Goal: Information Seeking & Learning: Learn about a topic

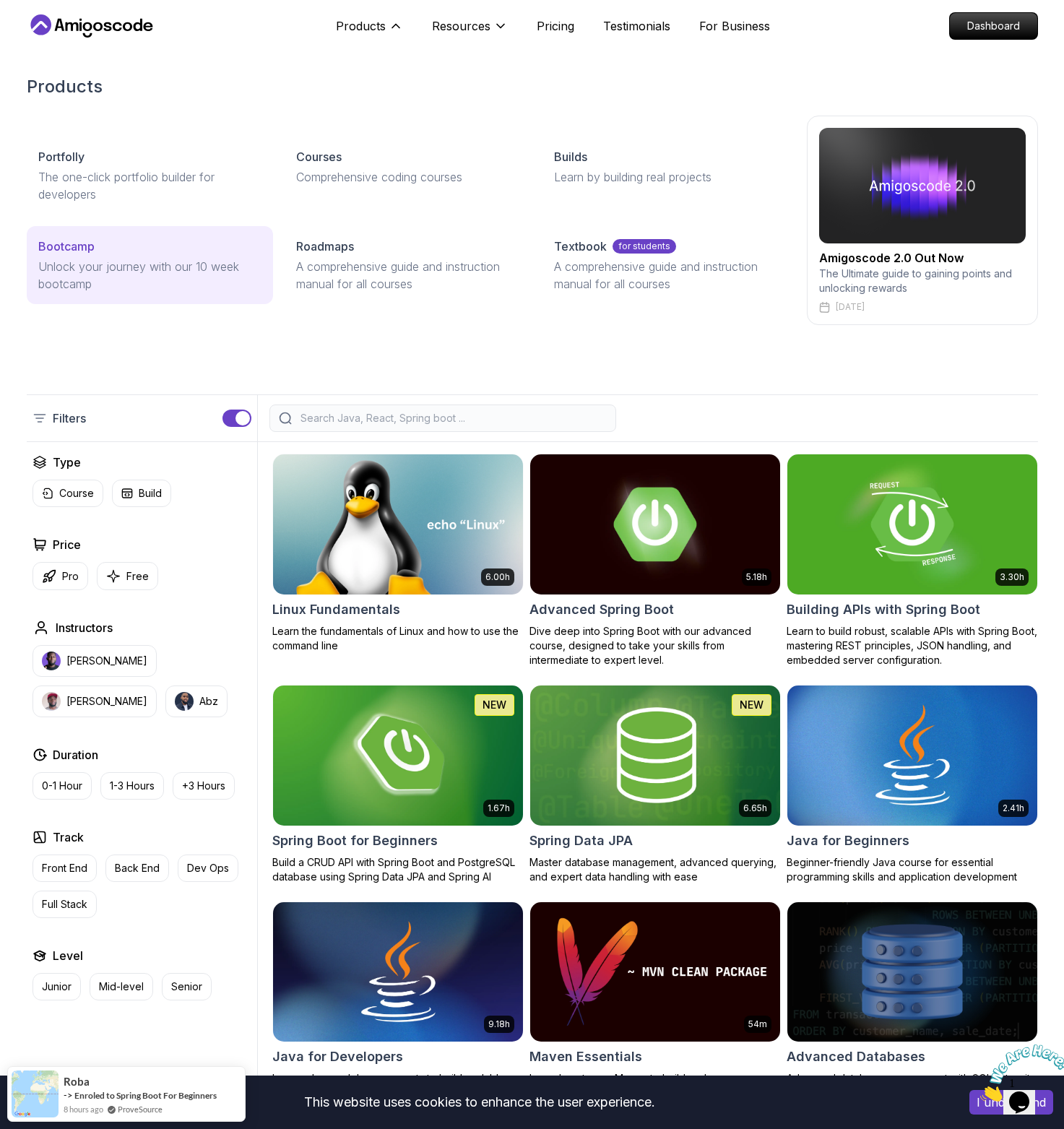
click at [138, 258] on p "Unlock your journey with our 10 week bootcamp" at bounding box center [150, 274] width 223 height 34
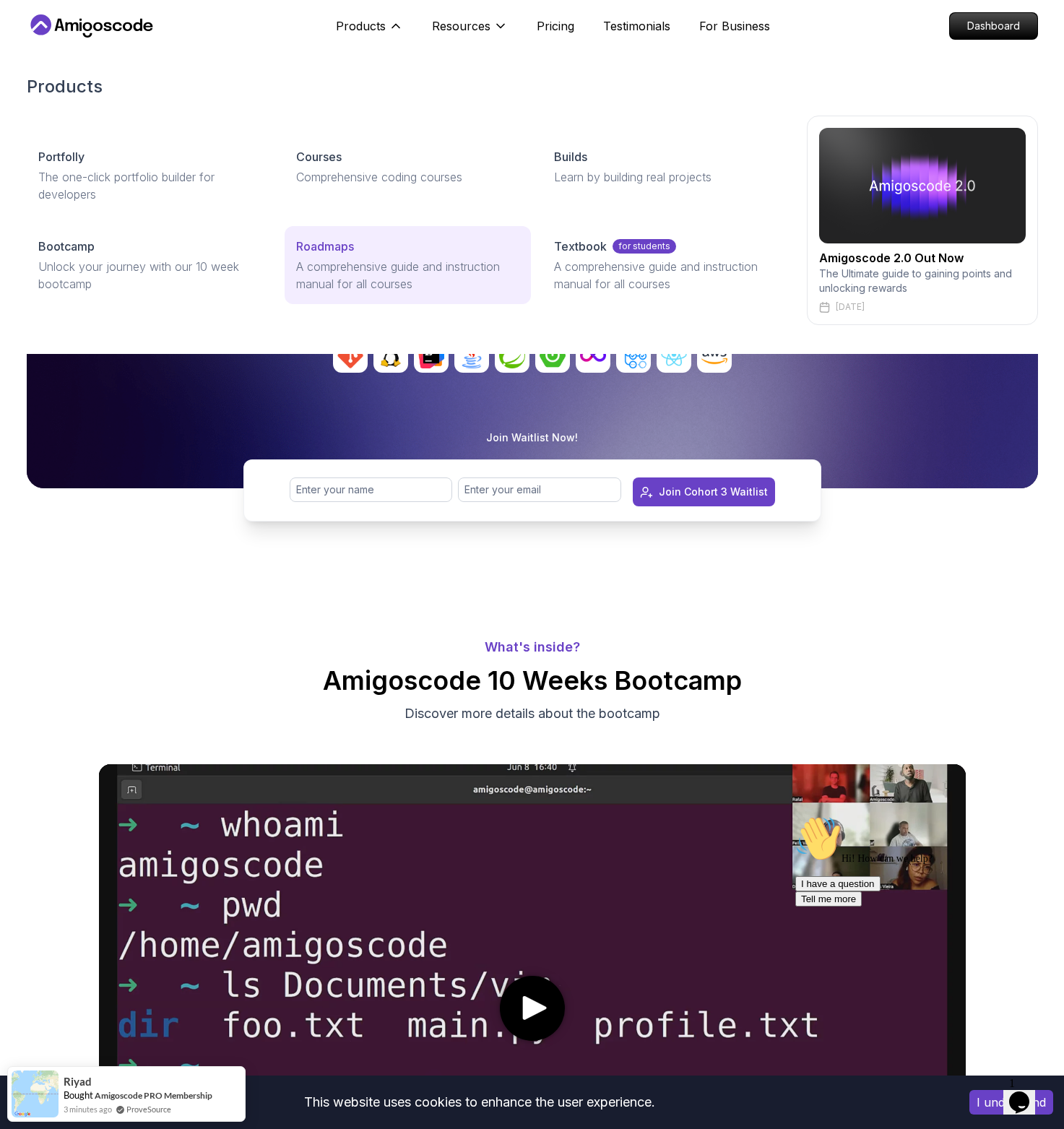
click at [376, 273] on p "A comprehensive guide and instruction manual for all courses" at bounding box center [408, 274] width 223 height 34
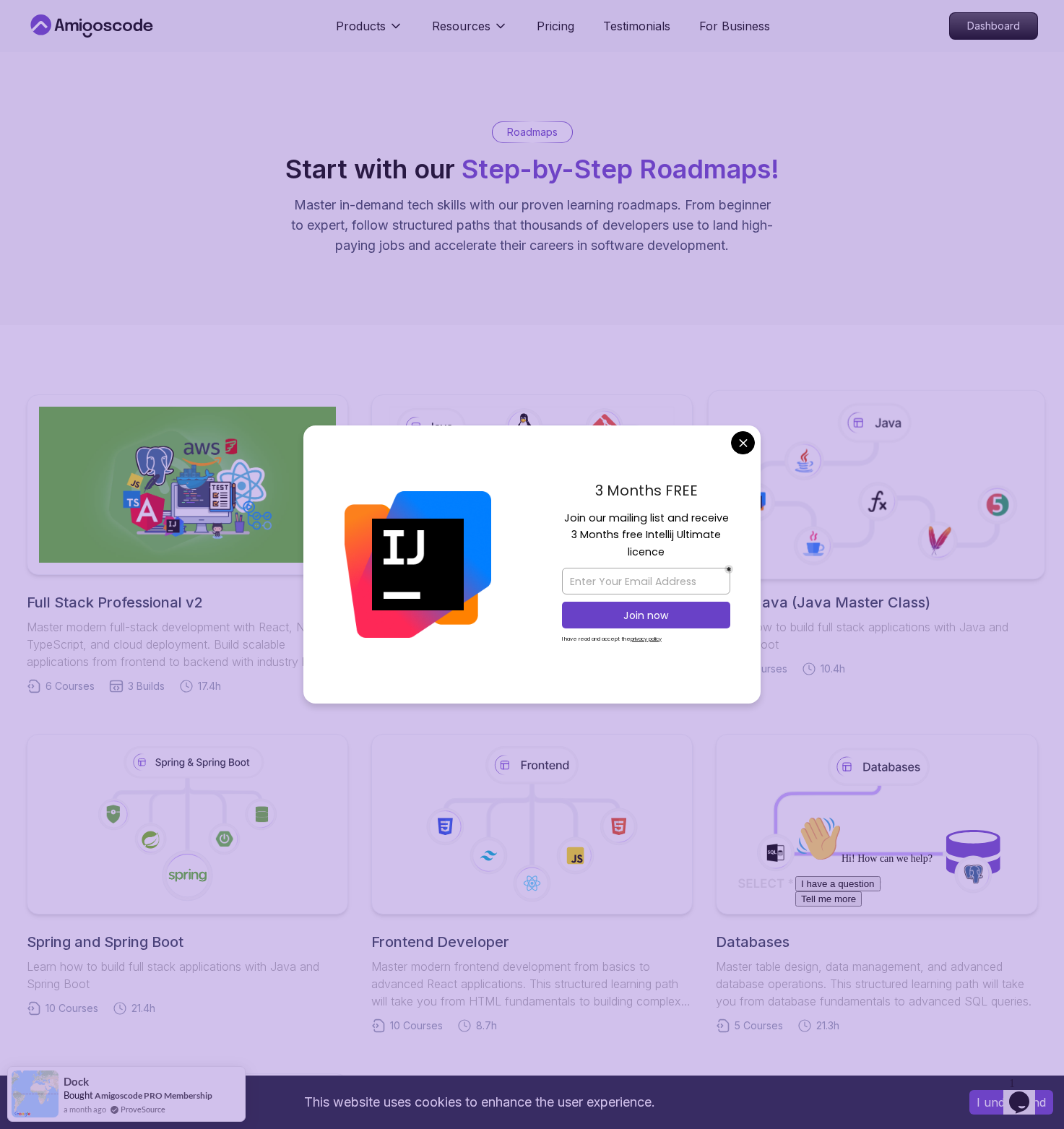
click at [748, 437] on body "This website uses cookies to enhance the user experience. I understand Products…" at bounding box center [532, 1073] width 1064 height 2146
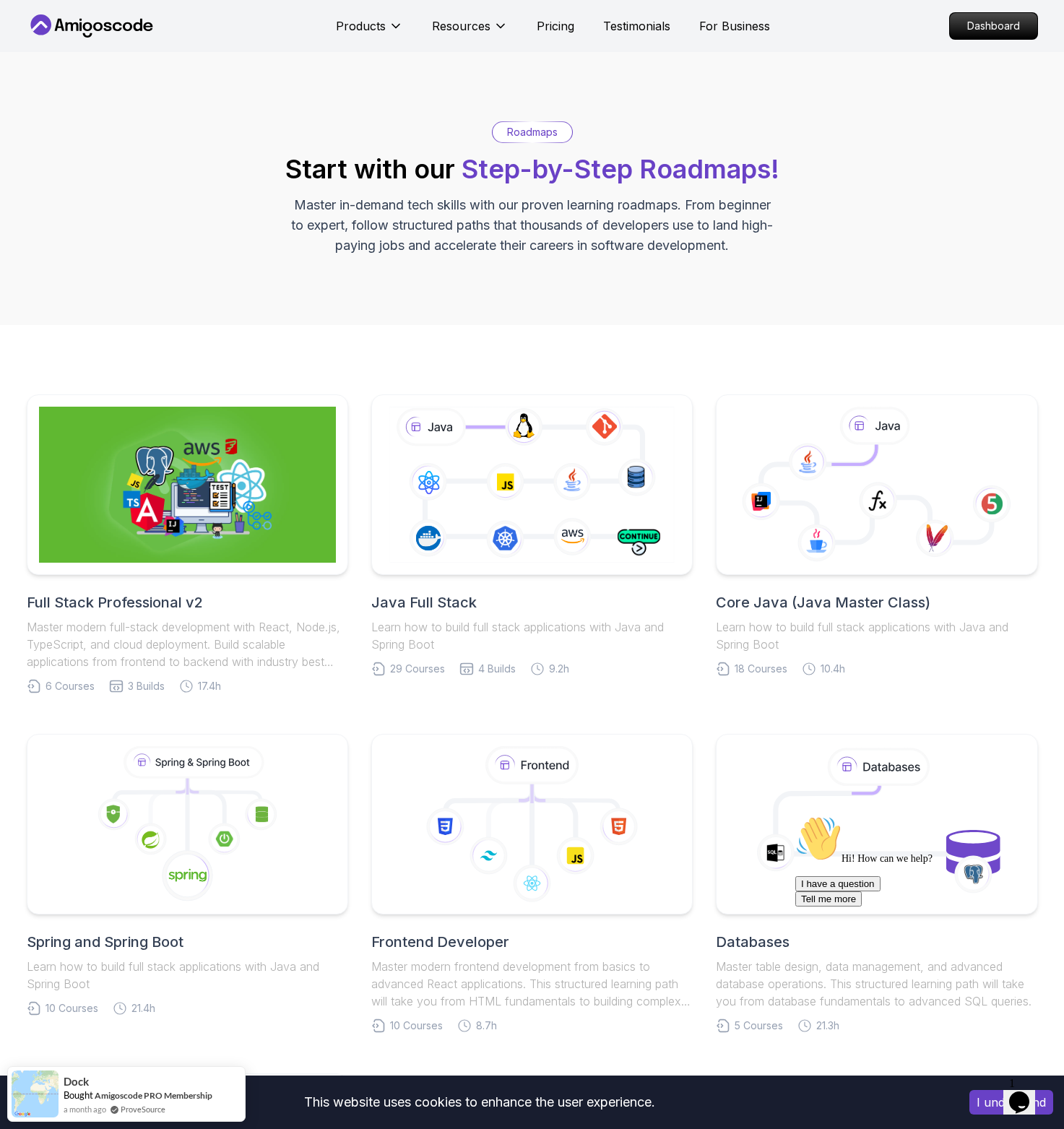
click at [182, 602] on h2 "Full Stack Professional v2" at bounding box center [187, 602] width 321 height 20
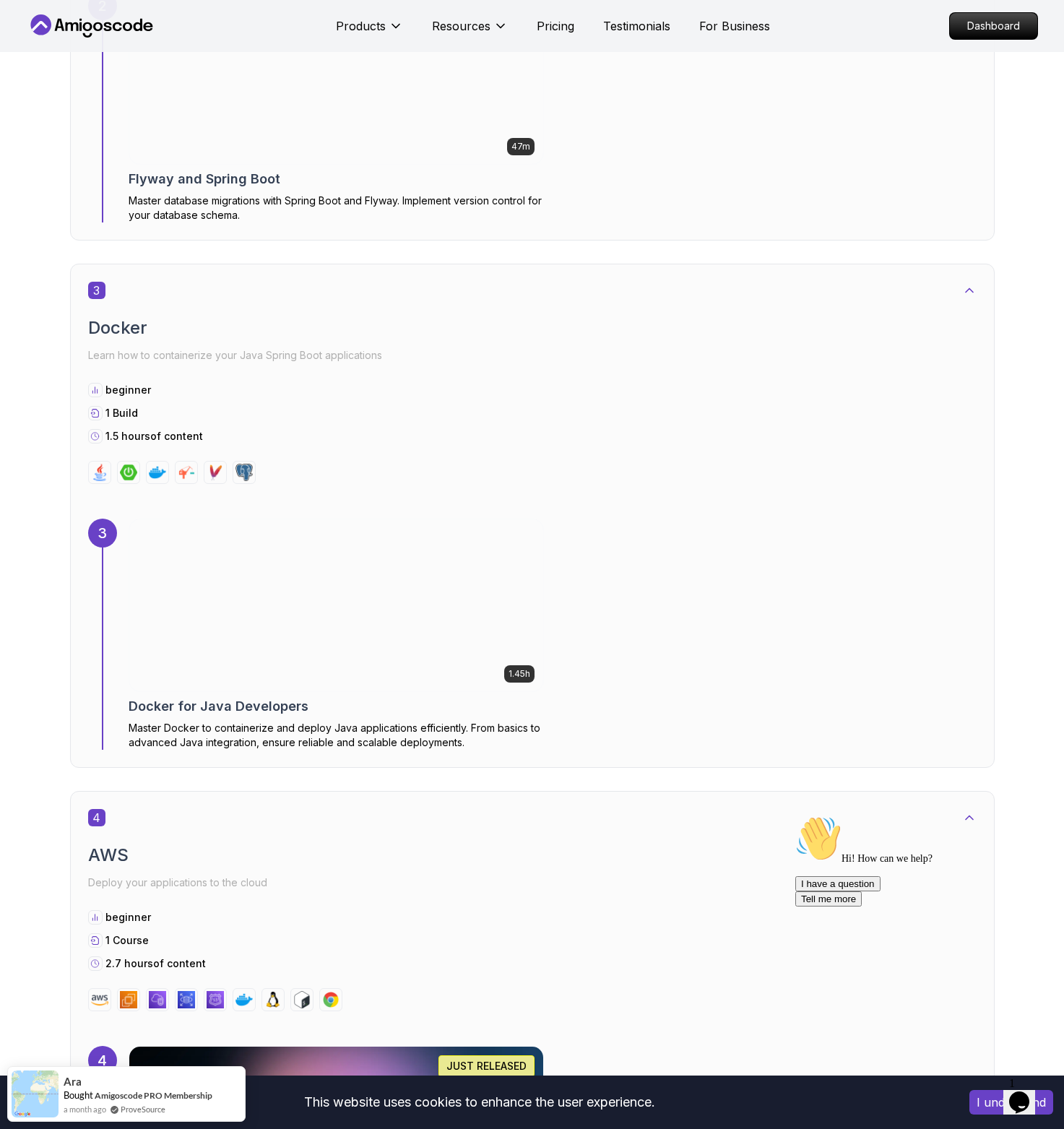
scroll to position [1727, 0]
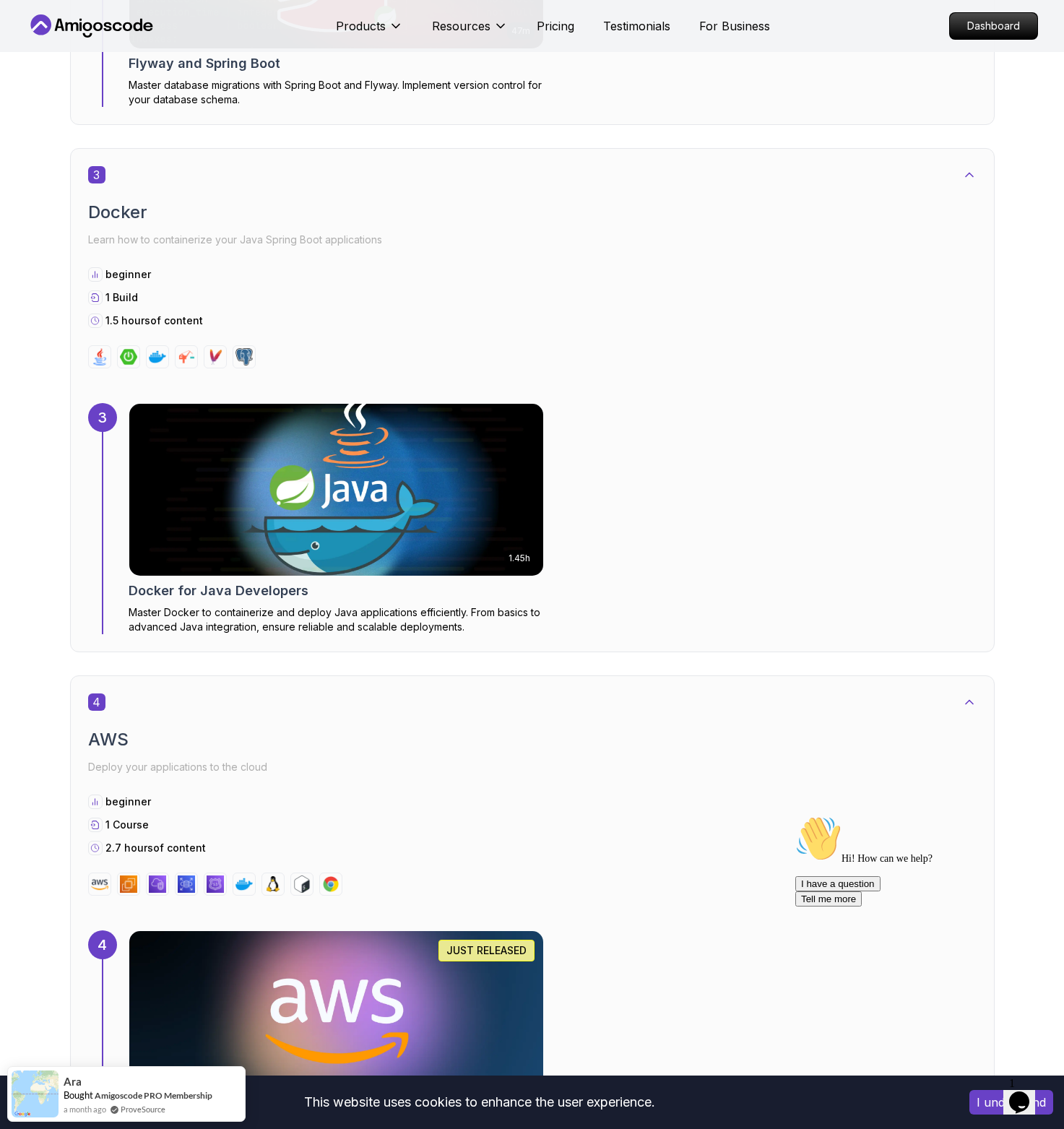
click at [305, 501] on img at bounding box center [336, 489] width 435 height 180
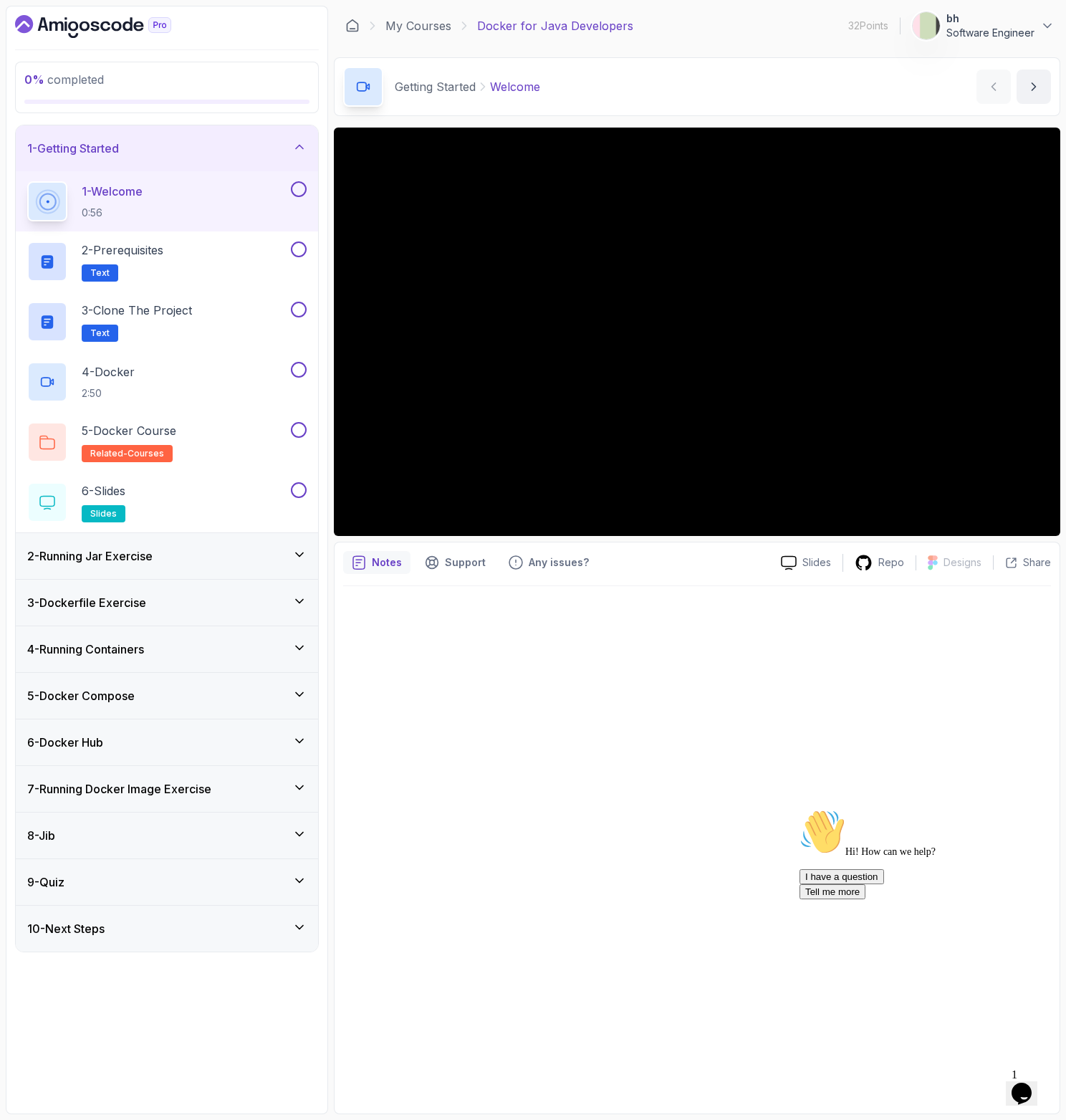
click at [782, 655] on div at bounding box center [697, 845] width 708 height 518
click at [295, 182] on button at bounding box center [299, 189] width 16 height 16
click at [239, 263] on div "2 - Prerequisites Text" at bounding box center [157, 261] width 260 height 40
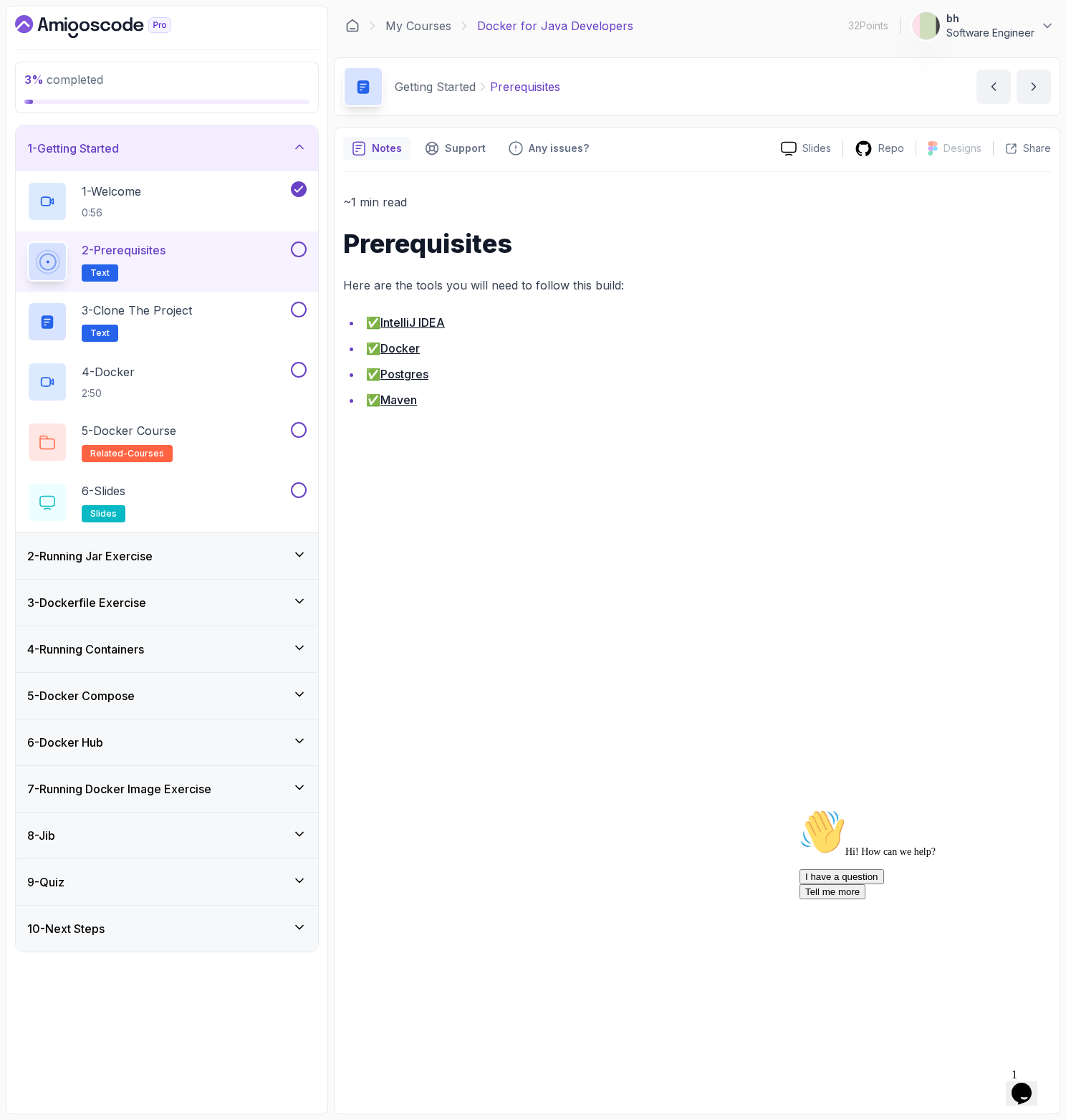
click at [302, 253] on button at bounding box center [299, 249] width 16 height 16
click at [250, 317] on div "3 - Clone the Project Text" at bounding box center [157, 321] width 260 height 40
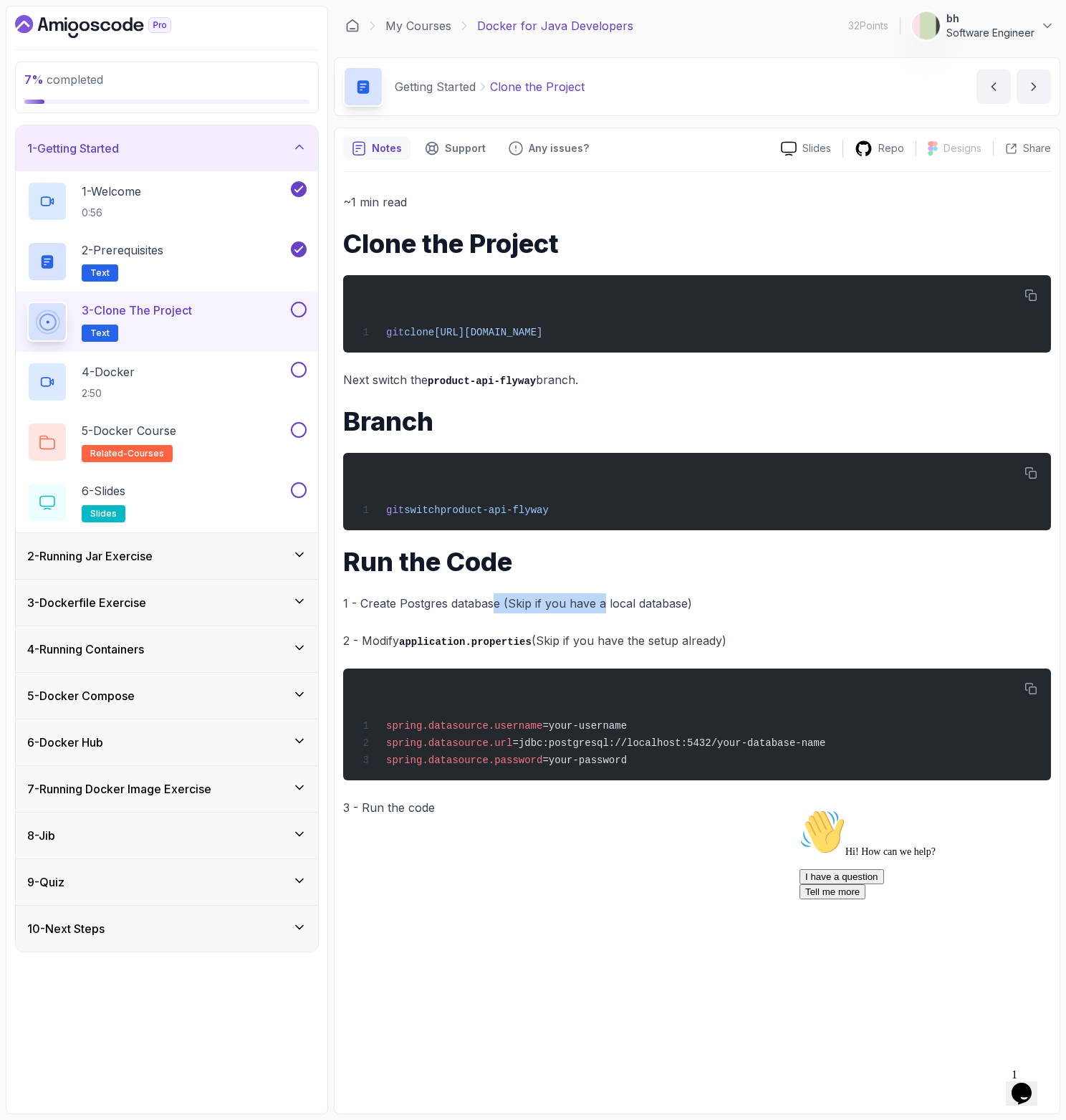
drag, startPoint x: 493, startPoint y: 604, endPoint x: 600, endPoint y: 603, distance: 107.0
click at [600, 603] on p "1 - Create Postgres database (Skip if you have a local database)" at bounding box center [697, 603] width 708 height 20
click at [300, 314] on button at bounding box center [299, 309] width 16 height 16
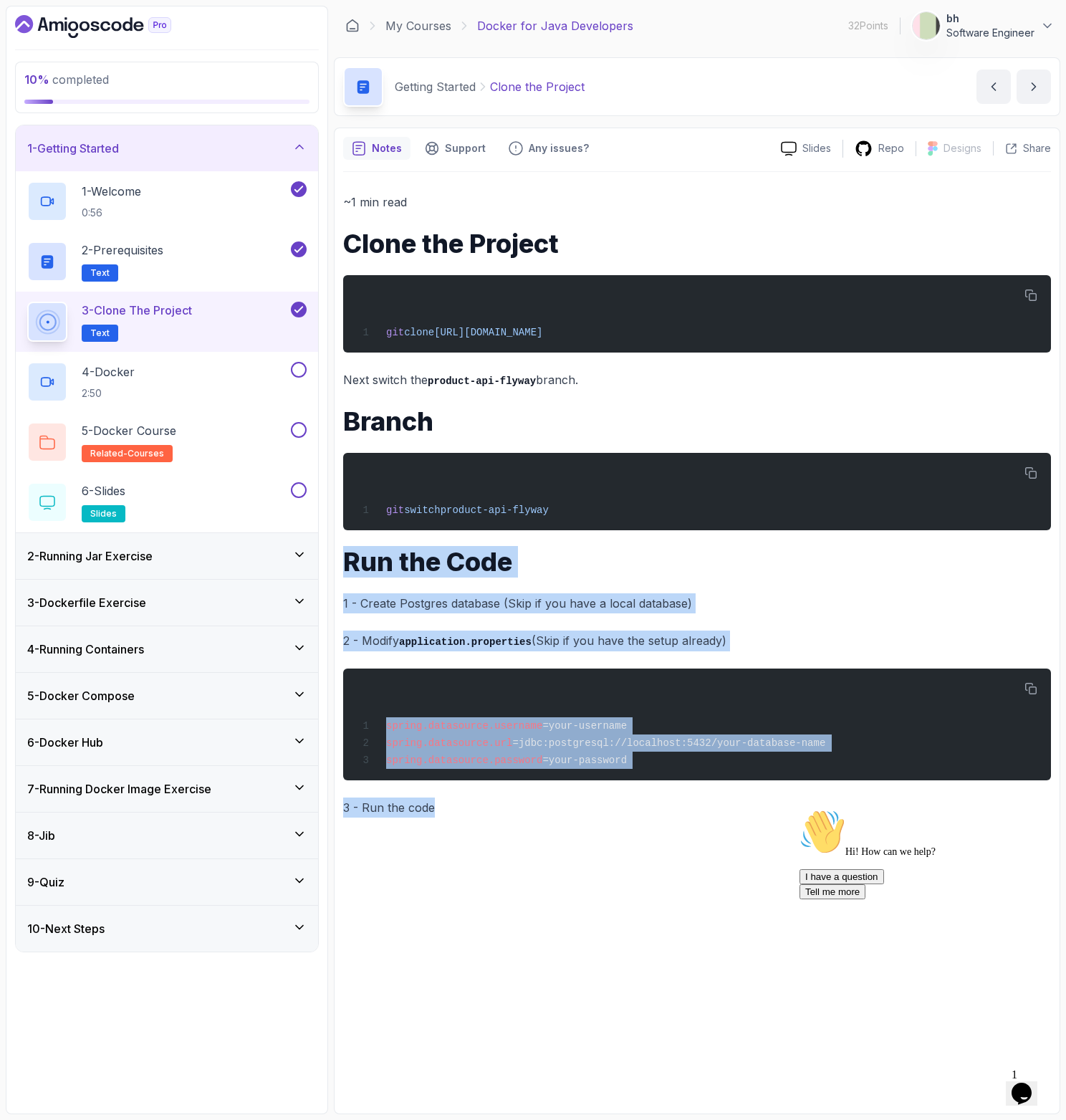
drag, startPoint x: 343, startPoint y: 567, endPoint x: 486, endPoint y: 822, distance: 292.4
click at [486, 822] on div "~1 min read Clone the Project git clone [URL][DOMAIN_NAME] Next switch the prod…" at bounding box center [697, 638] width 708 height 933
copy div "Run the Code 1 - Create Postgres database (Skip if you have a local database) 2…"
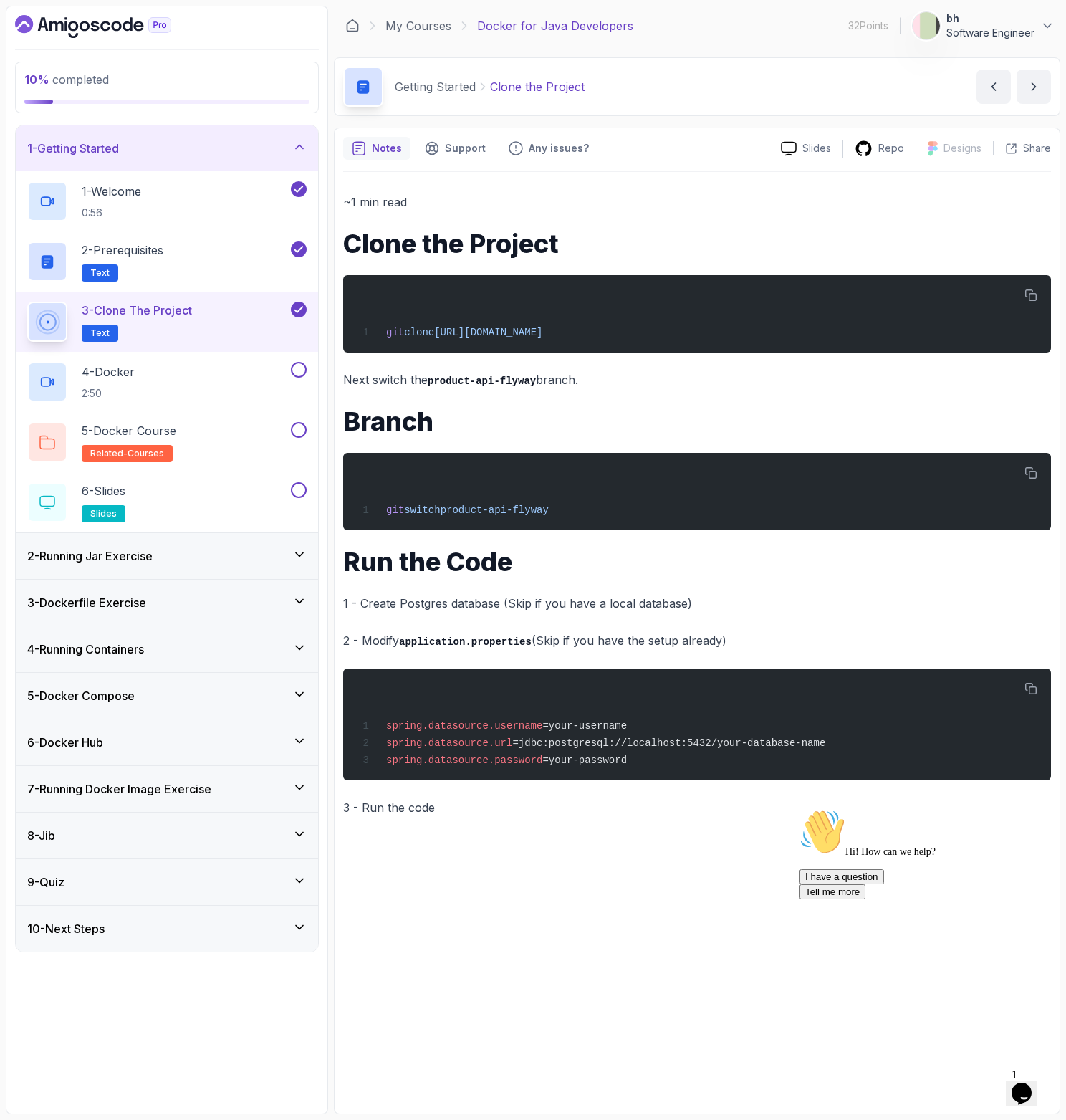
click at [698, 586] on div "~1 min read Clone the Project git clone [URL][DOMAIN_NAME] Next switch the prod…" at bounding box center [697, 505] width 708 height 626
click at [186, 364] on div "4 - Docker 2:50" at bounding box center [157, 382] width 260 height 40
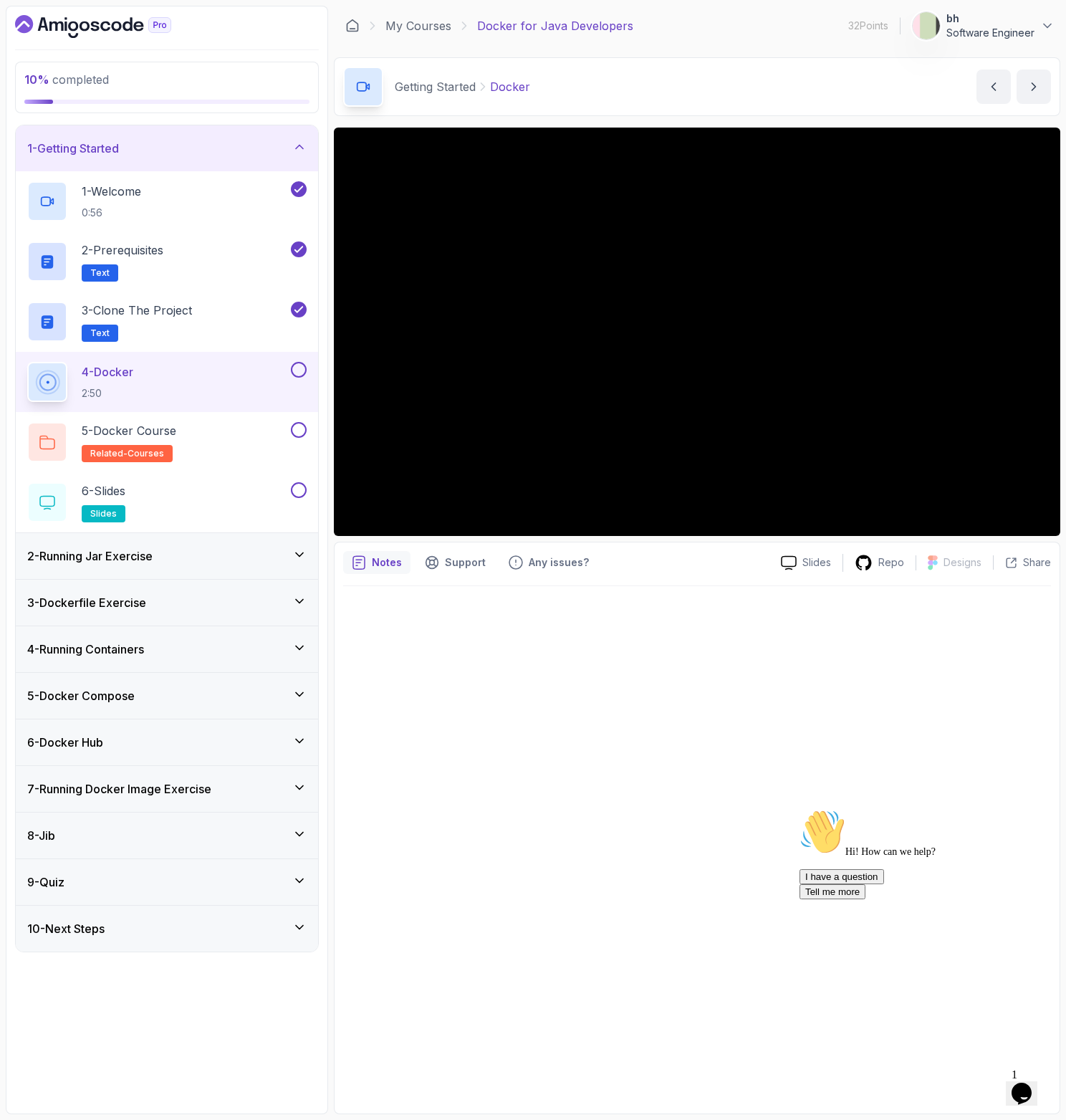
click at [296, 372] on button at bounding box center [299, 369] width 16 height 16
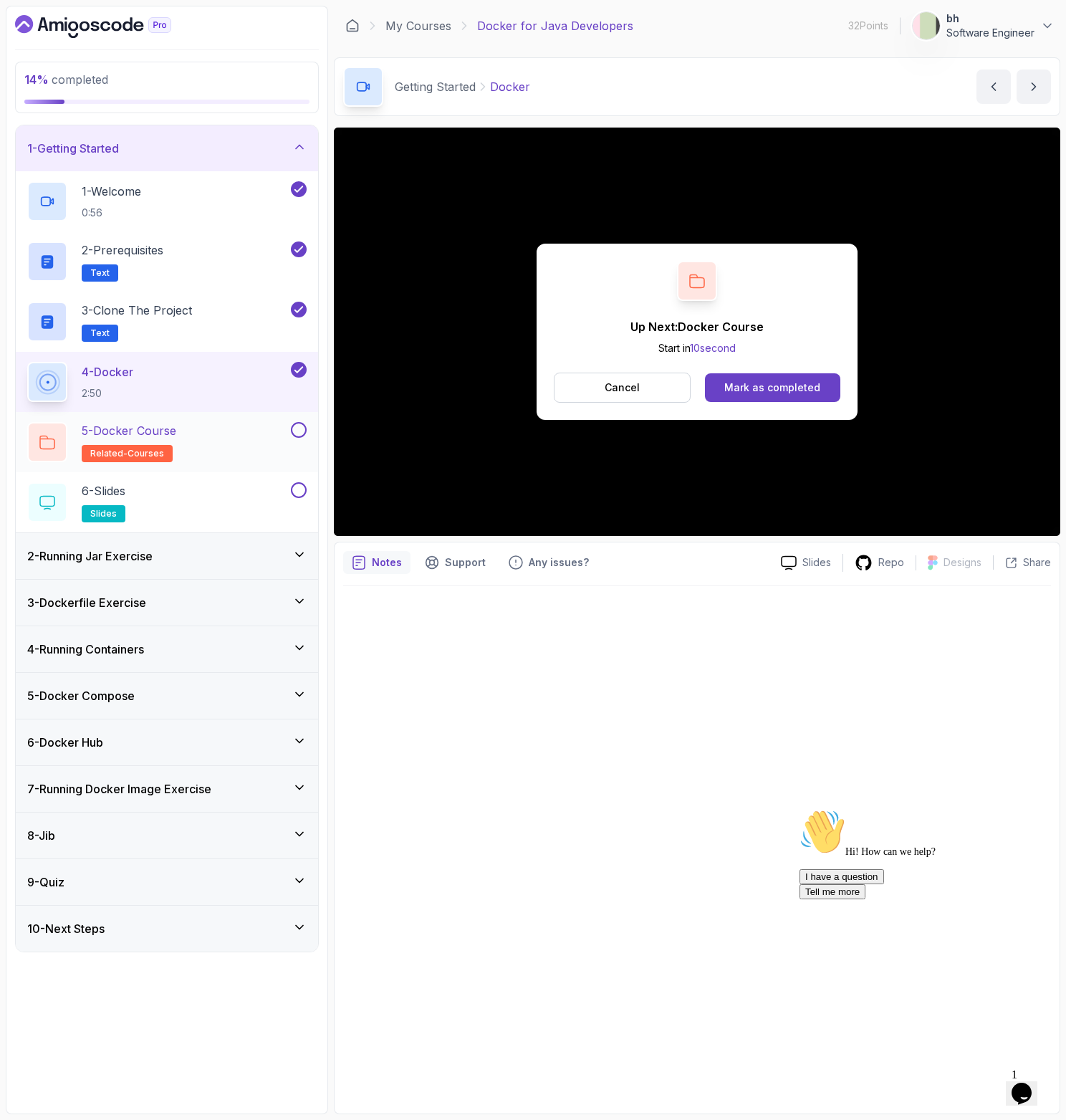
click at [220, 436] on div "5 - Docker Course related-courses" at bounding box center [157, 442] width 260 height 40
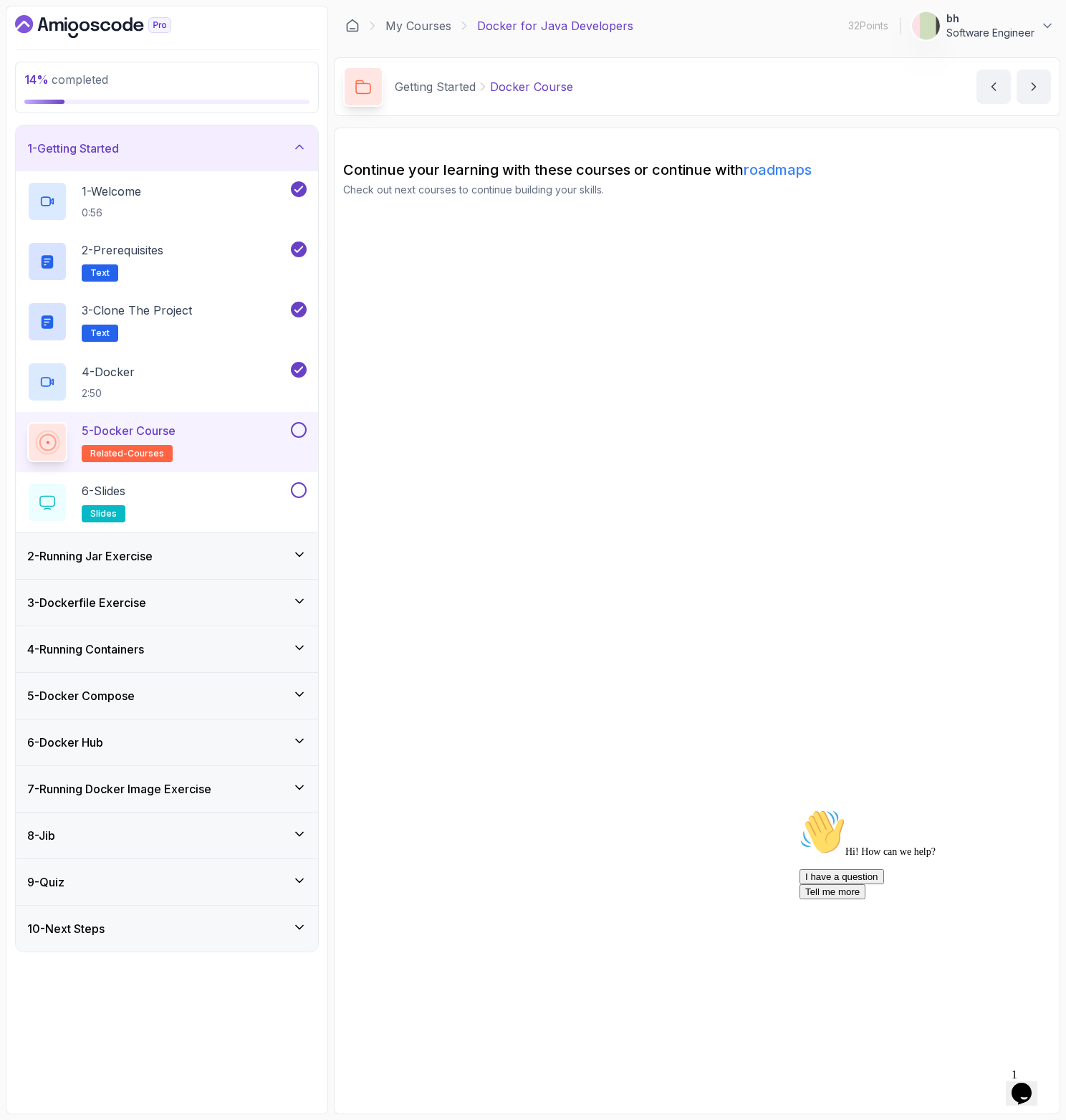
click at [216, 442] on div "5 - Docker Course related-courses" at bounding box center [157, 442] width 260 height 40
click at [800, 809] on icon "Chat attention grabber" at bounding box center [800, 809] width 0 height 0
click at [983, 1083] on icon "Close" at bounding box center [983, 1088] width 0 height 12
click at [1018, 1068] on span "1" at bounding box center [1014, 1074] width 6 height 12
click at [1034, 1082] on icon "Opens Chat This icon Opens the chat window." at bounding box center [1022, 1093] width 23 height 23
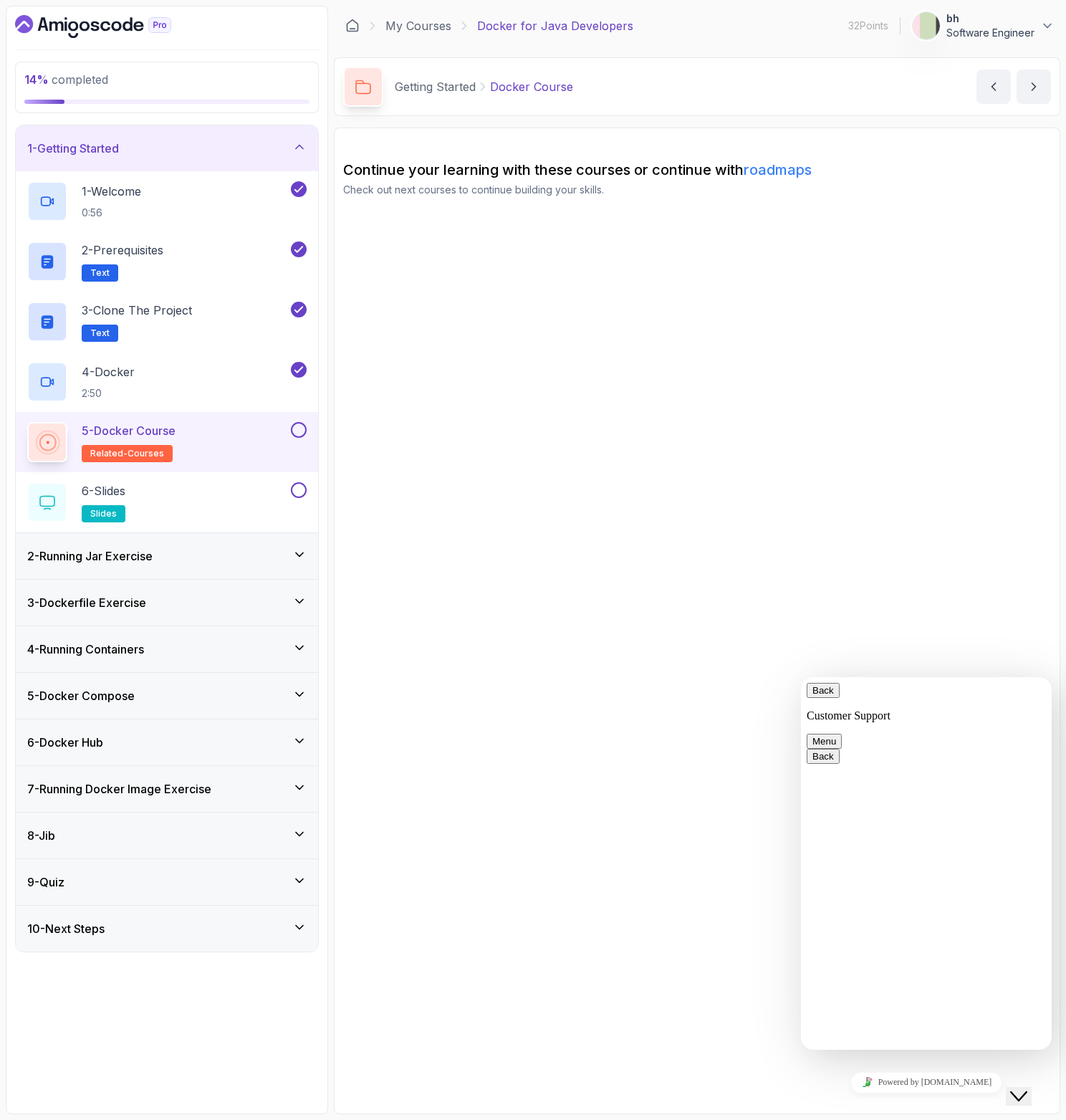
click at [825, 698] on button "Back" at bounding box center [823, 690] width 33 height 15
click at [1023, 1088] on icon "Close Chat This icon closes the chat window." at bounding box center [1019, 1096] width 17 height 17
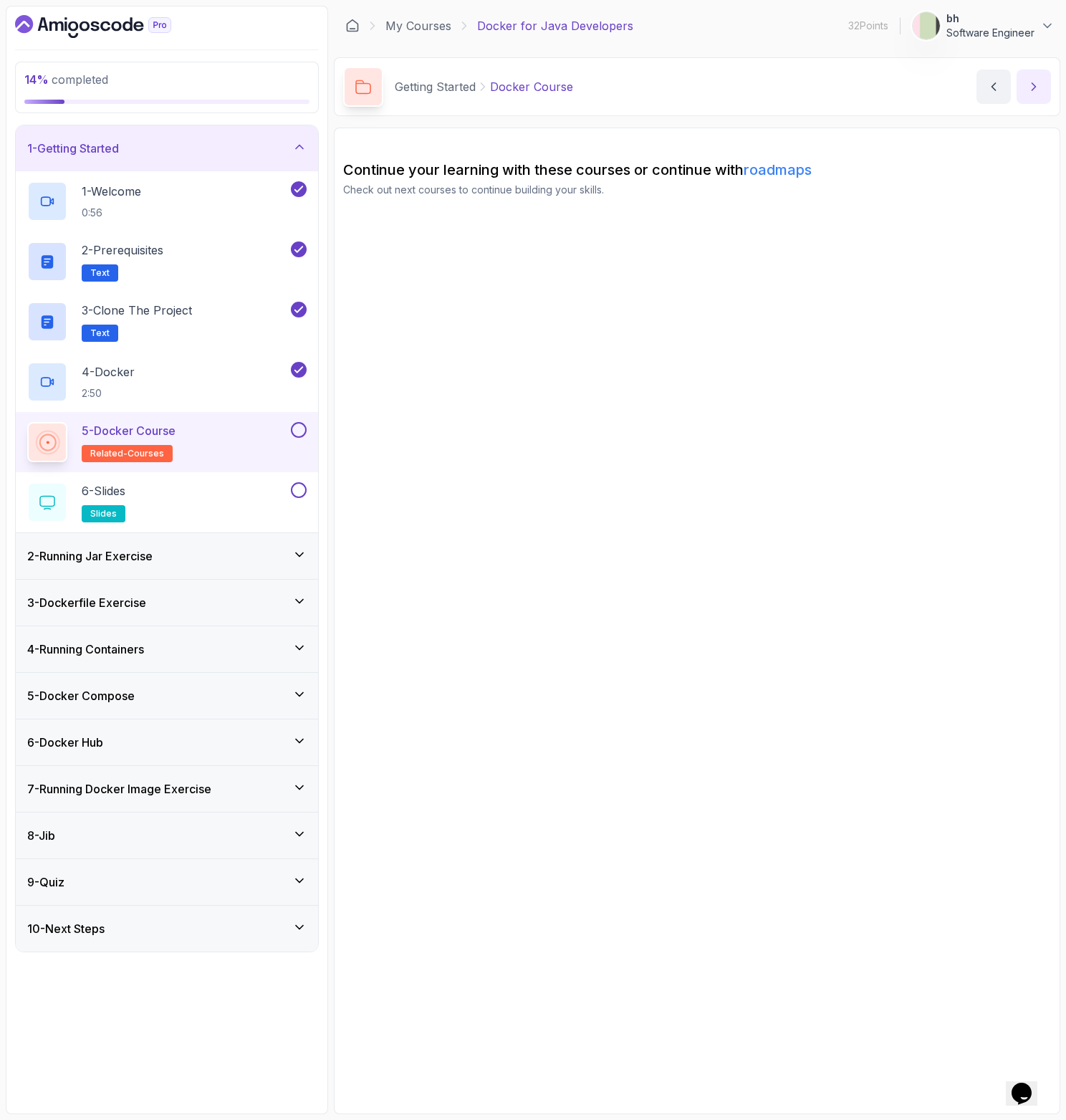
click at [1029, 88] on icon "next content" at bounding box center [1034, 87] width 14 height 14
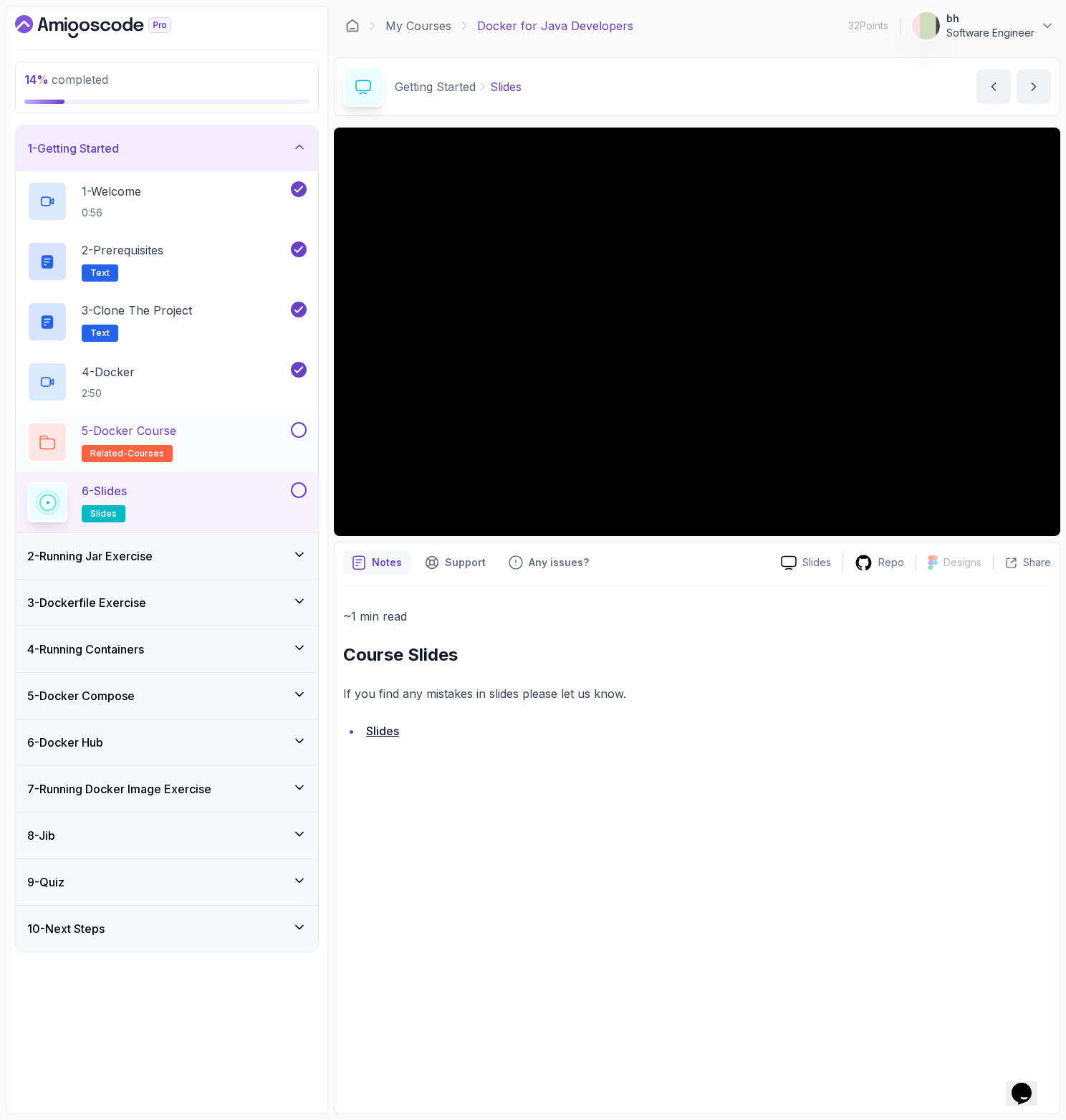
click at [241, 428] on div "5 - Docker Course related-courses" at bounding box center [157, 442] width 260 height 40
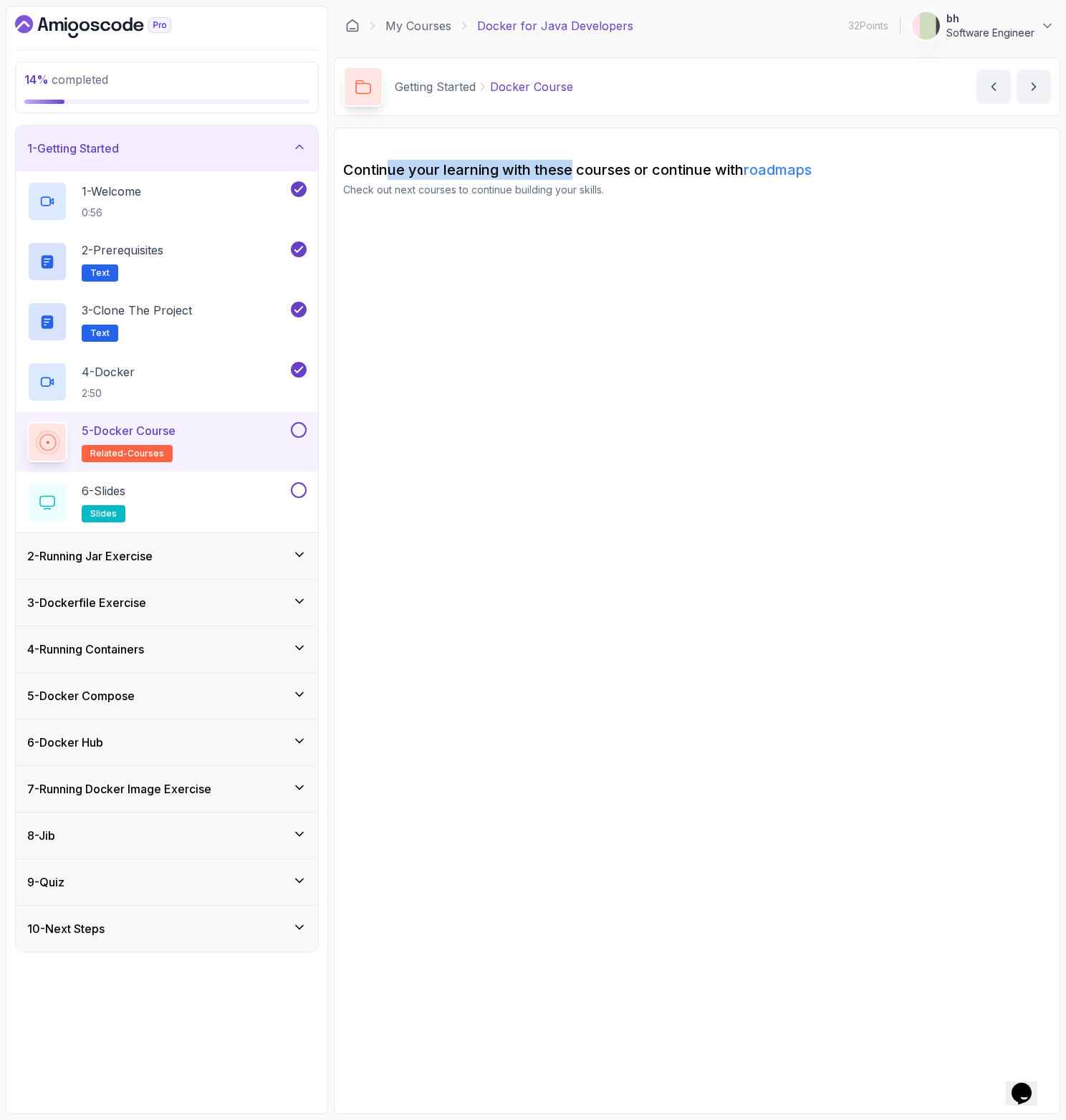
drag, startPoint x: 391, startPoint y: 171, endPoint x: 573, endPoint y: 172, distance: 182.0
click at [573, 172] on h2 "Continue your learning with these courses or continue with roadmaps" at bounding box center [697, 170] width 708 height 20
click at [625, 176] on h2 "Continue your learning with these courses or continue with roadmaps" at bounding box center [697, 170] width 708 height 20
click at [126, 384] on h2 "4 - Docker 2:50" at bounding box center [108, 382] width 53 height 37
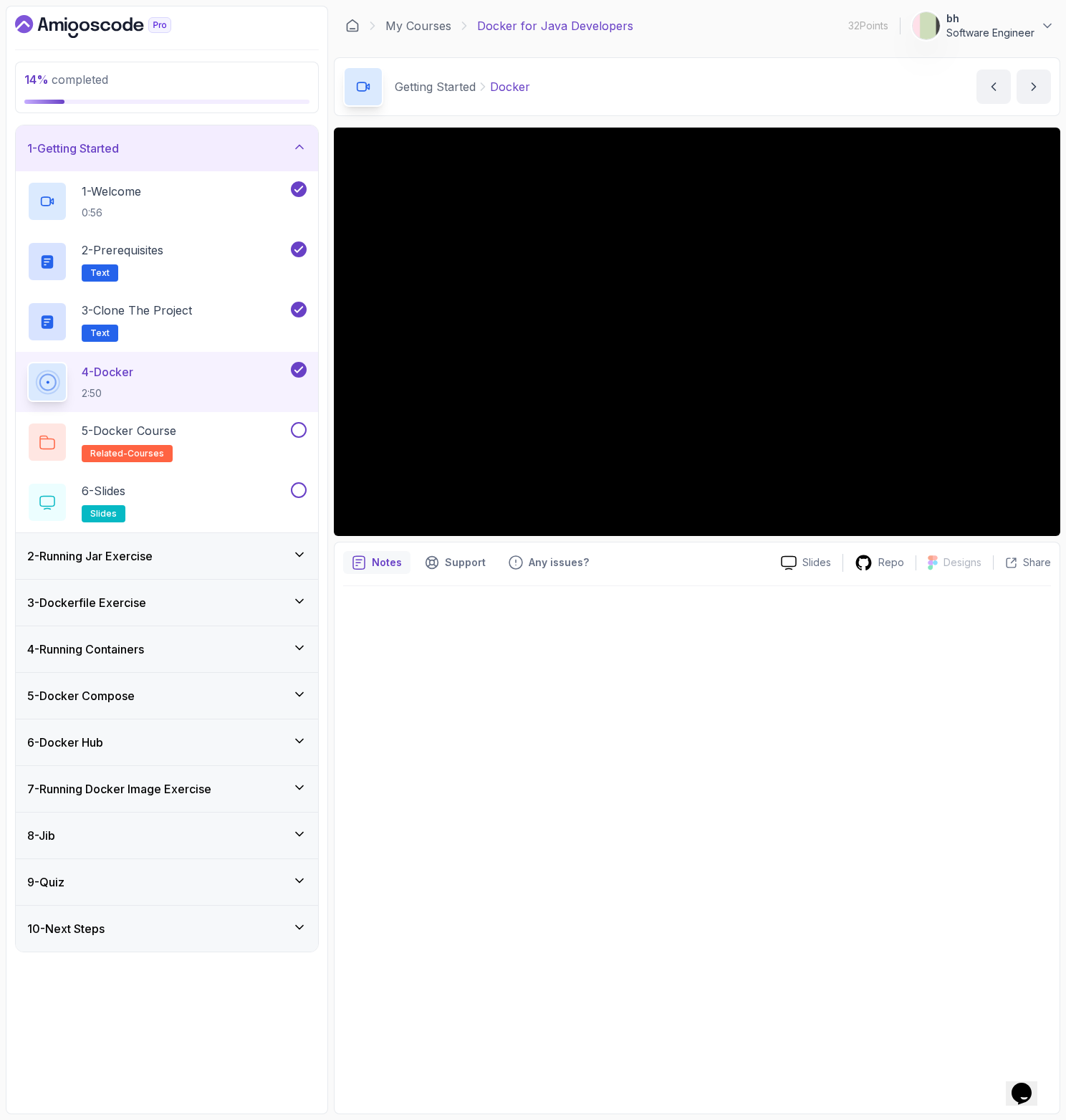
click at [167, 562] on div "2 - Running Jar Exercise" at bounding box center [167, 556] width 280 height 17
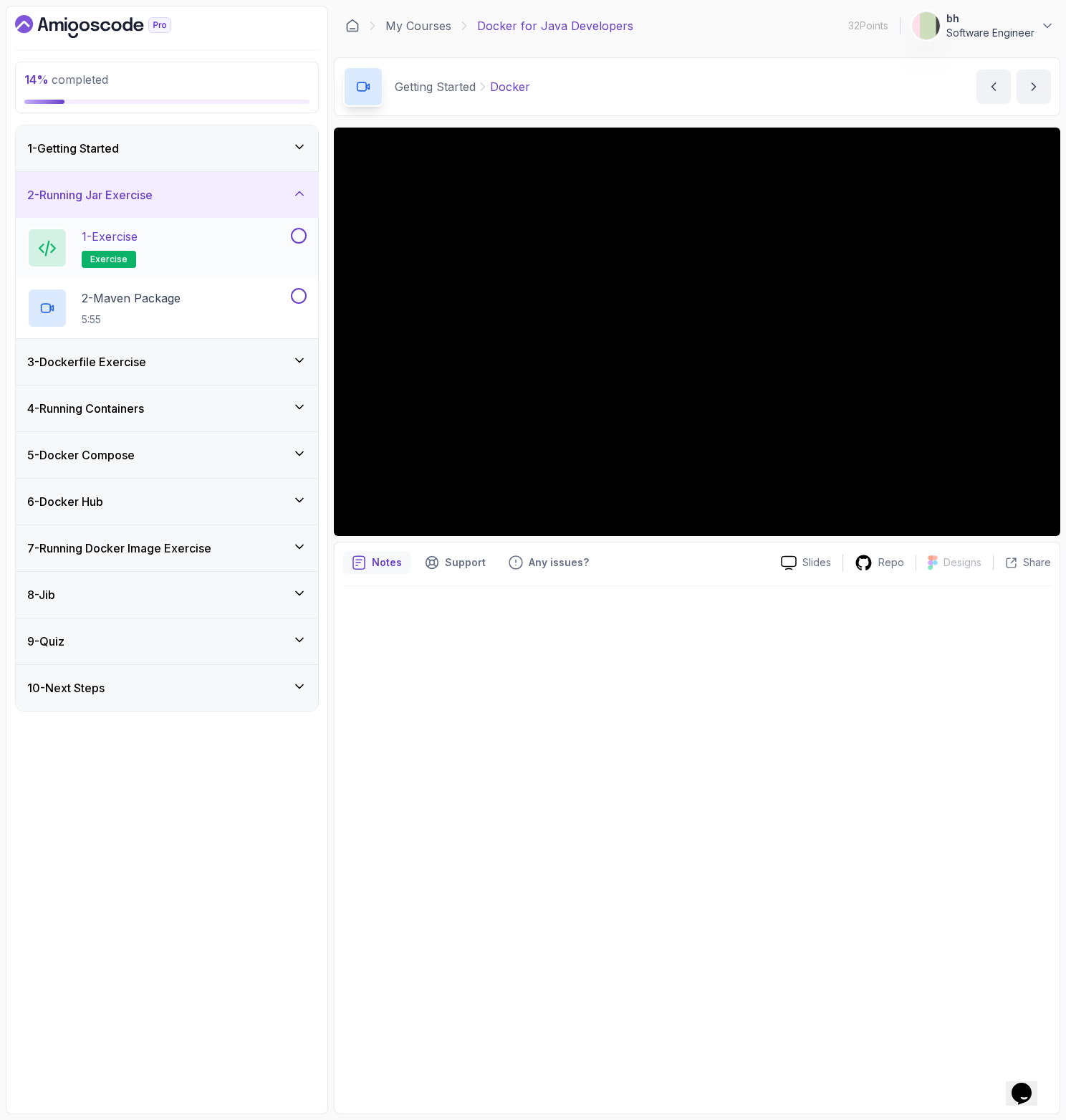
click at [164, 239] on div "1 - Exercise exercise" at bounding box center [157, 248] width 260 height 40
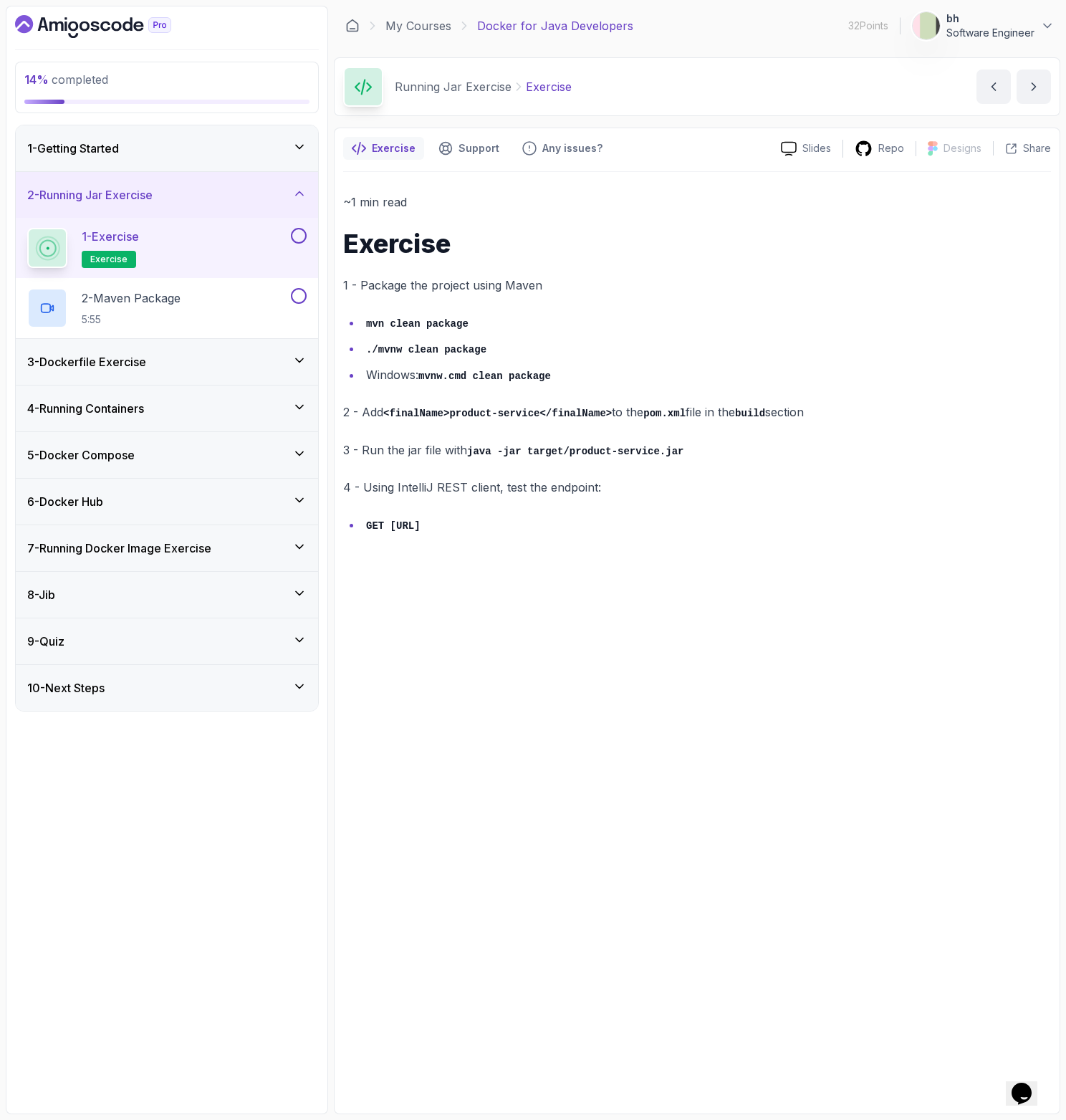
click at [300, 235] on button at bounding box center [299, 235] width 16 height 16
click at [250, 295] on div "2 - Maven Package 5:55" at bounding box center [157, 308] width 260 height 40
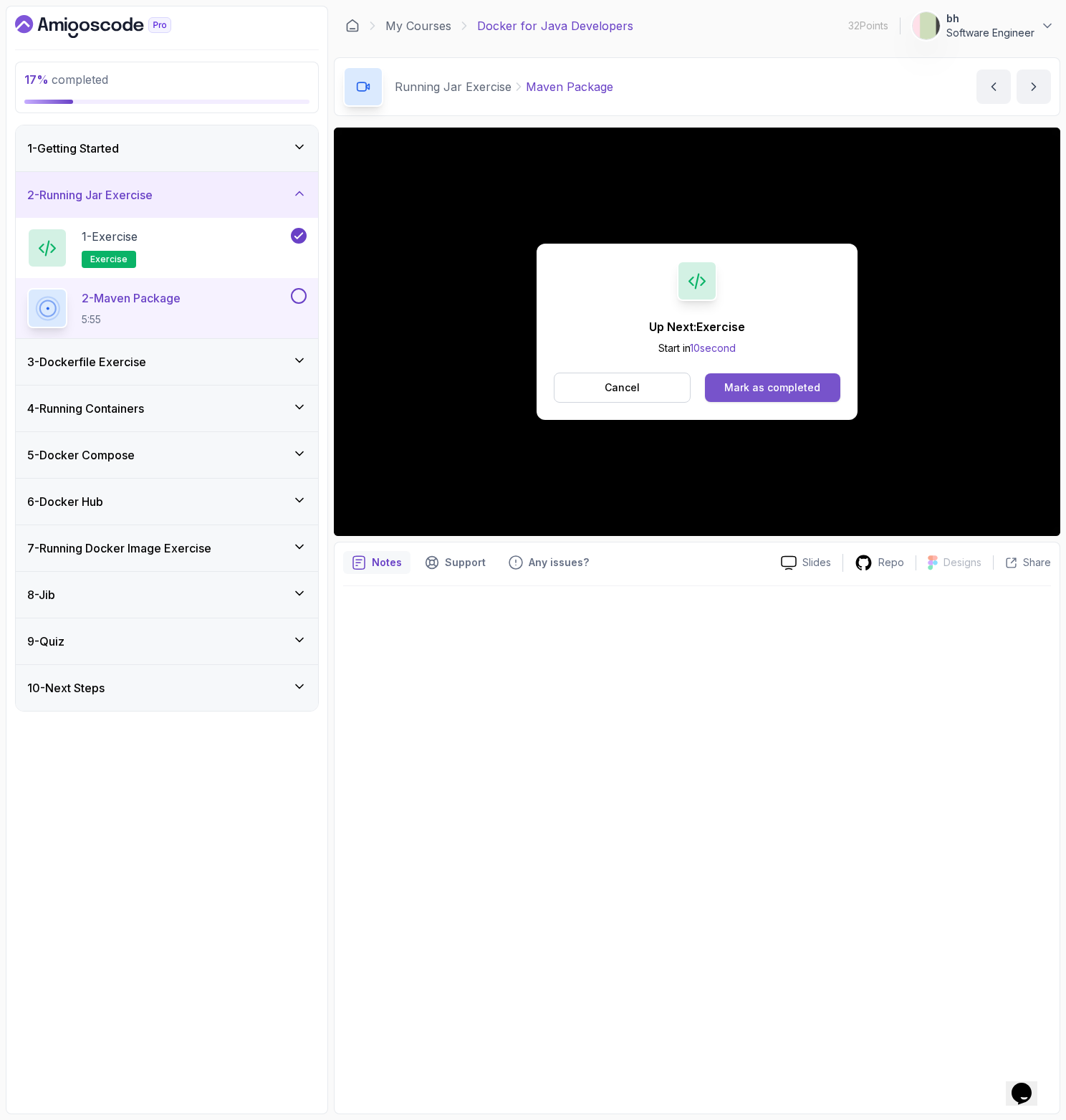
click at [759, 377] on button "Mark as completed" at bounding box center [772, 388] width 136 height 28
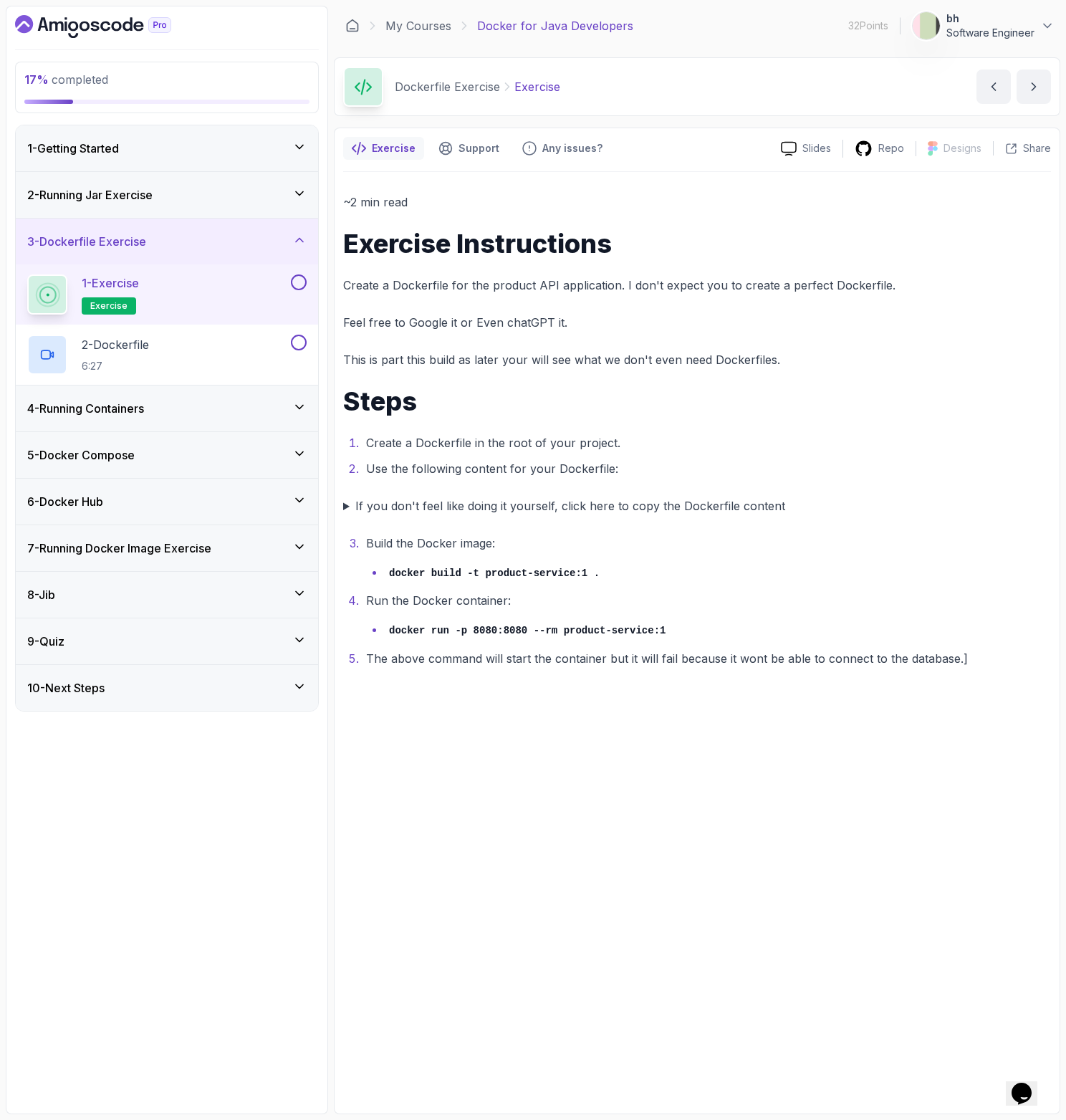
click at [219, 196] on div "2 - Running Jar Exercise" at bounding box center [167, 195] width 280 height 17
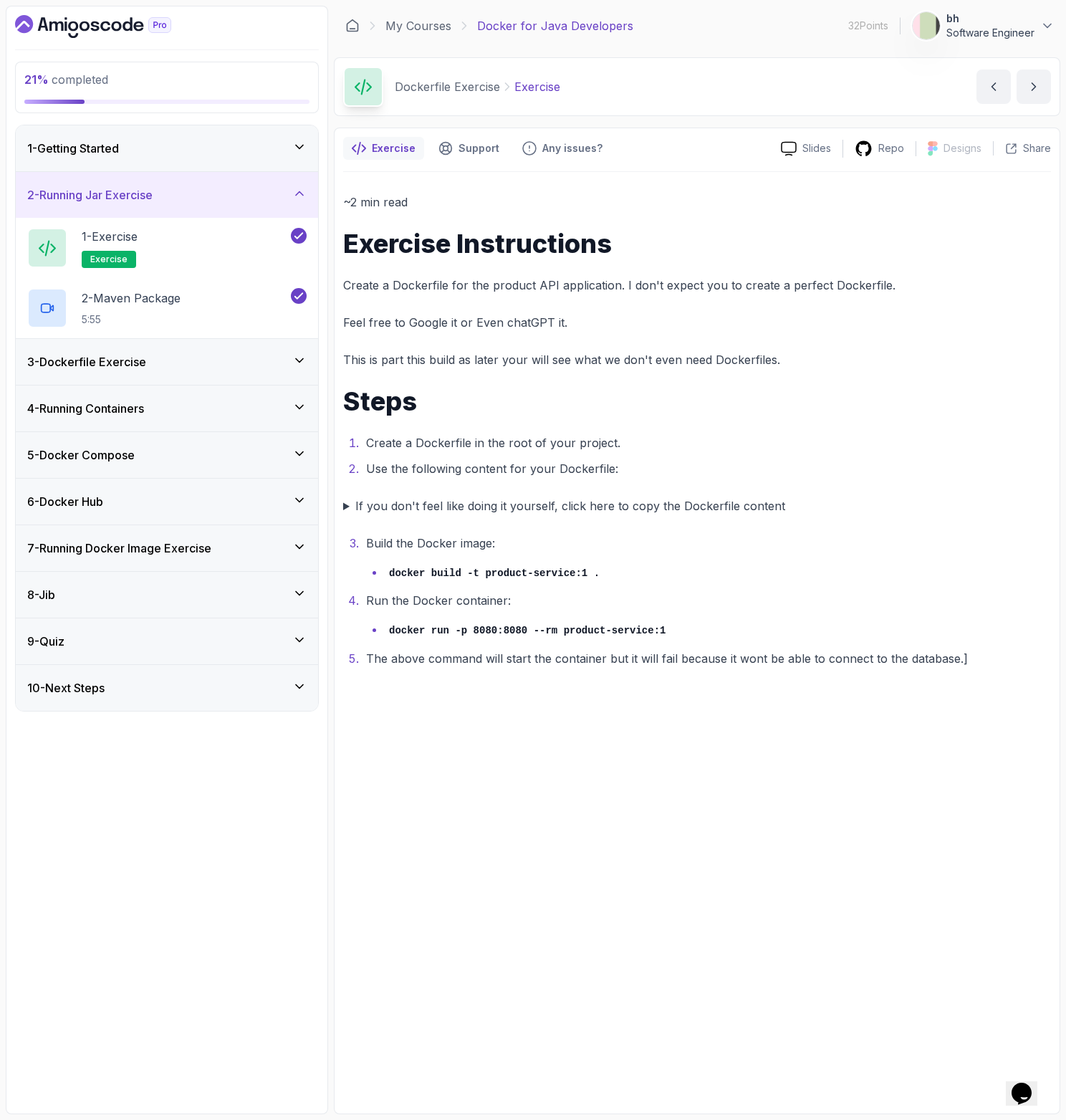
click at [190, 376] on div "3 - Dockerfile Exercise" at bounding box center [166, 361] width 302 height 46
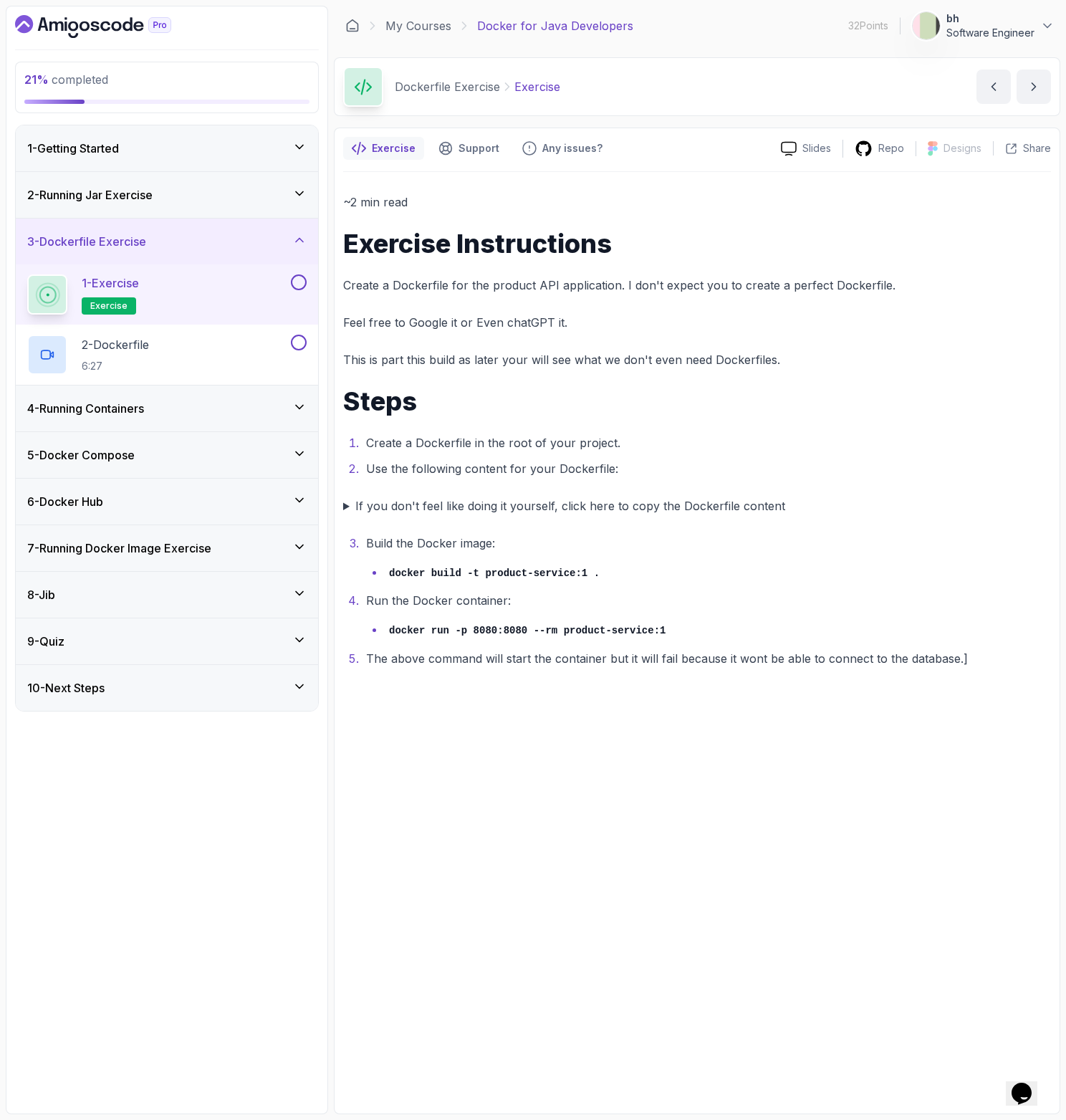
click at [722, 350] on p "This is part this build as later your will see what we don't even need Dockerfi…" at bounding box center [697, 359] width 708 height 20
drag, startPoint x: 756, startPoint y: 359, endPoint x: 365, endPoint y: 365, distance: 391.0
click at [365, 365] on p "This is part this build as later your will see what we don't even need Dockerfi…" at bounding box center [697, 359] width 708 height 20
drag, startPoint x: 508, startPoint y: 384, endPoint x: 518, endPoint y: 390, distance: 11.7
click at [508, 384] on div "~2 min read Exercise Instructions Create a Dockerfile for the product API appli…" at bounding box center [697, 430] width 708 height 477
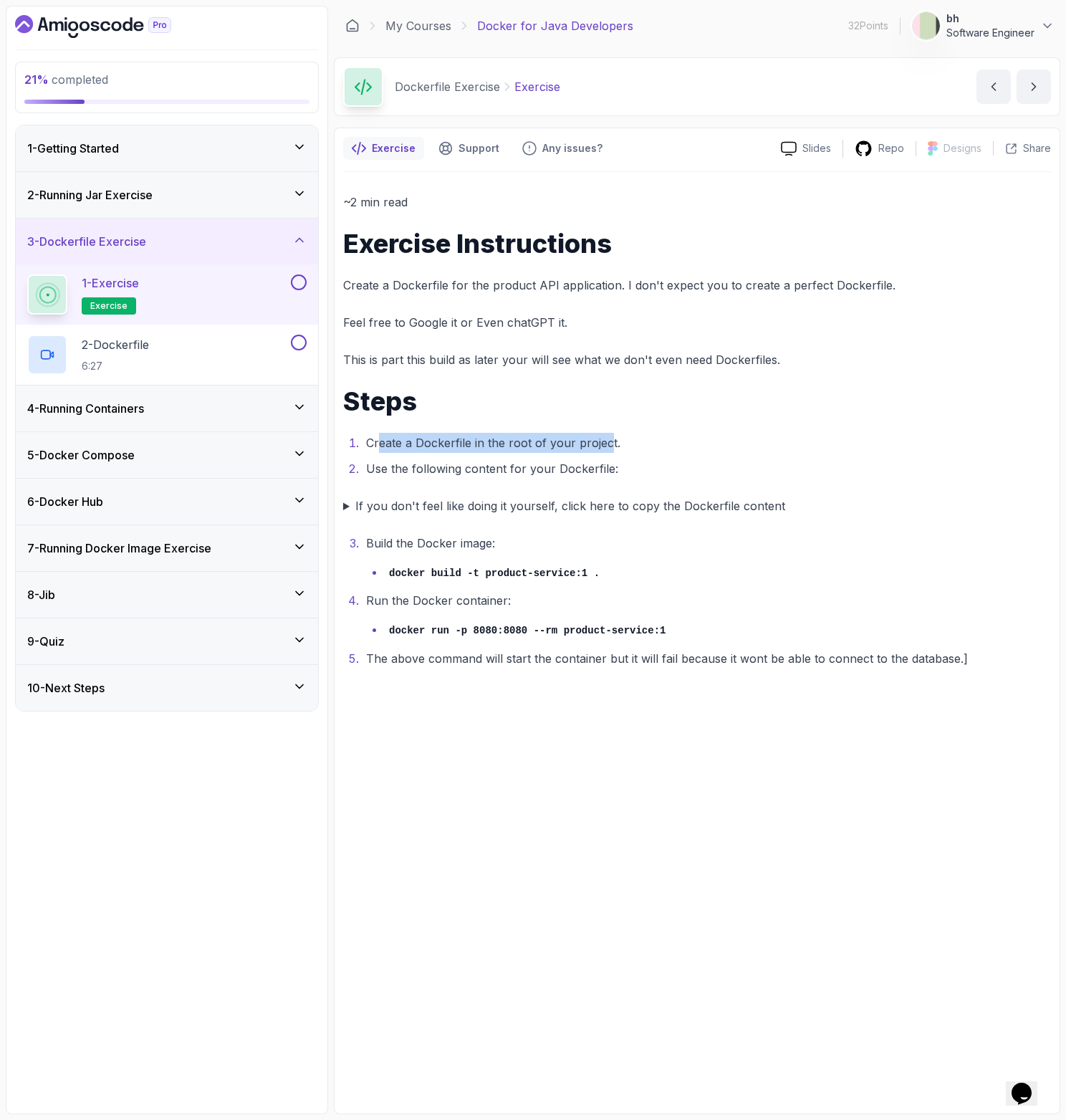
drag, startPoint x: 608, startPoint y: 437, endPoint x: 377, endPoint y: 444, distance: 231.1
click at [377, 444] on li "Create a Dockerfile in the root of your project." at bounding box center [707, 443] width 689 height 20
click at [348, 503] on summary "If you don't feel like doing it yourself, click here to copy the Dockerfile con…" at bounding box center [697, 506] width 708 height 20
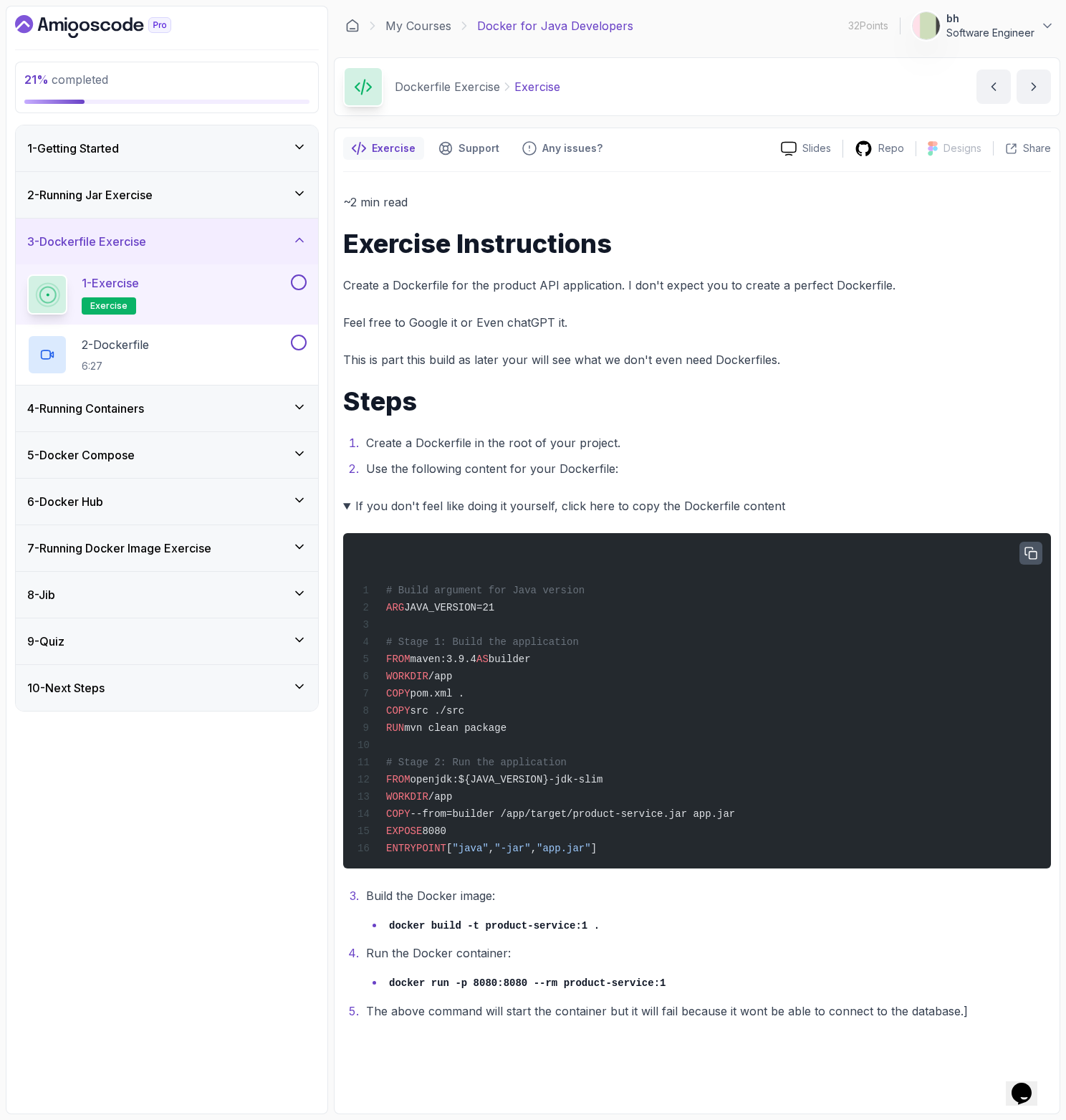
click at [1033, 553] on icon "button" at bounding box center [1030, 553] width 12 height 12
click at [347, 502] on summary "If you don't feel like doing it yourself, click here to copy the Dockerfile con…" at bounding box center [697, 506] width 708 height 20
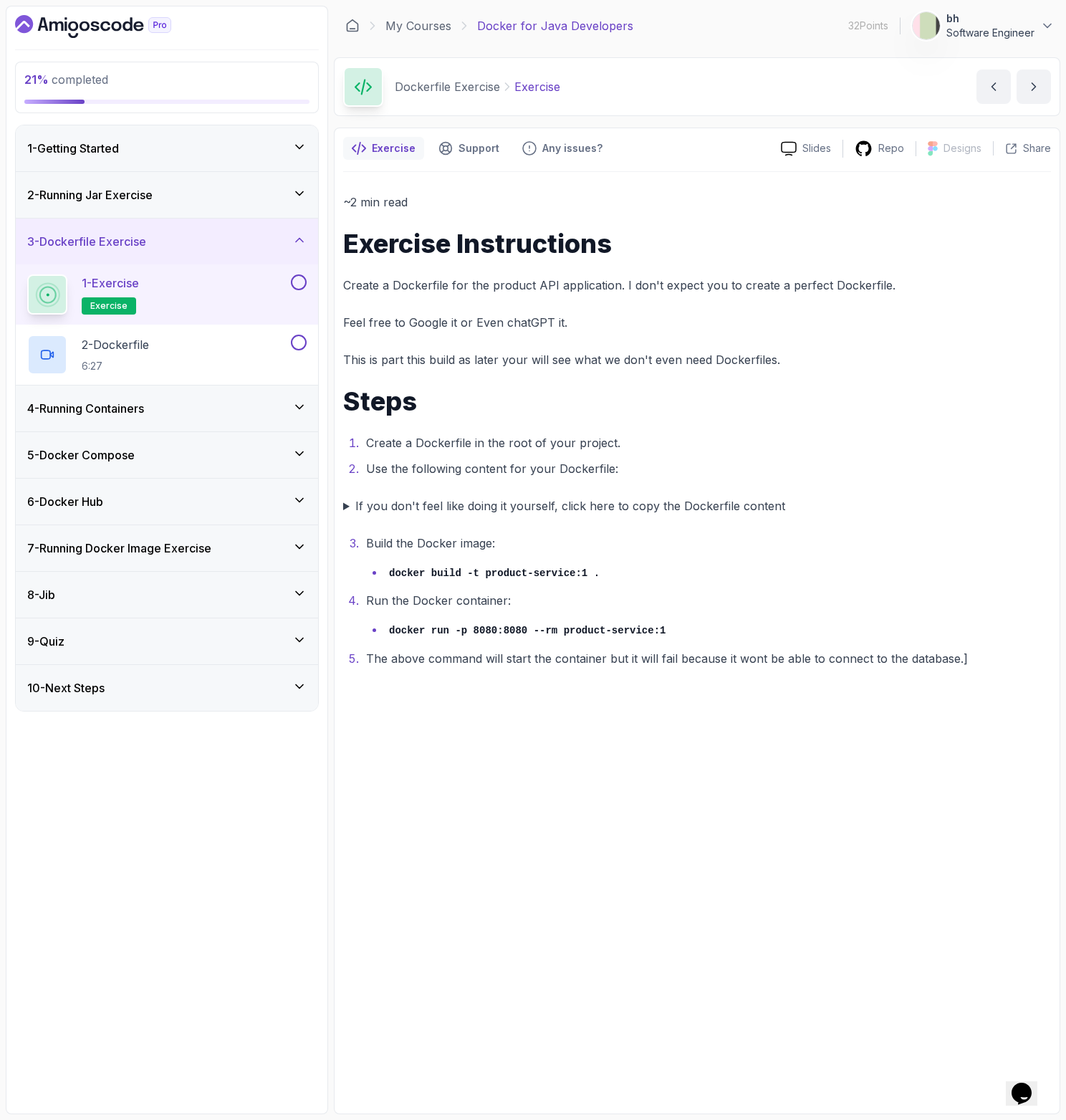
click at [298, 285] on button at bounding box center [299, 282] width 16 height 16
click at [226, 350] on div "2 - Dockerfile 6:27" at bounding box center [157, 354] width 260 height 40
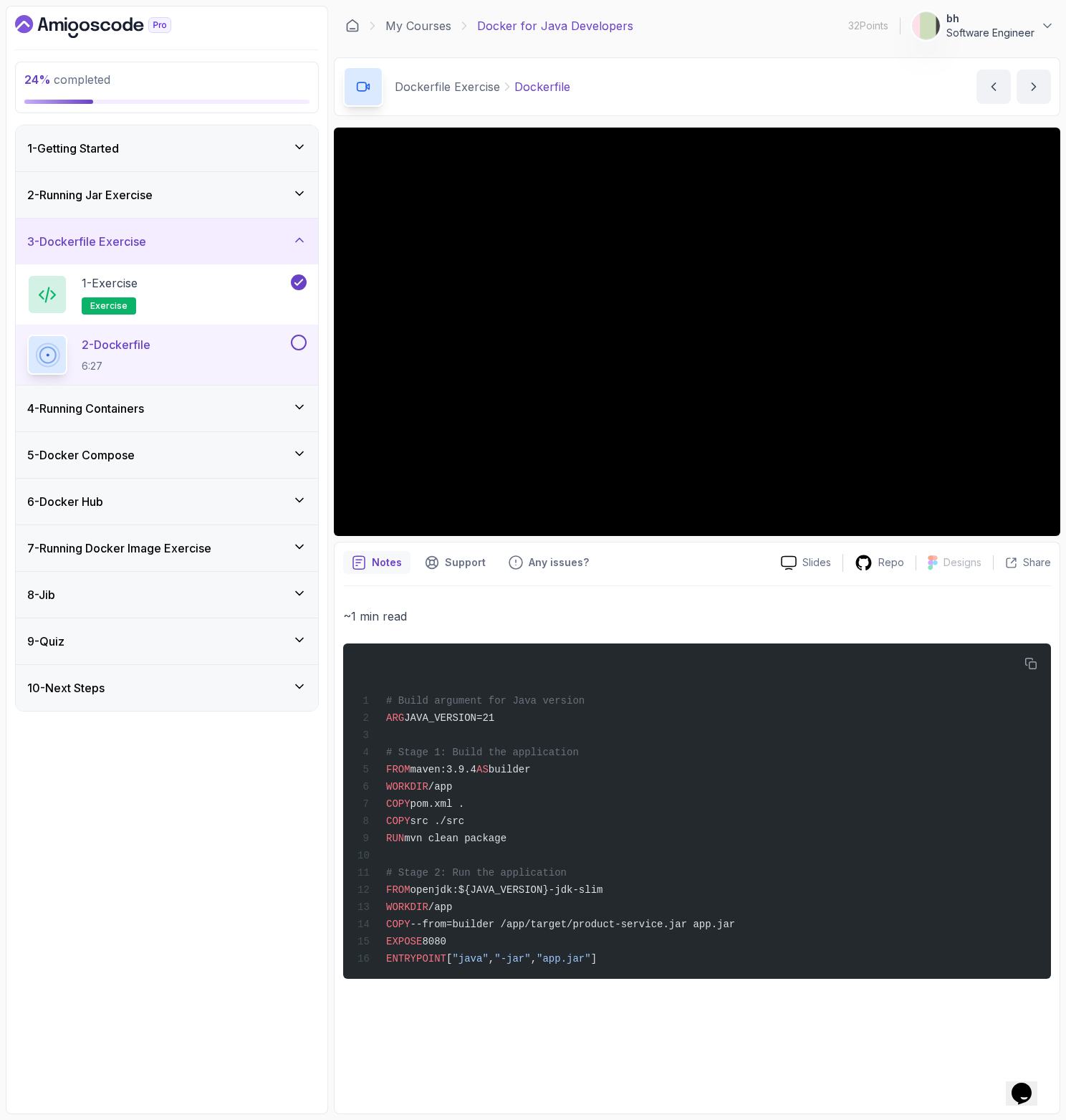
click at [298, 345] on button at bounding box center [299, 342] width 16 height 16
click at [280, 413] on div "4 - Running Containers" at bounding box center [167, 408] width 280 height 17
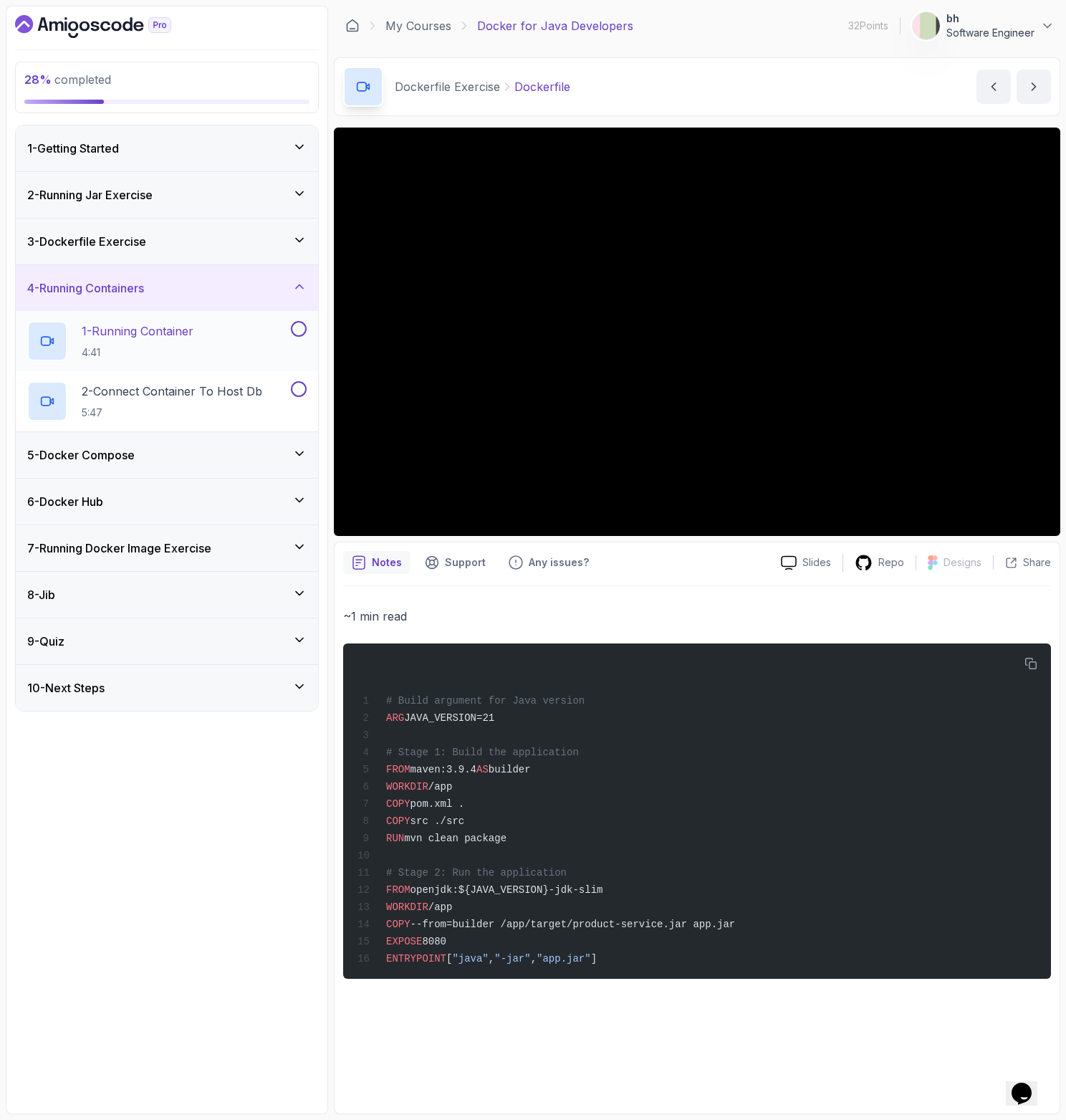
click at [154, 341] on h2 "1 - Running Container 4:41" at bounding box center [137, 340] width 112 height 37
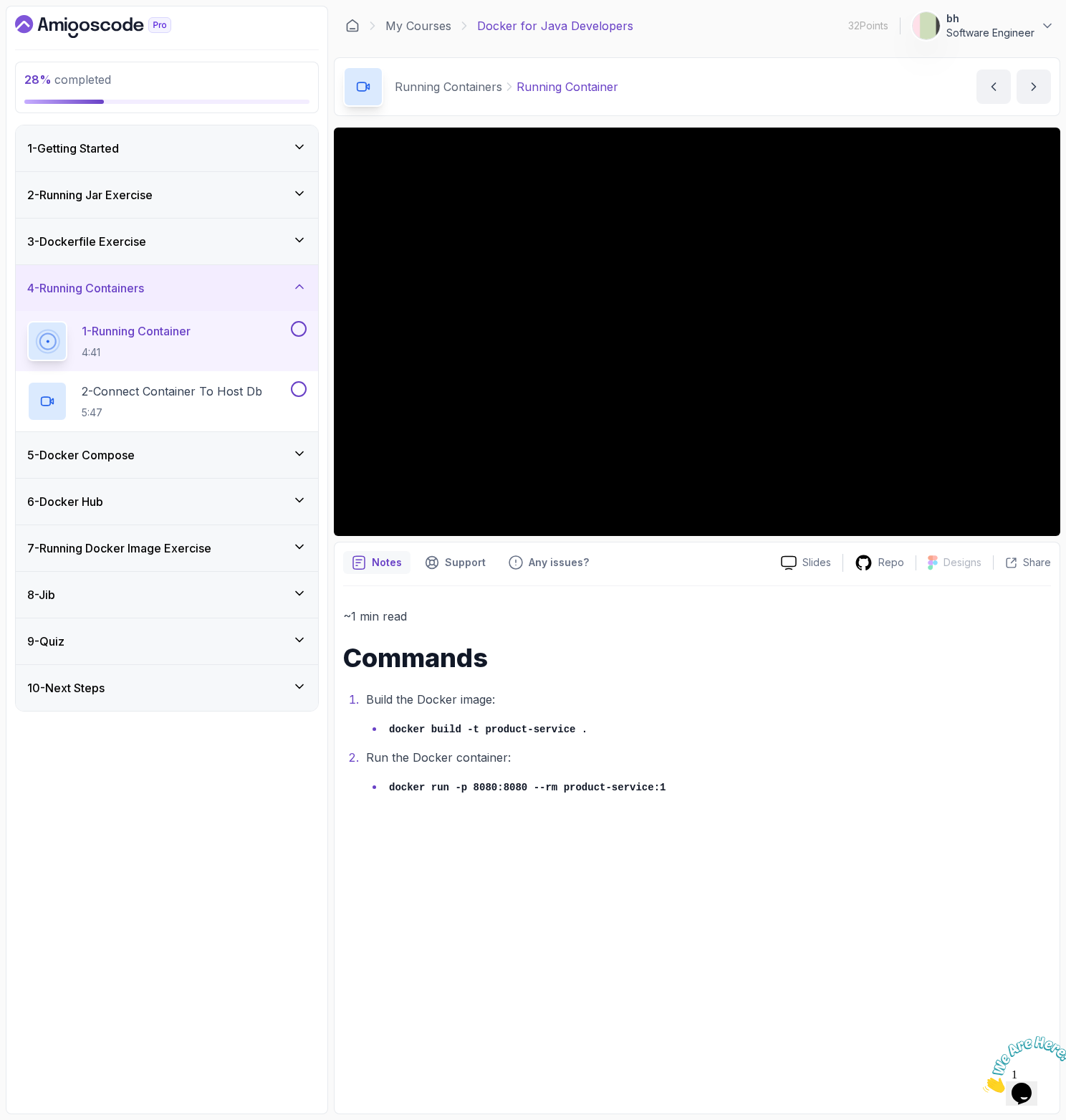
click at [305, 331] on button at bounding box center [299, 329] width 16 height 16
click at [209, 396] on p "2 - Connect Container To Host Db" at bounding box center [171, 391] width 181 height 17
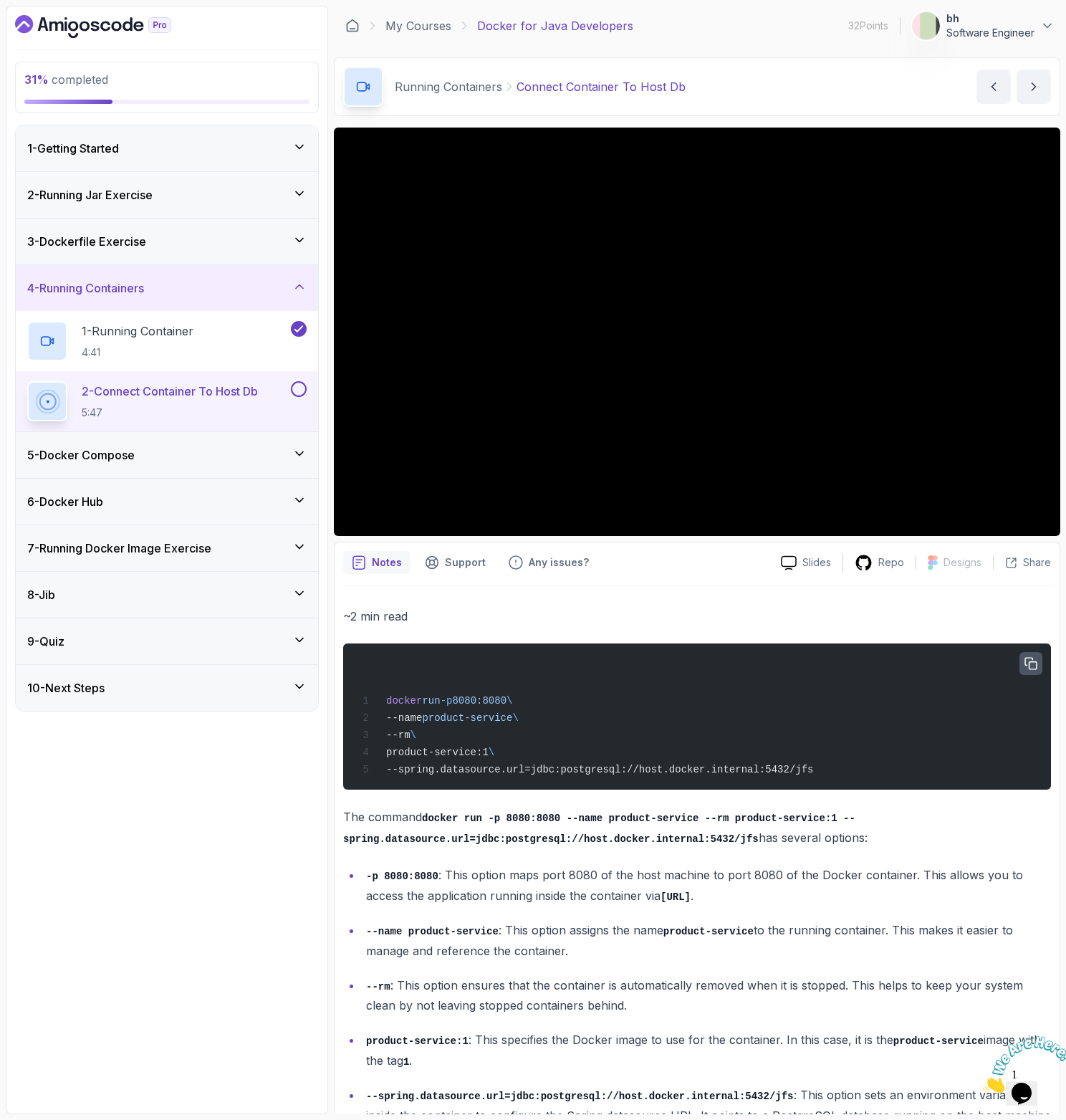
click at [1038, 656] on button "button" at bounding box center [1031, 663] width 23 height 23
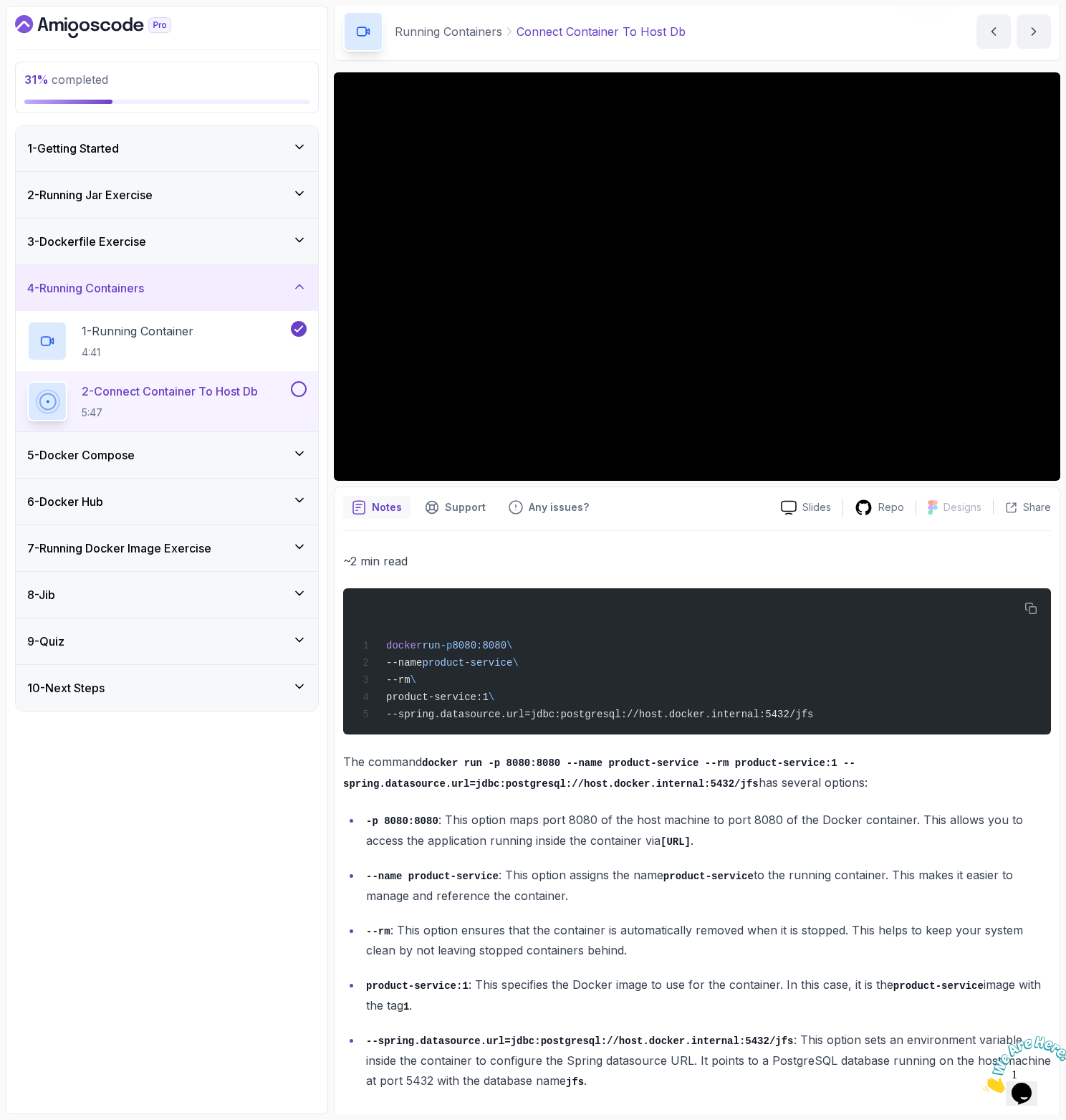
scroll to position [74, 0]
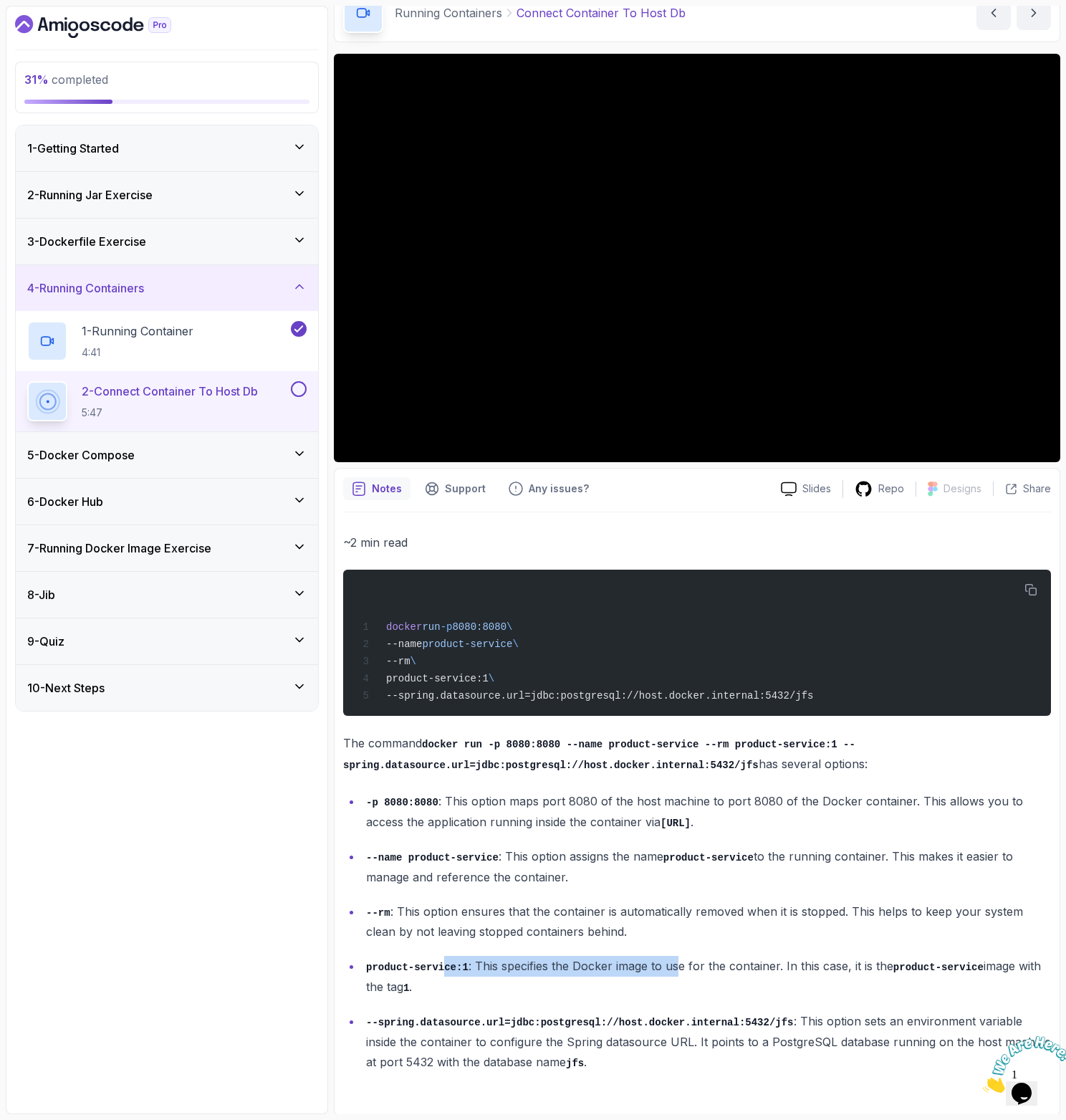
drag, startPoint x: 447, startPoint y: 968, endPoint x: 682, endPoint y: 958, distance: 235.2
click at [682, 958] on p "product-service:1 : This specifies the Docker image to use for the container. I…" at bounding box center [708, 976] width 685 height 41
click at [295, 389] on button at bounding box center [299, 389] width 16 height 16
click at [266, 448] on div "5 - Docker Compose" at bounding box center [167, 454] width 280 height 17
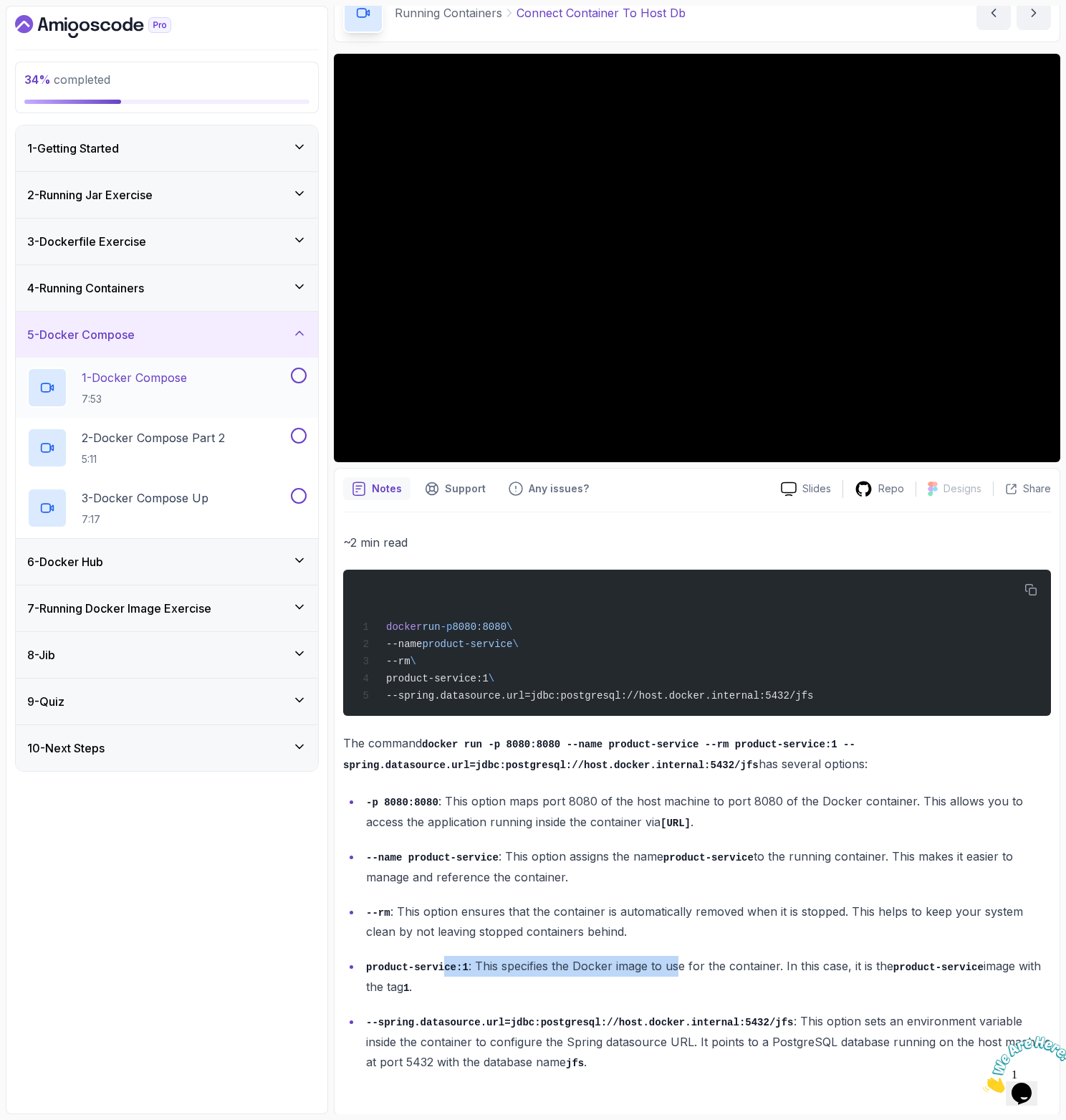
click at [186, 394] on p "7:53" at bounding box center [134, 399] width 106 height 14
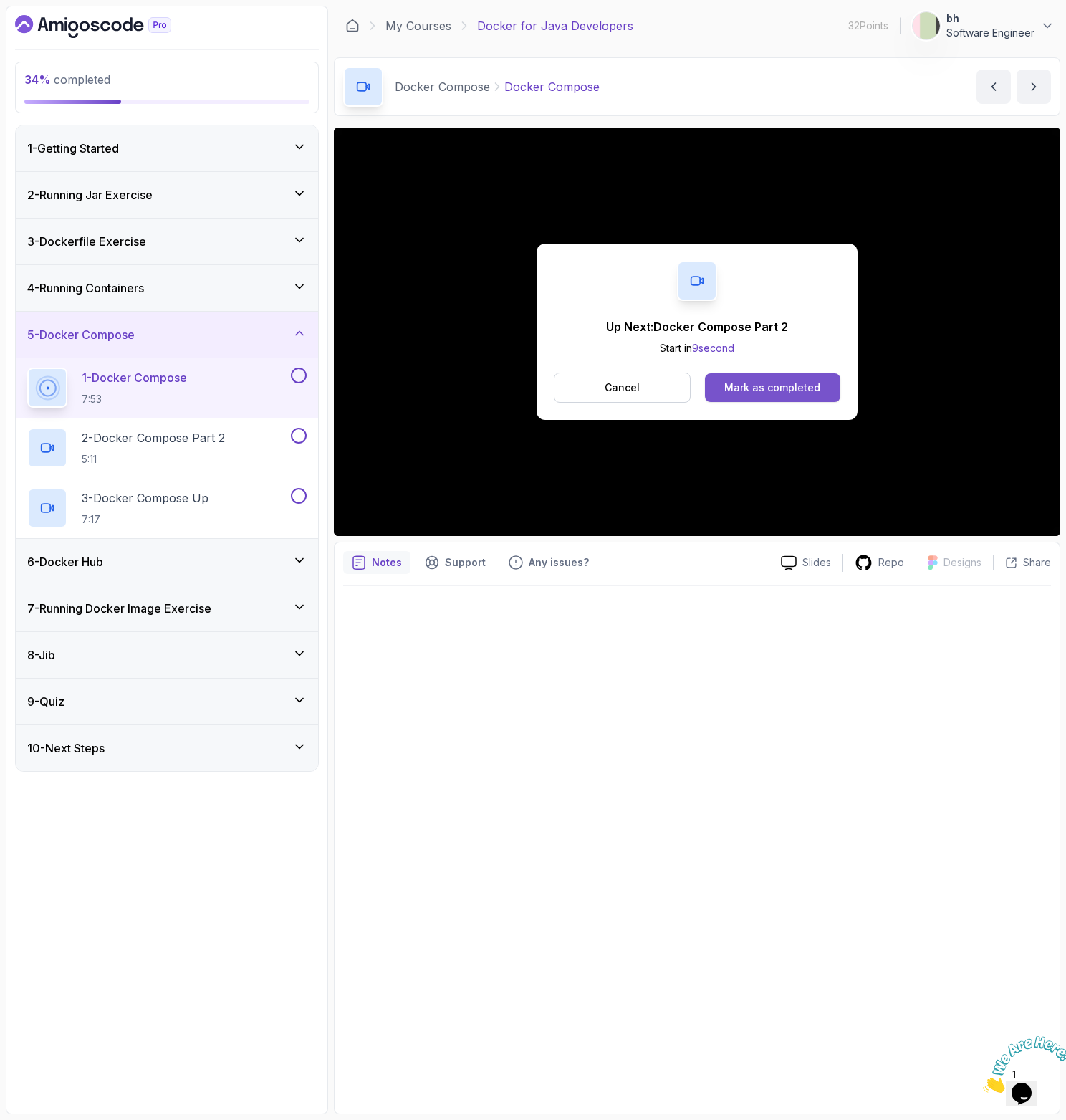
click at [785, 386] on div "Mark as completed" at bounding box center [771, 387] width 96 height 14
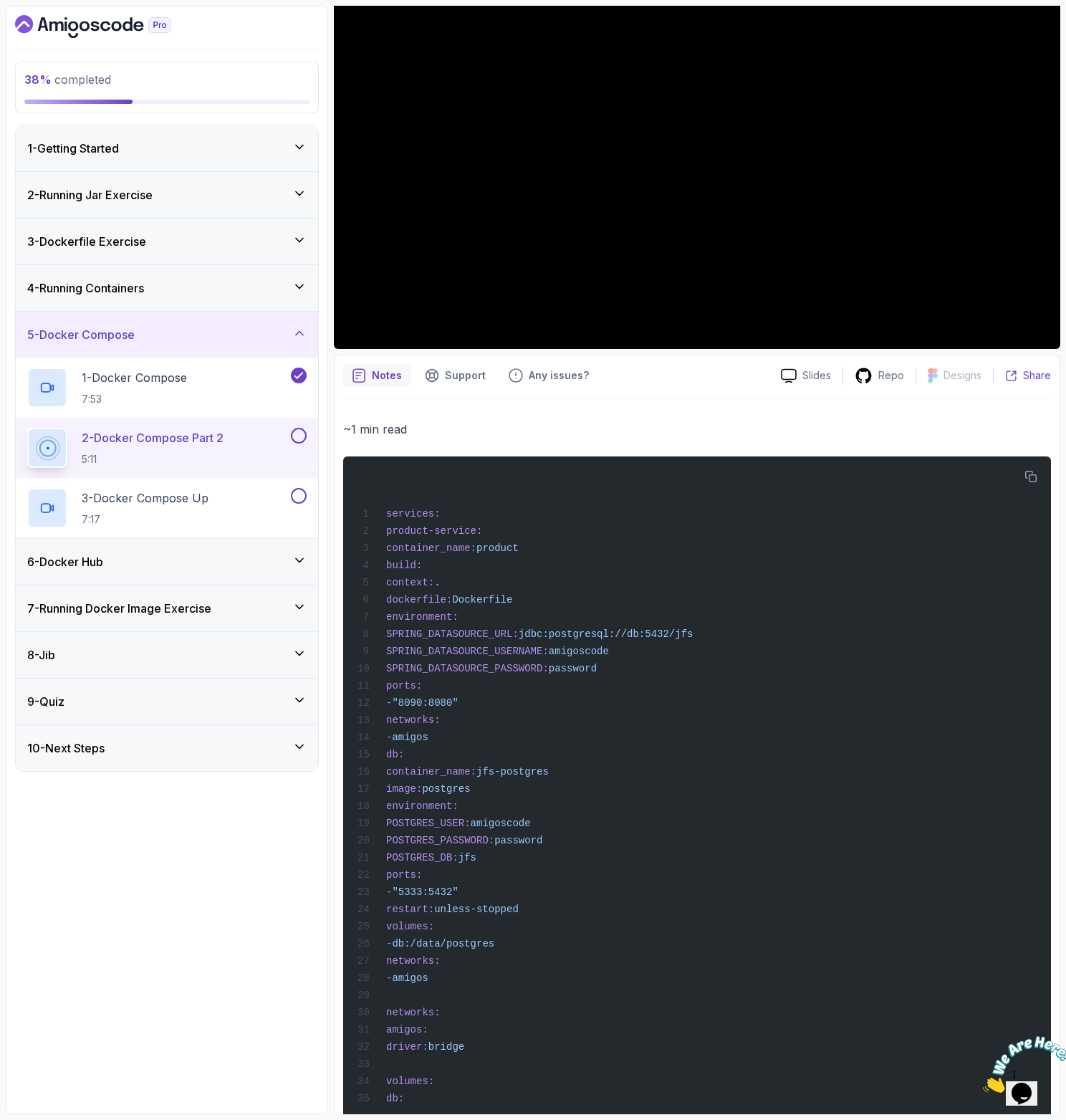
scroll to position [151, 0]
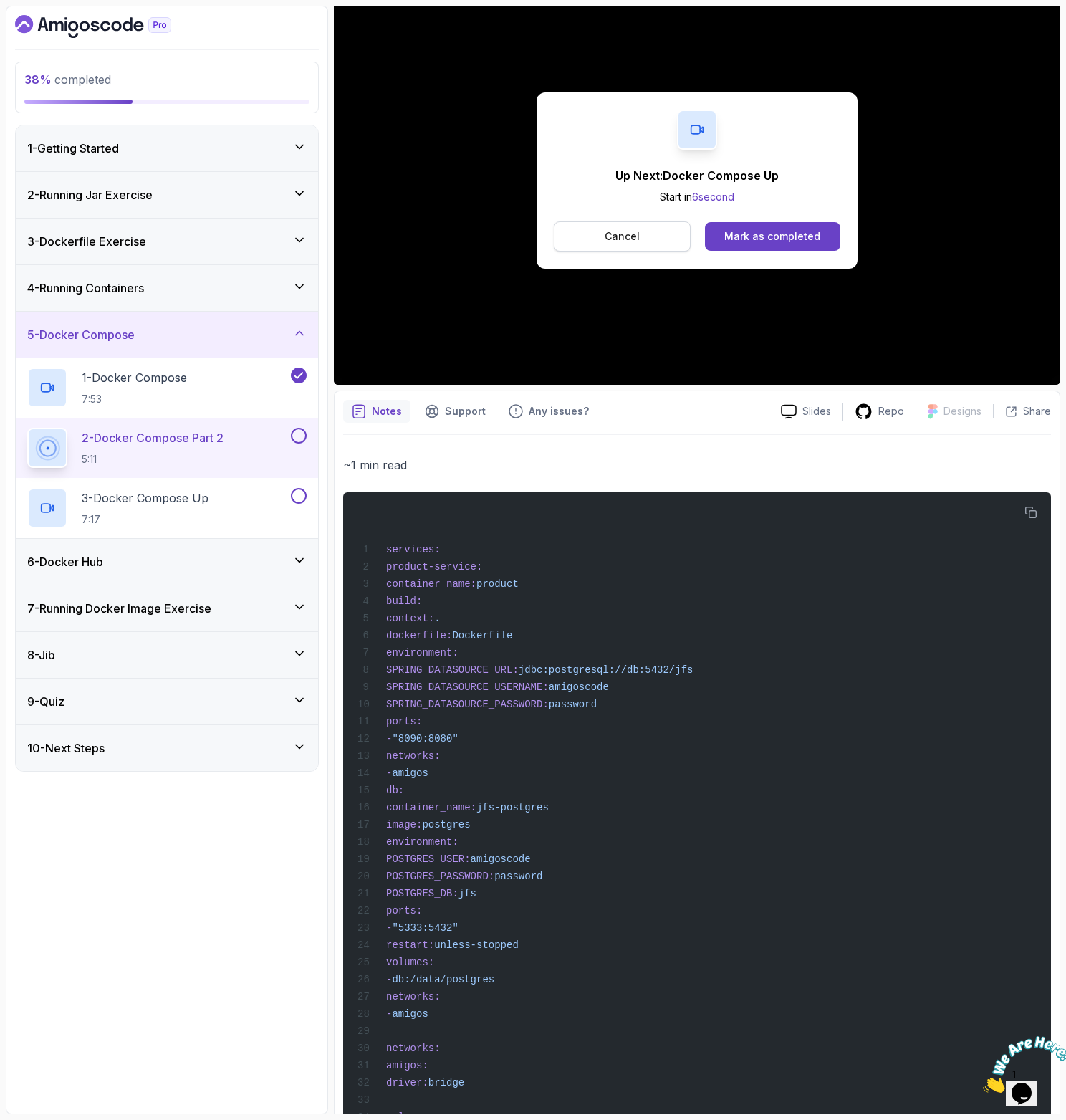
click at [637, 228] on button "Cancel" at bounding box center [622, 236] width 136 height 30
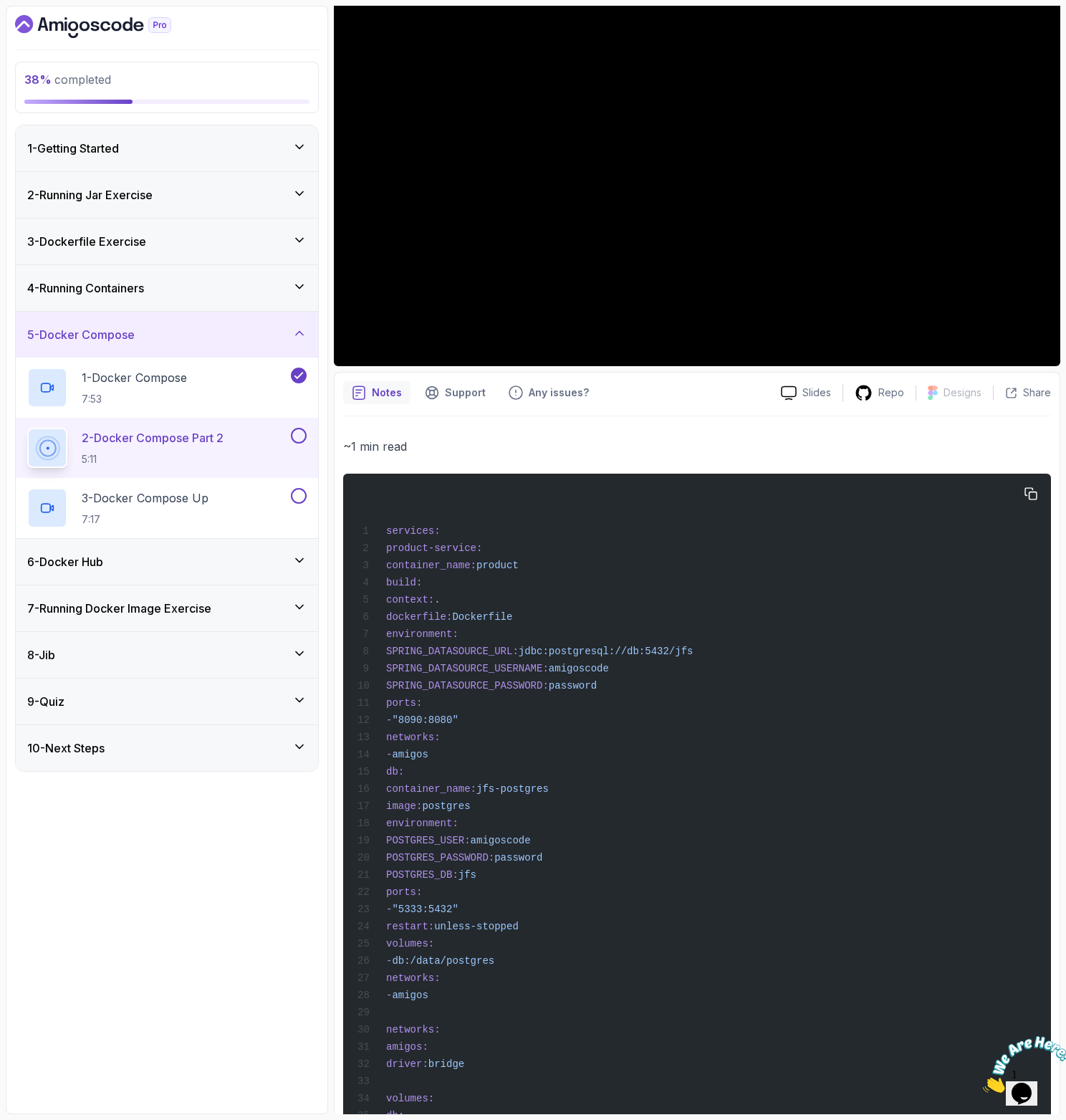
scroll to position [234, 0]
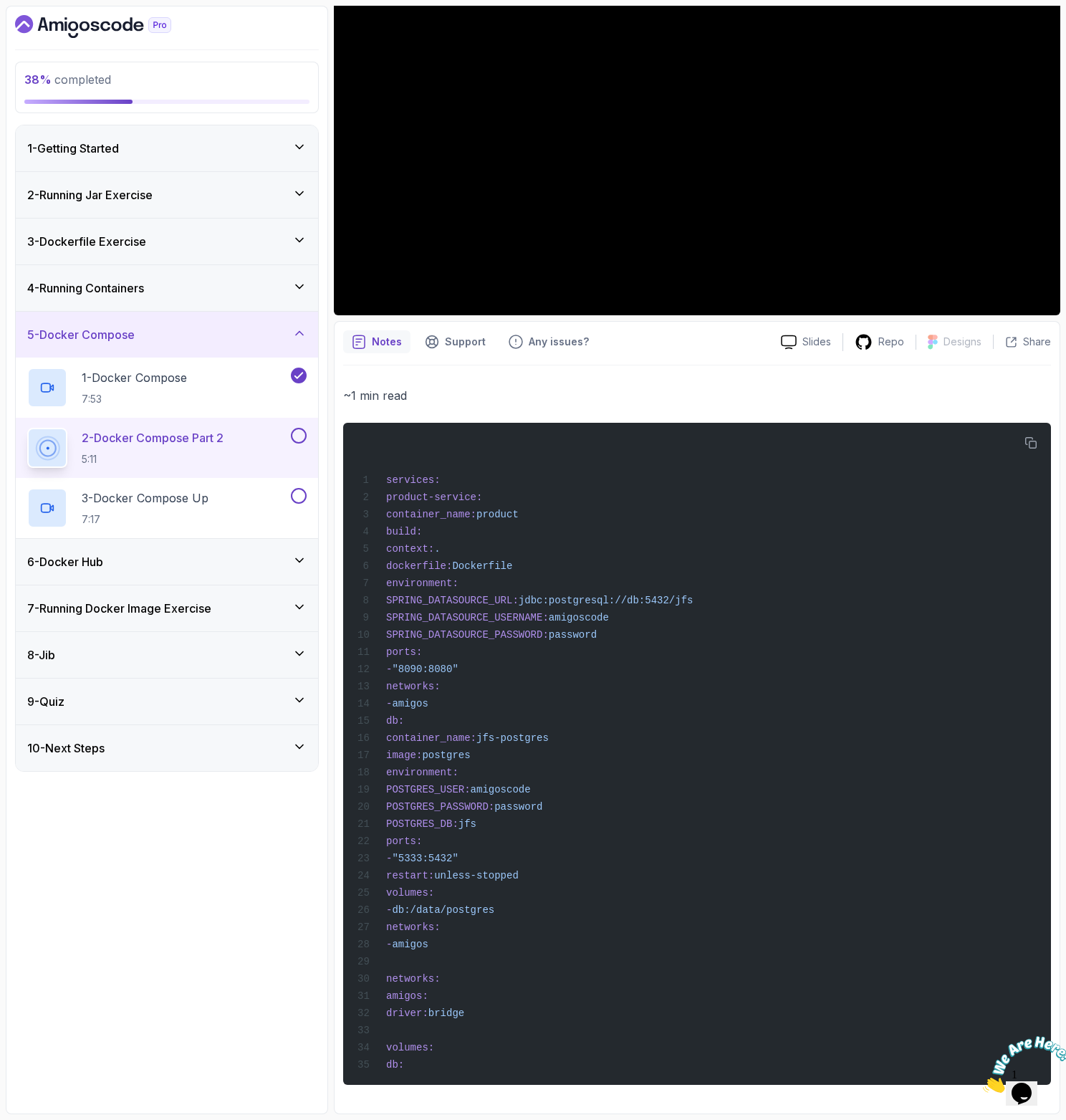
click at [296, 430] on button at bounding box center [299, 435] width 16 height 16
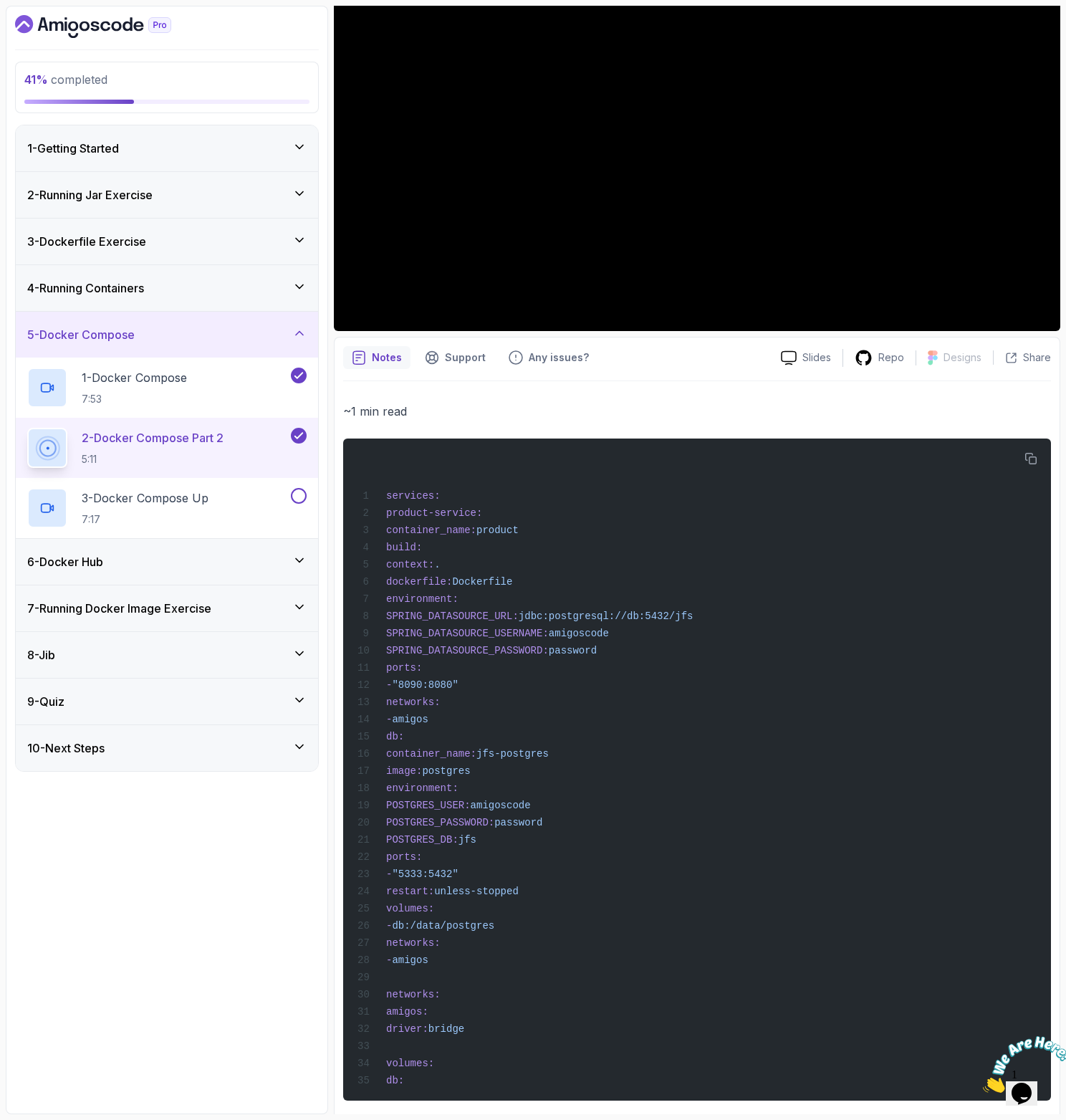
scroll to position [72, 0]
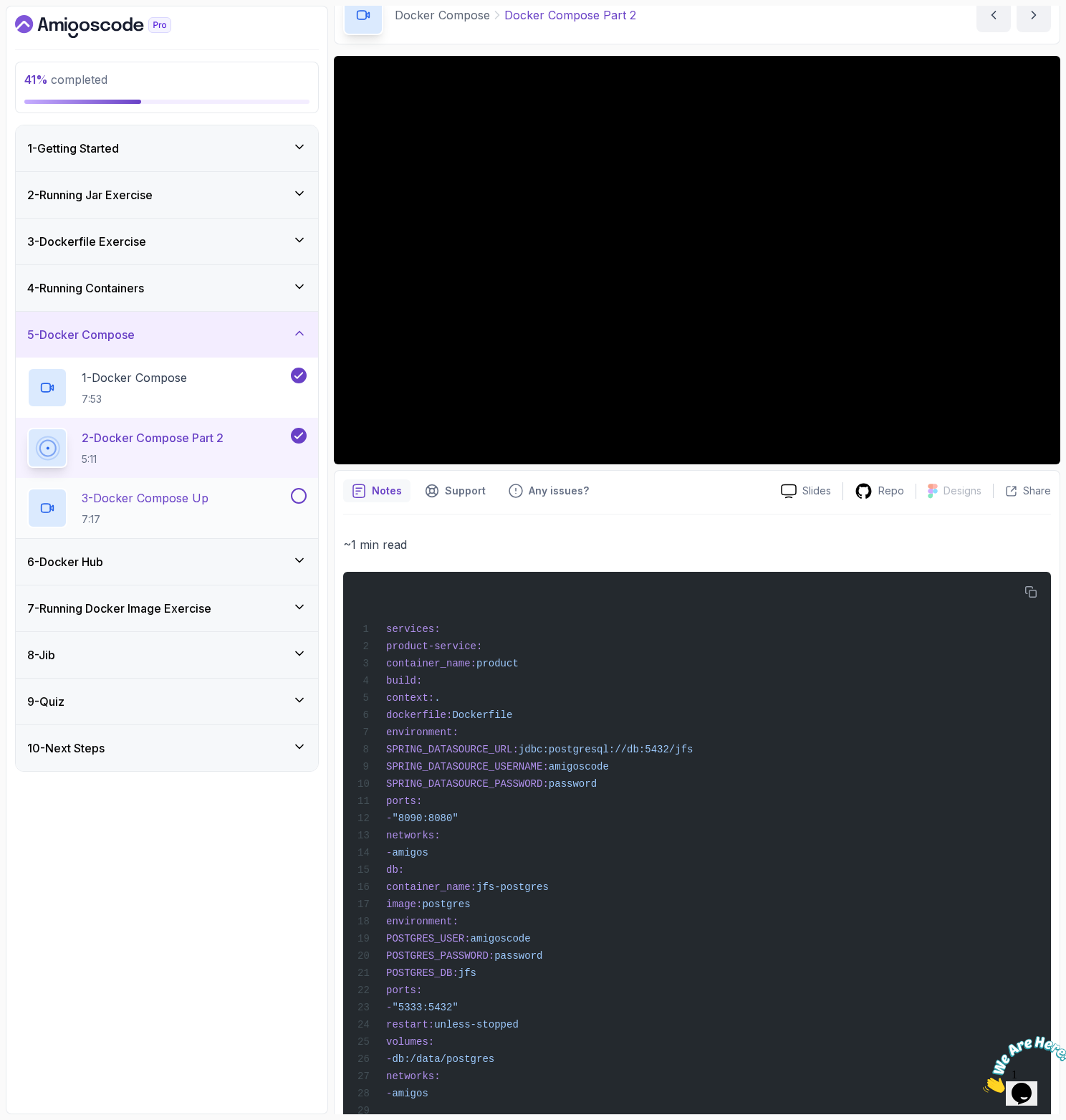
click at [229, 498] on div "3 - Docker Compose Up 7:17" at bounding box center [157, 508] width 260 height 40
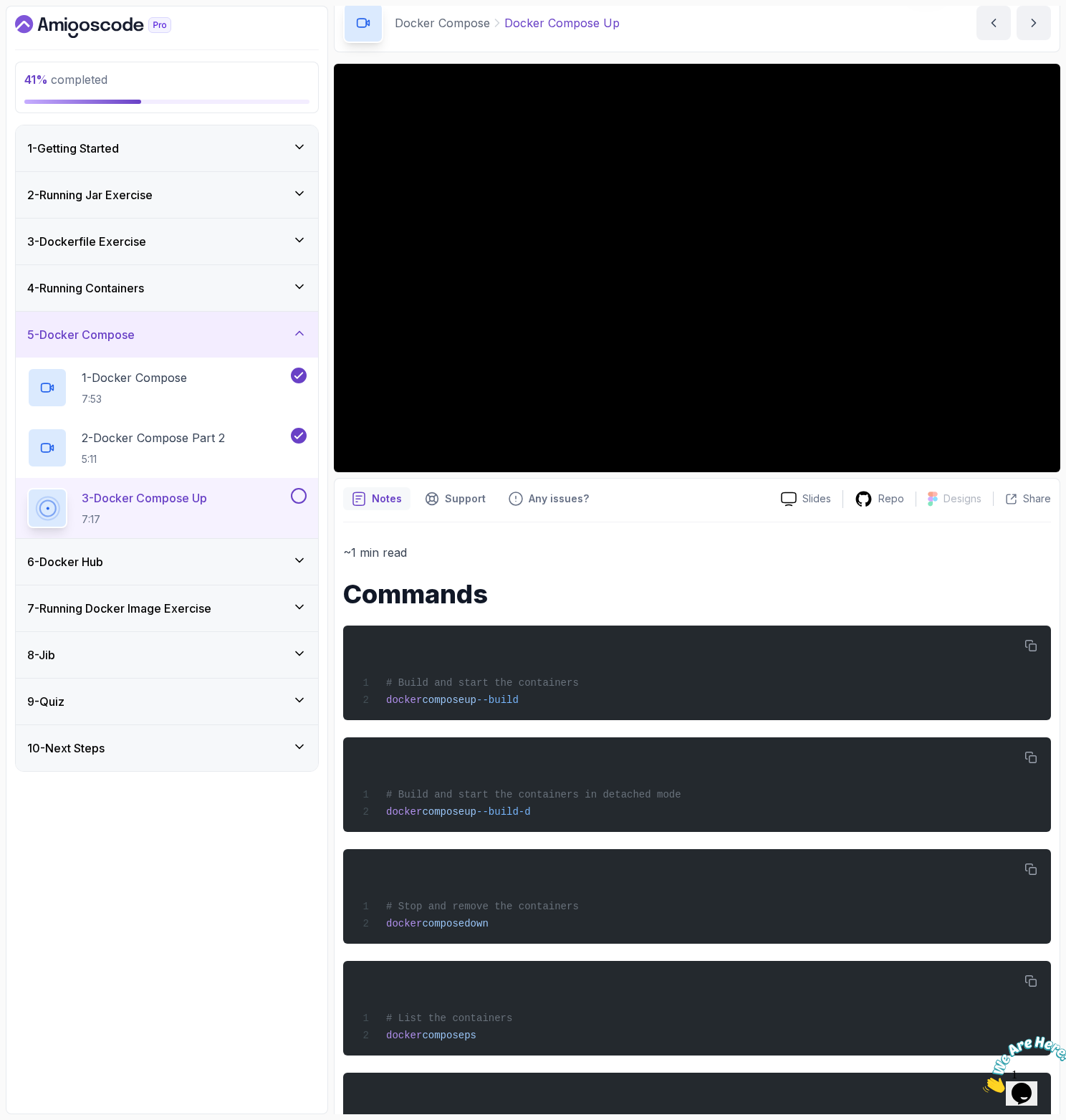
scroll to position [150, 0]
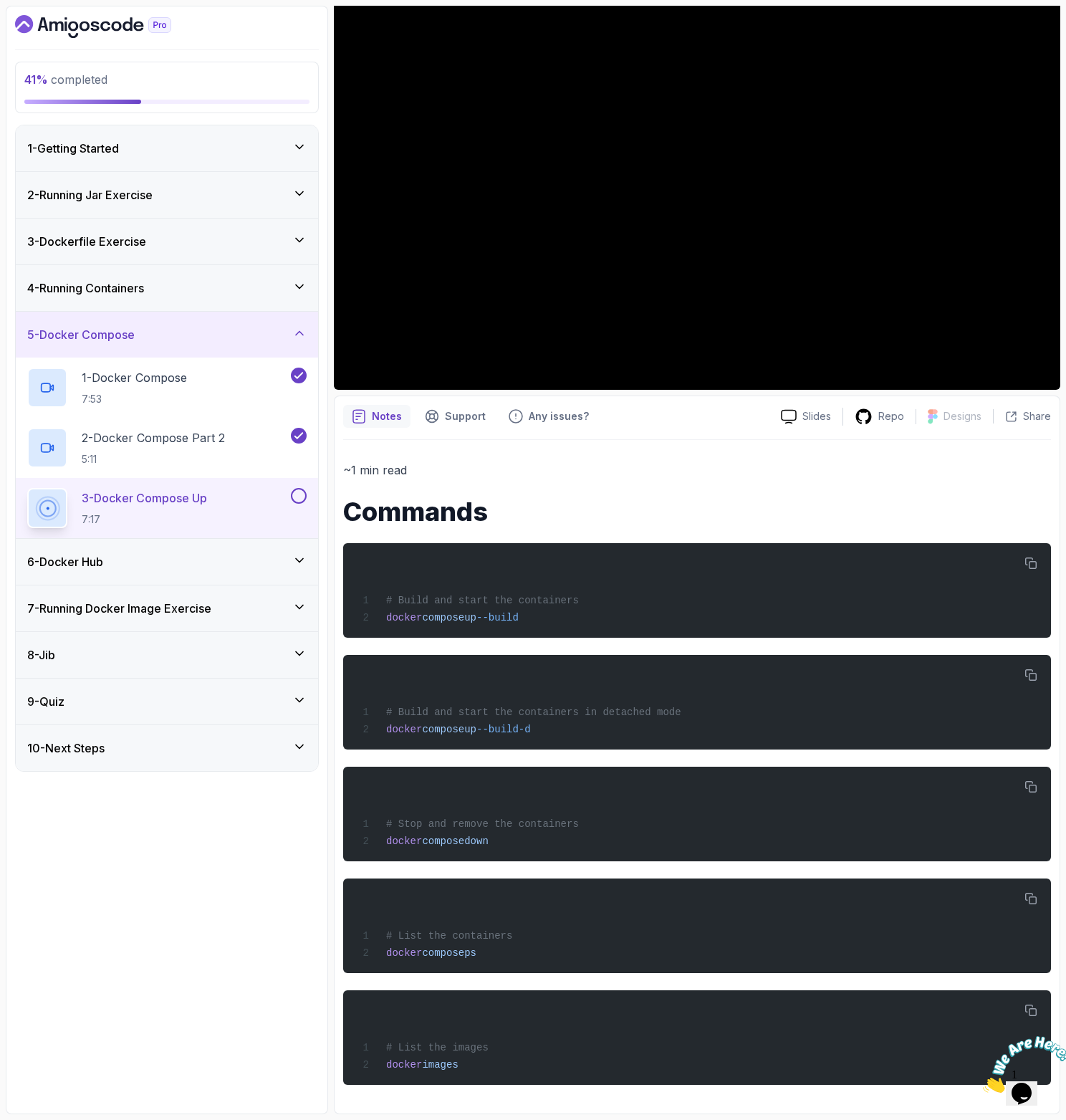
click at [297, 496] on button at bounding box center [299, 495] width 16 height 16
click at [260, 562] on div "6 - Docker Hub" at bounding box center [167, 562] width 280 height 17
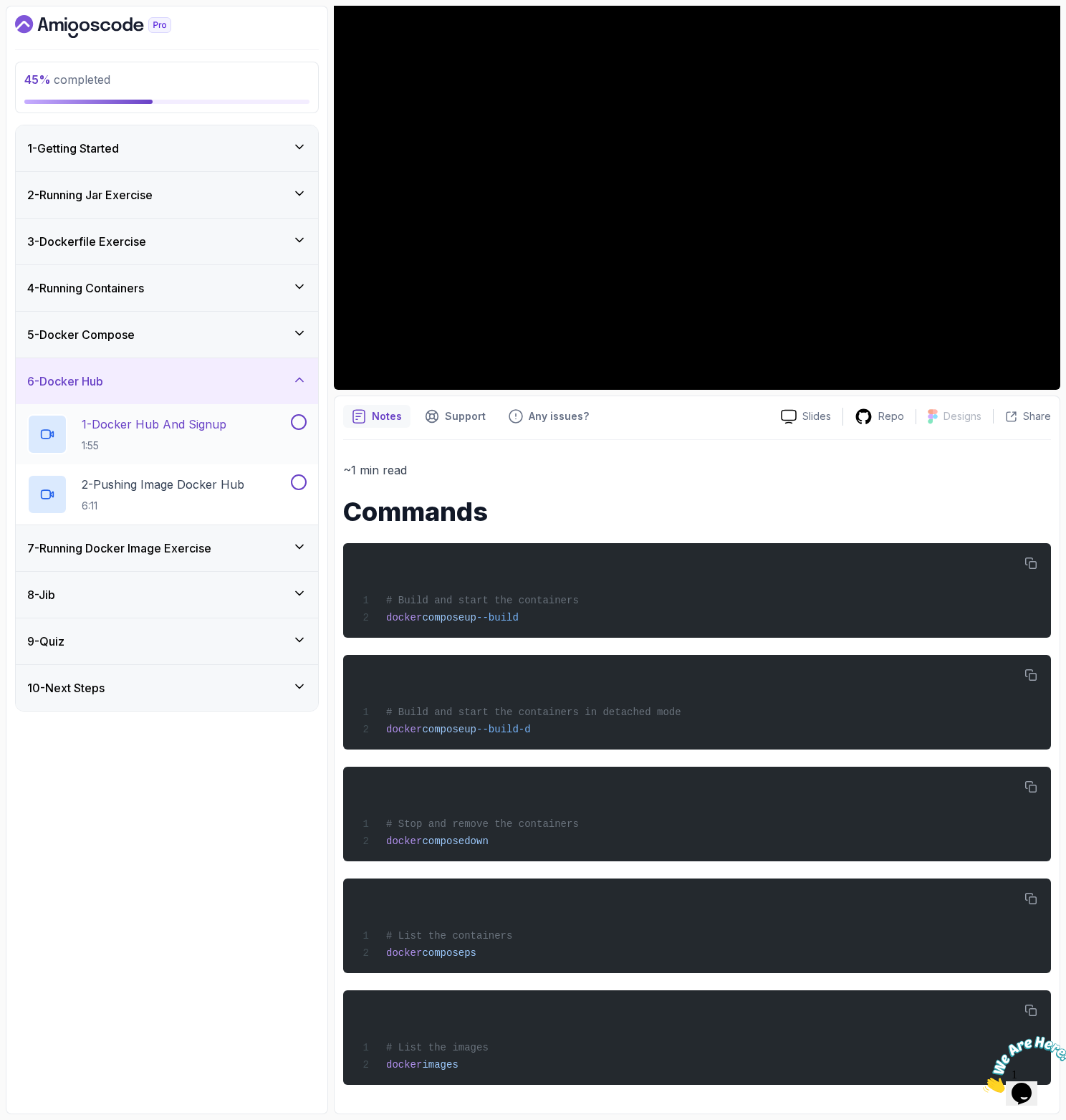
click at [185, 430] on p "1 - Docker Hub And Signup" at bounding box center [154, 424] width 145 height 17
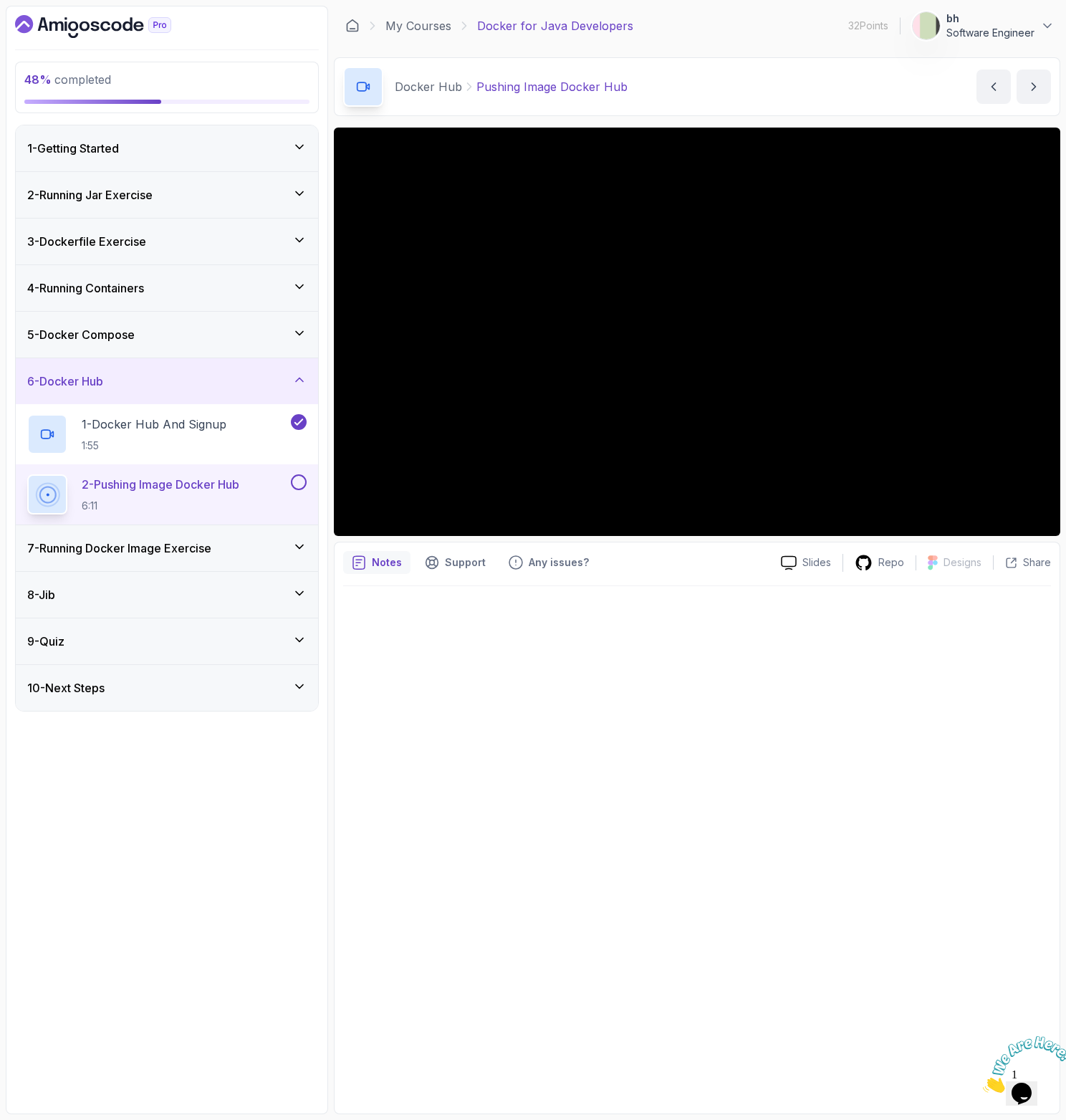
click at [204, 471] on div "2 - Pushing Image Docker Hub 6:11" at bounding box center [166, 494] width 302 height 60
click at [296, 478] on button at bounding box center [299, 482] width 16 height 16
click at [232, 548] on div "7 - Running Docker Image Exercise" at bounding box center [167, 548] width 280 height 17
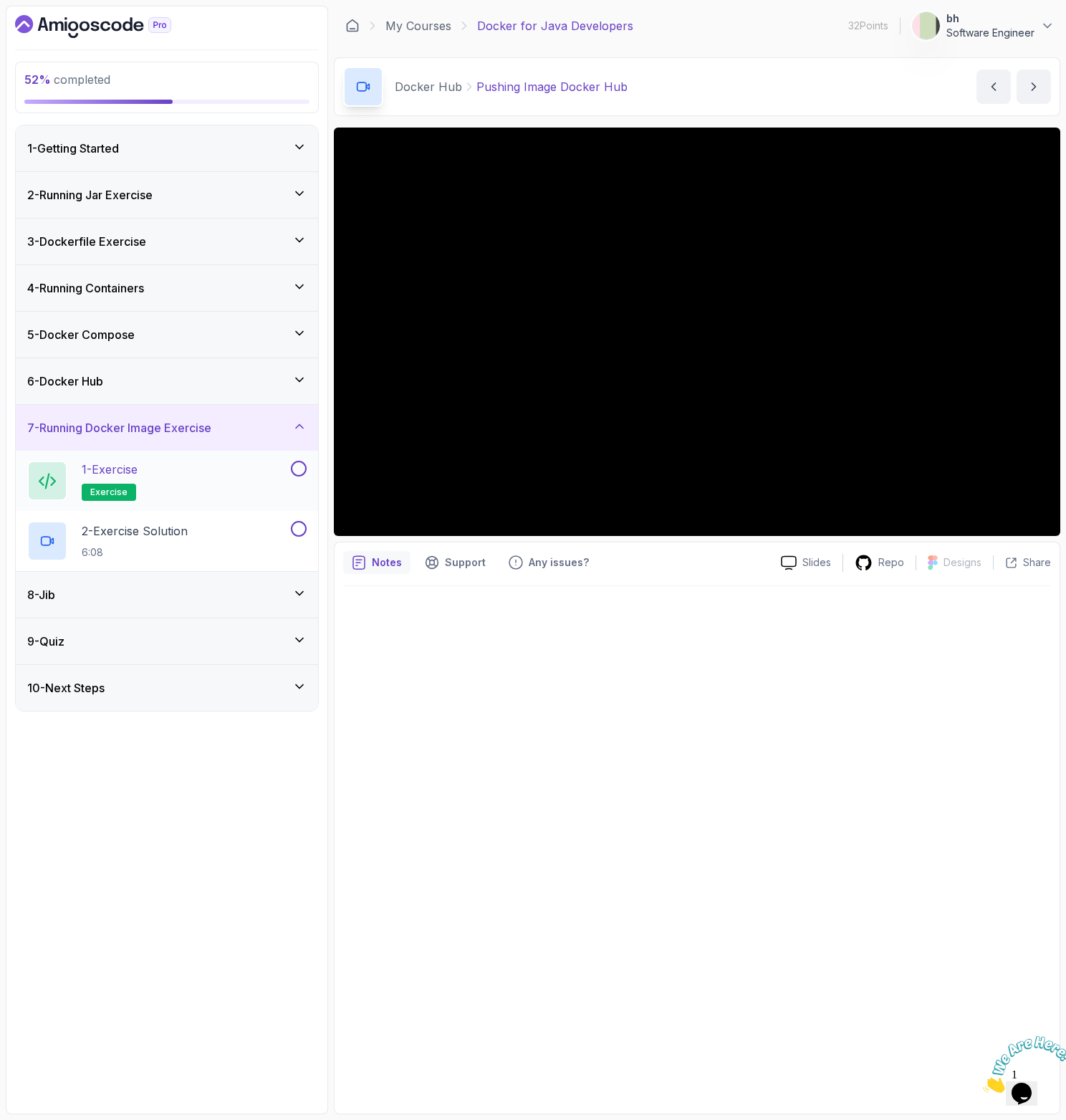
click at [204, 485] on div "1 - Exercise exercise" at bounding box center [157, 481] width 260 height 40
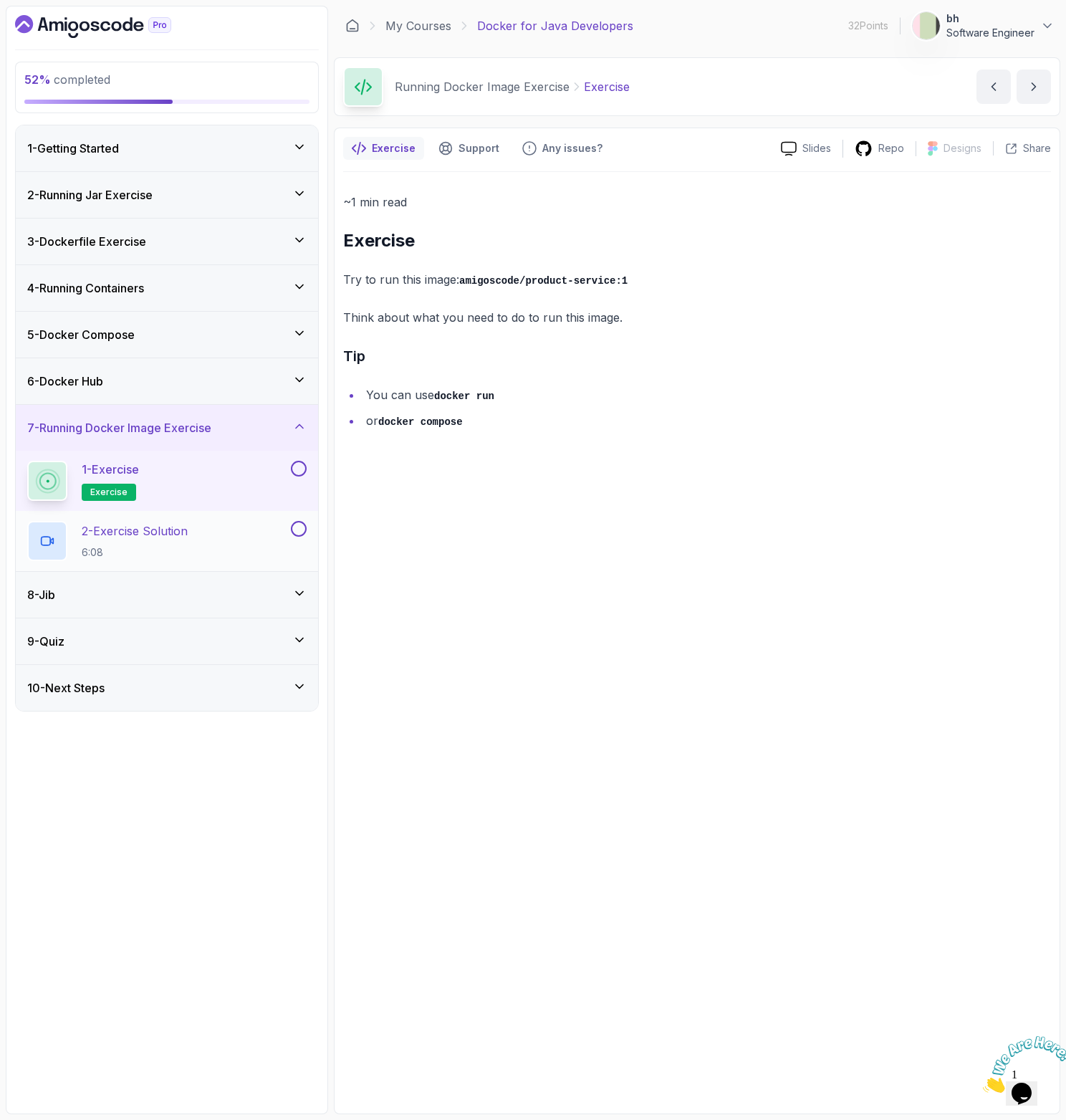
click at [181, 531] on p "2 - Exercise Solution" at bounding box center [134, 531] width 106 height 17
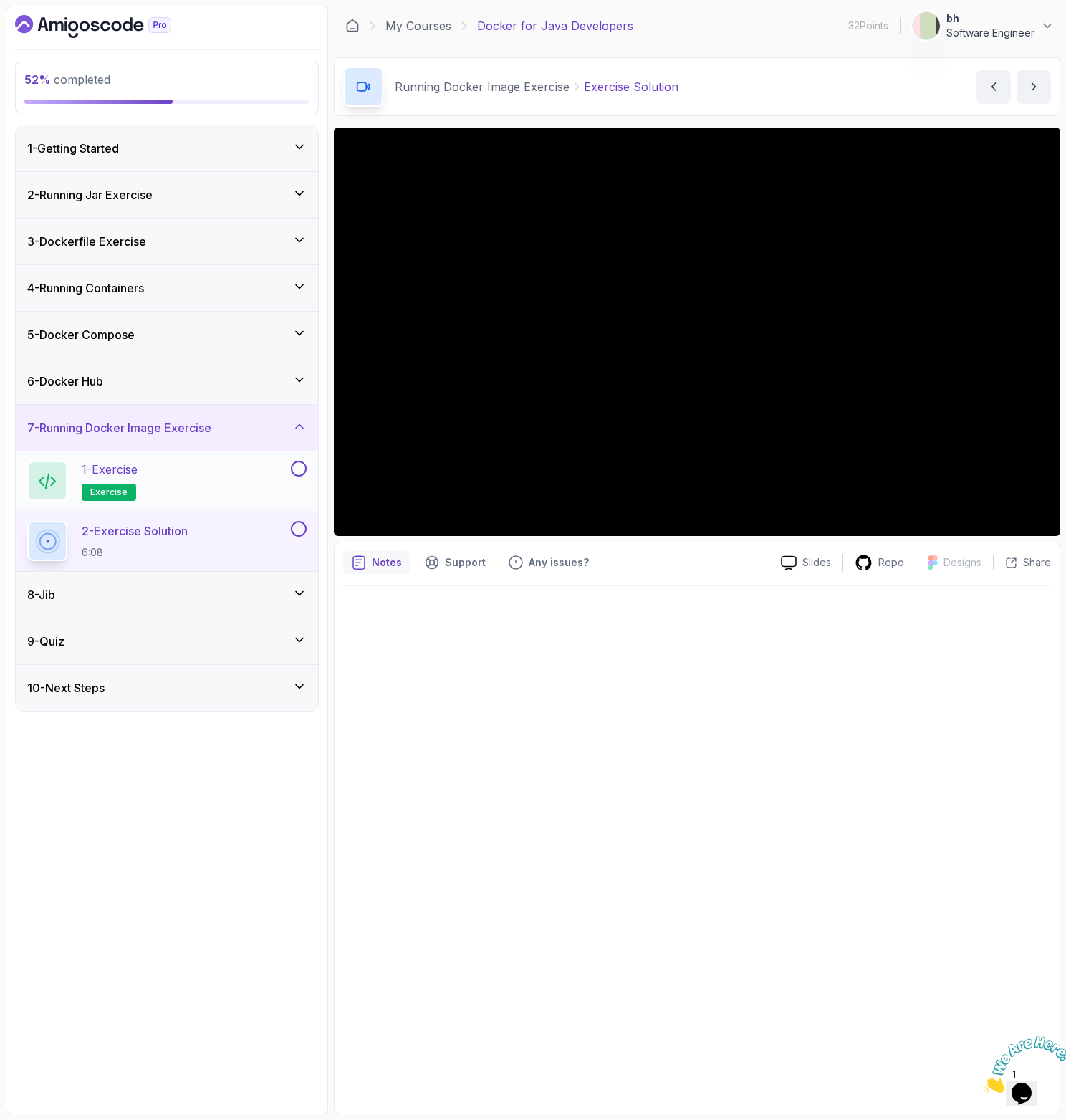
click at [179, 472] on div "1 - Exercise exercise" at bounding box center [157, 481] width 260 height 40
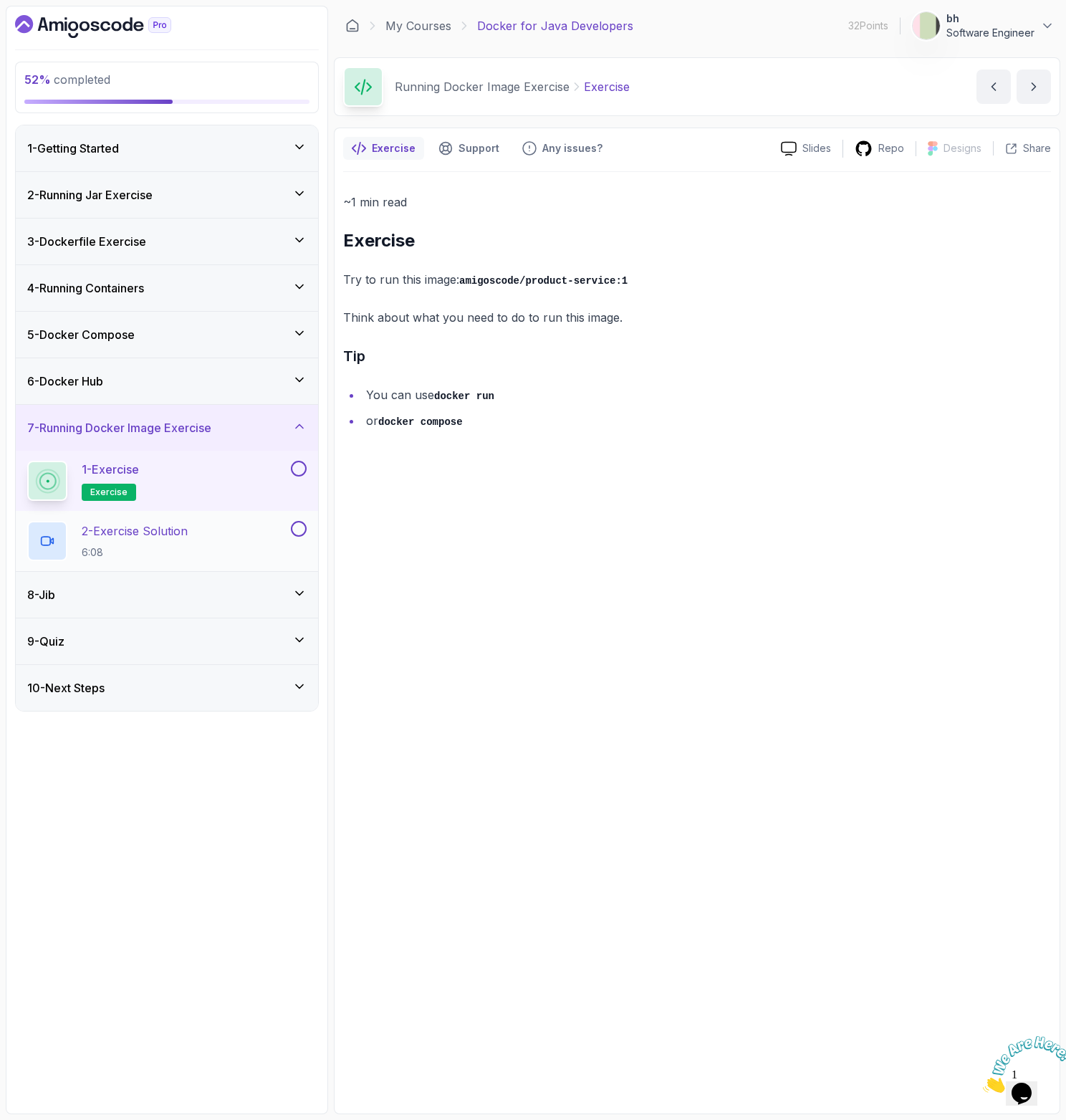
click at [196, 523] on div "2 - Exercise Solution 6:08" at bounding box center [157, 541] width 260 height 40
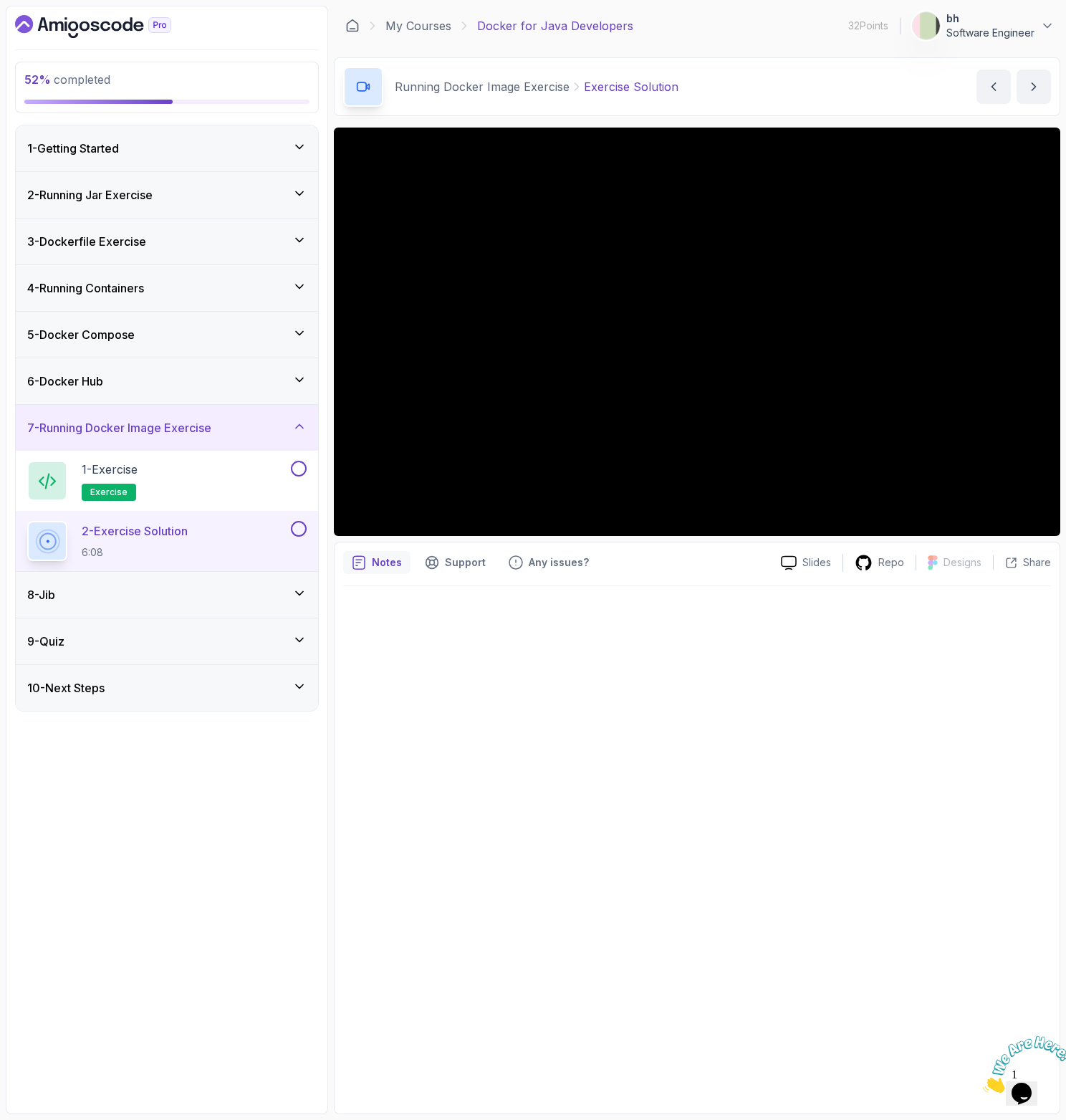
click at [235, 592] on div "8 - Jib" at bounding box center [167, 594] width 280 height 17
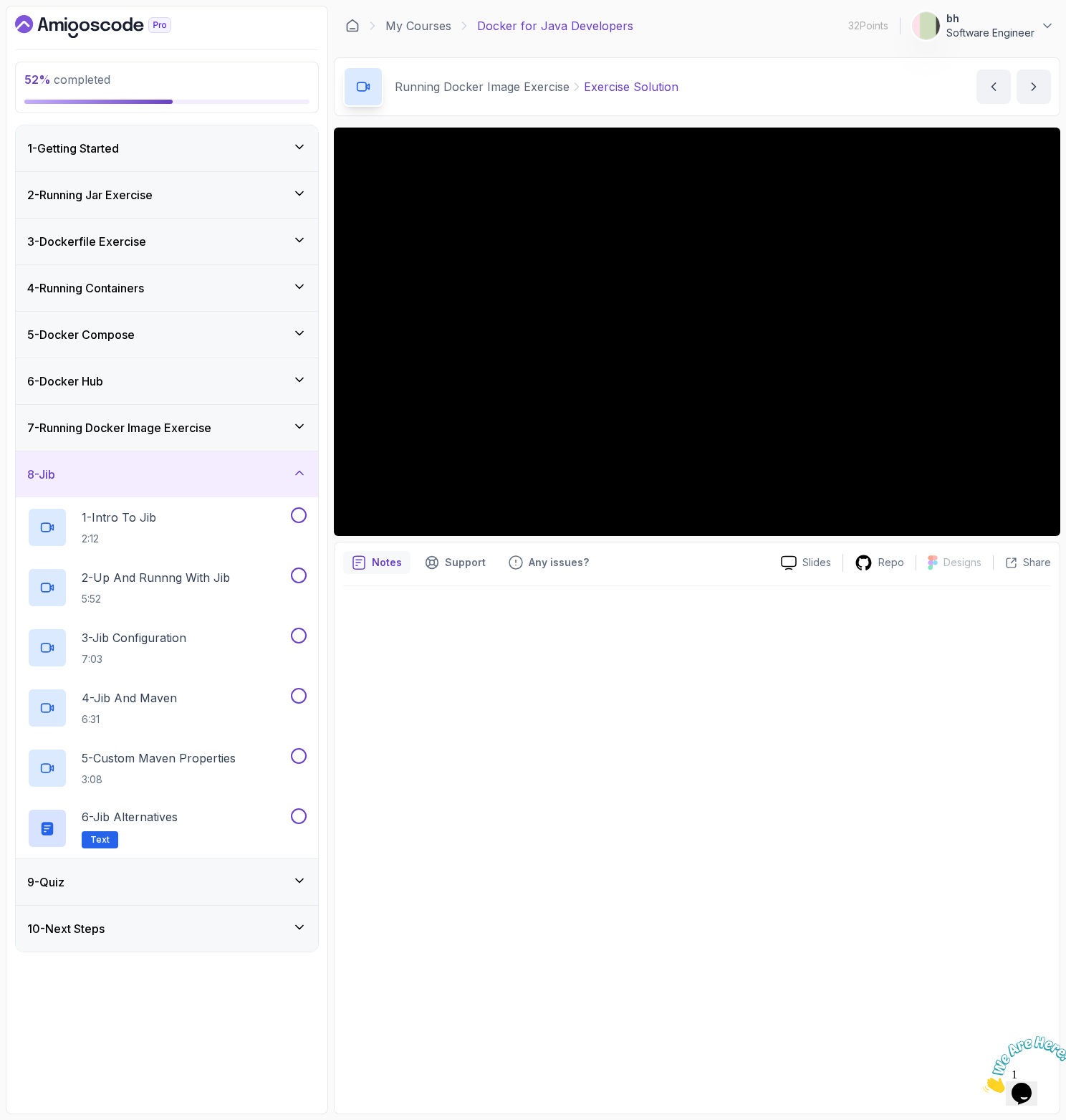
click at [282, 435] on div "7 - Running Docker Image Exercise" at bounding box center [167, 428] width 280 height 17
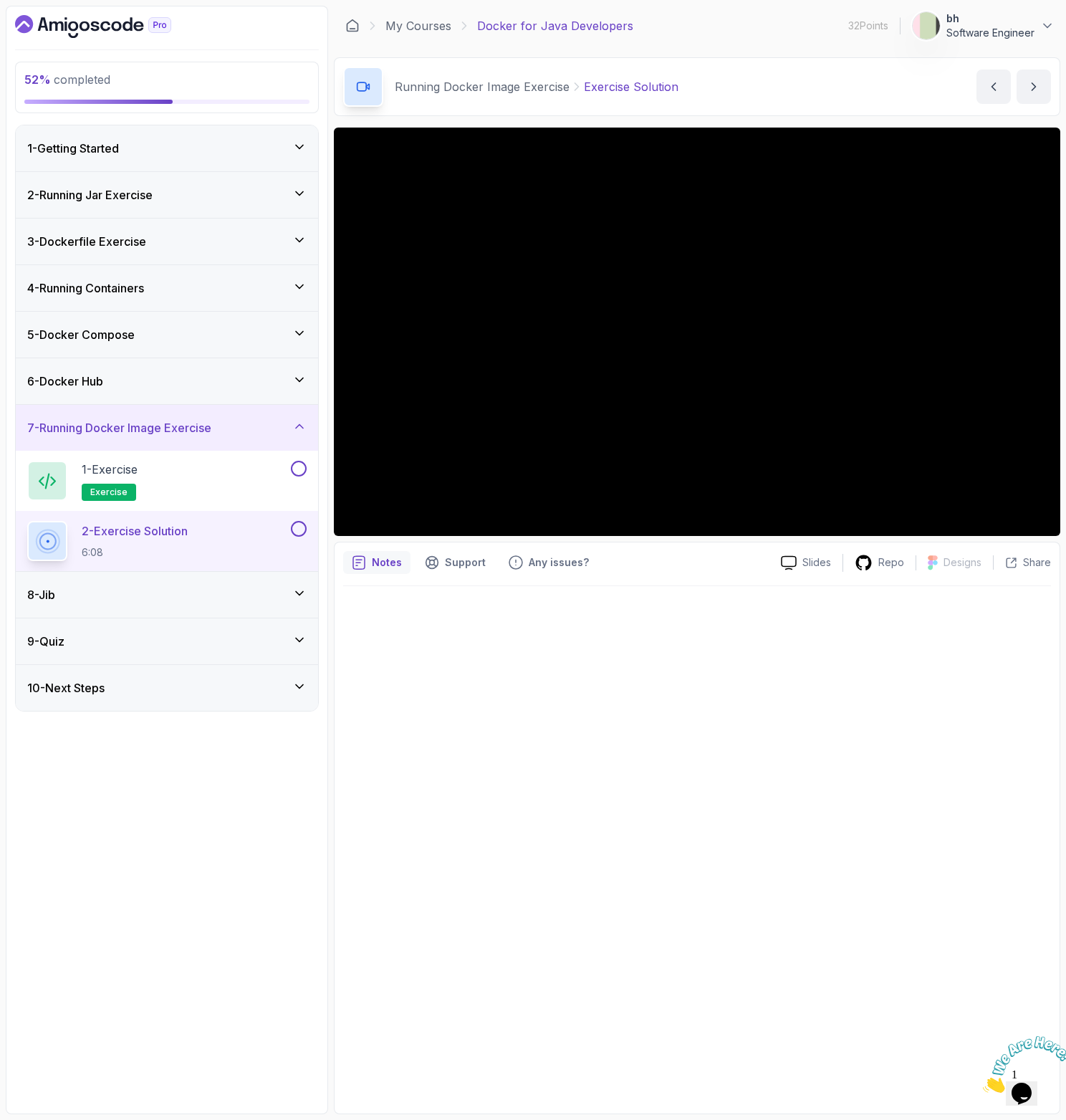
click at [263, 587] on div "8 - Jib" at bounding box center [167, 594] width 280 height 17
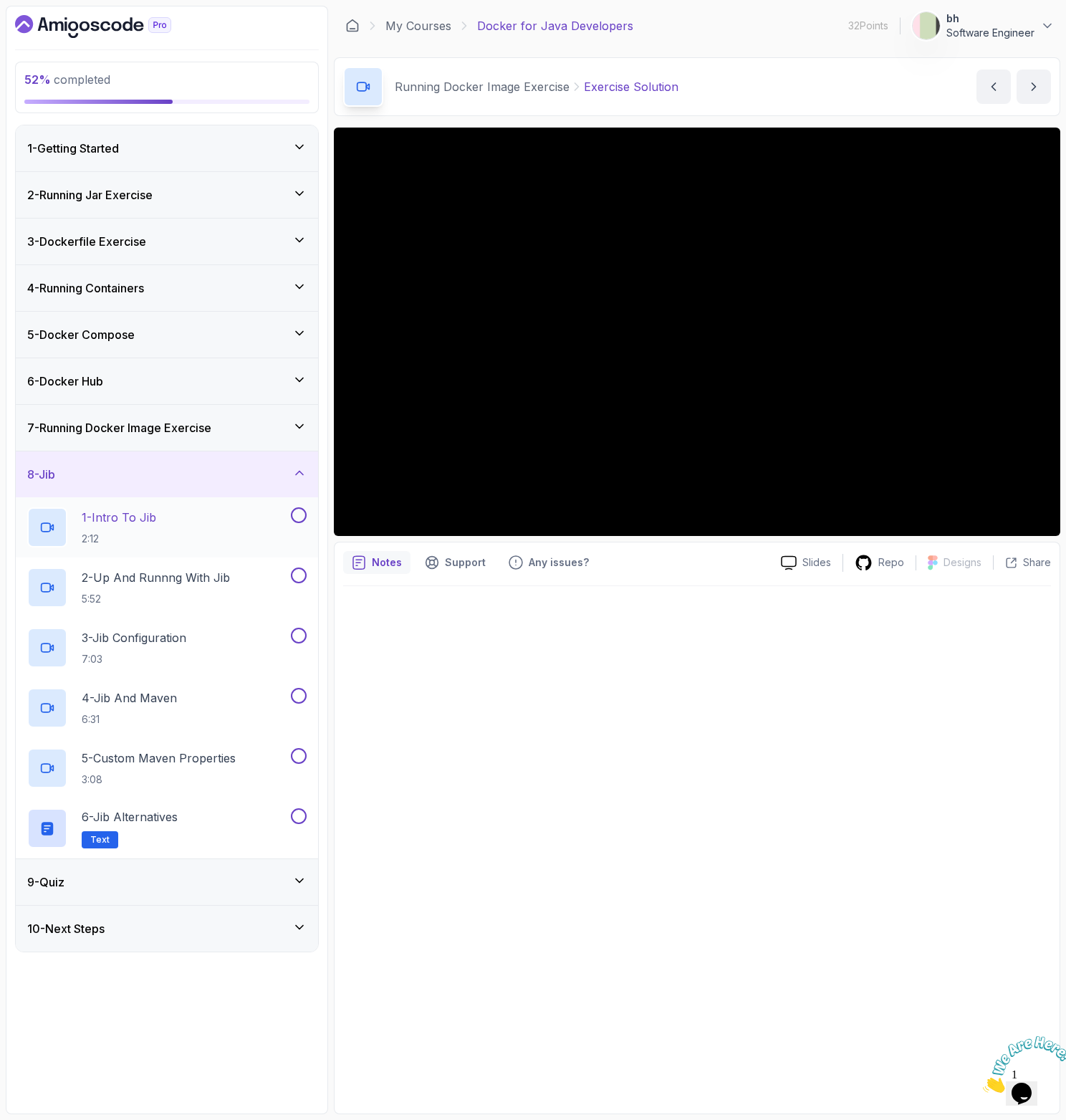
click at [216, 522] on div "1 - Intro To Jib 2:12" at bounding box center [157, 528] width 260 height 40
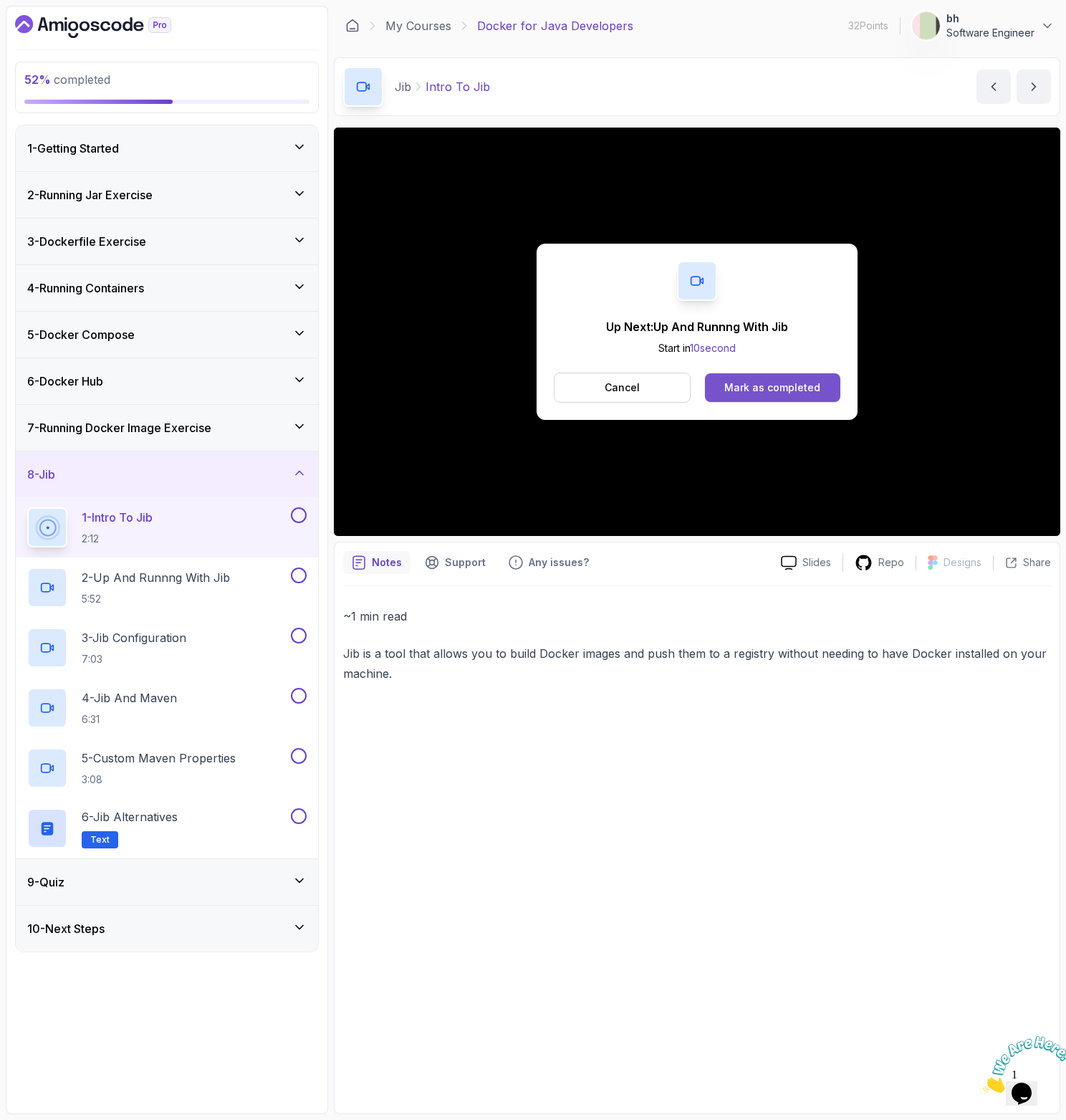
click at [766, 379] on button "Mark as completed" at bounding box center [772, 388] width 136 height 28
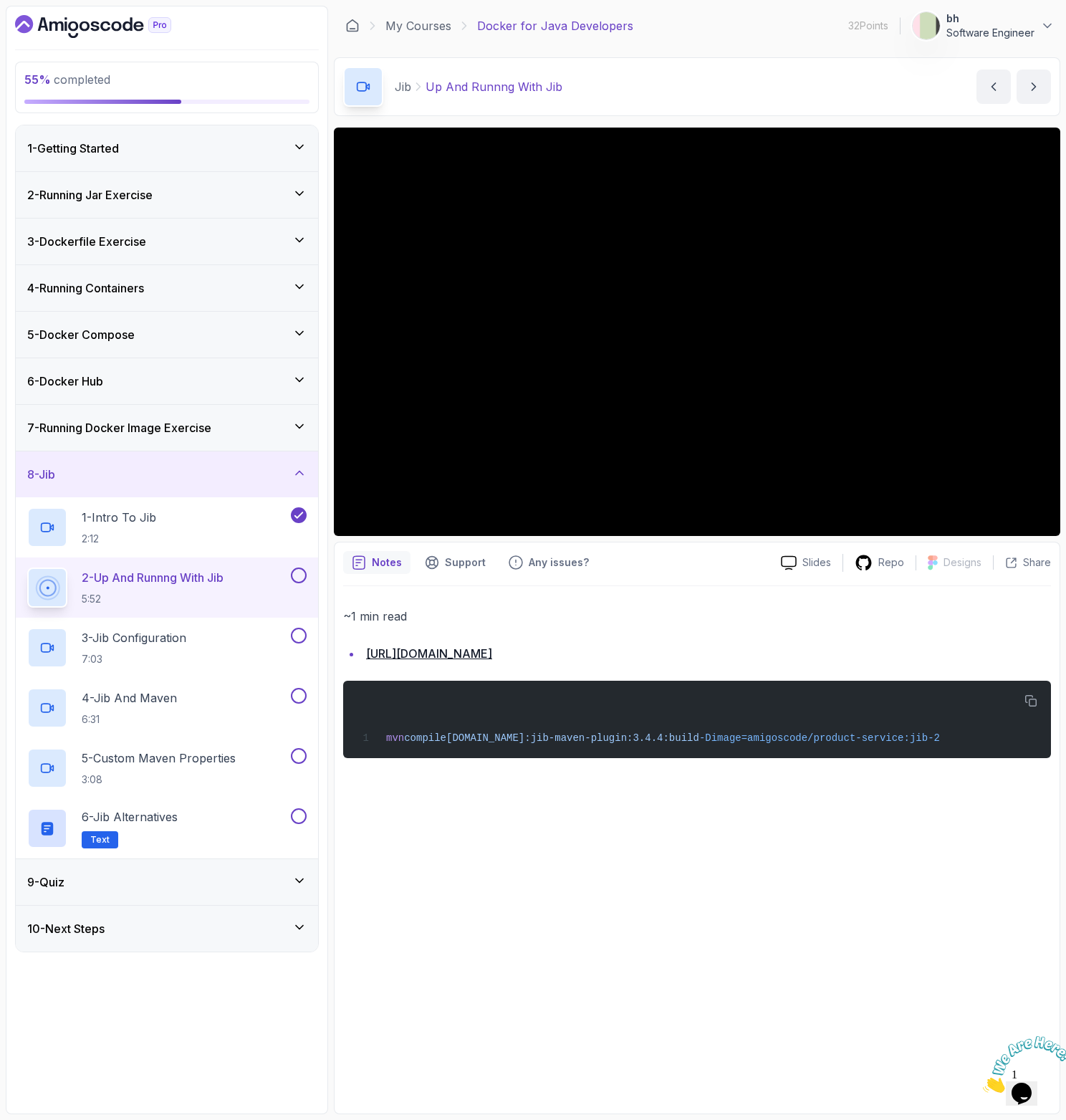
click at [158, 872] on div "9 - Quiz" at bounding box center [166, 881] width 302 height 46
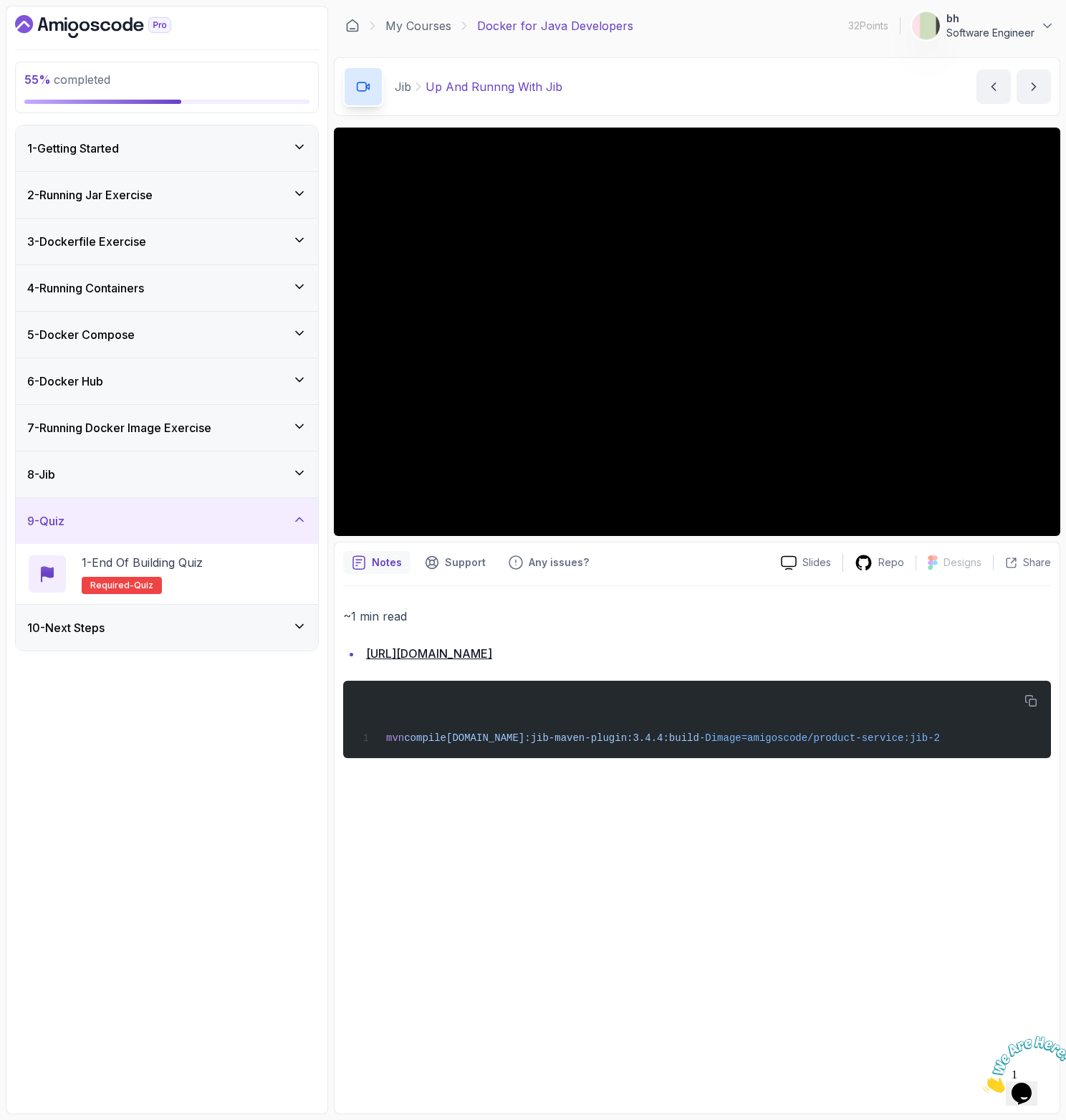
click at [126, 23] on icon "Dashboard" at bounding box center [93, 27] width 156 height 23
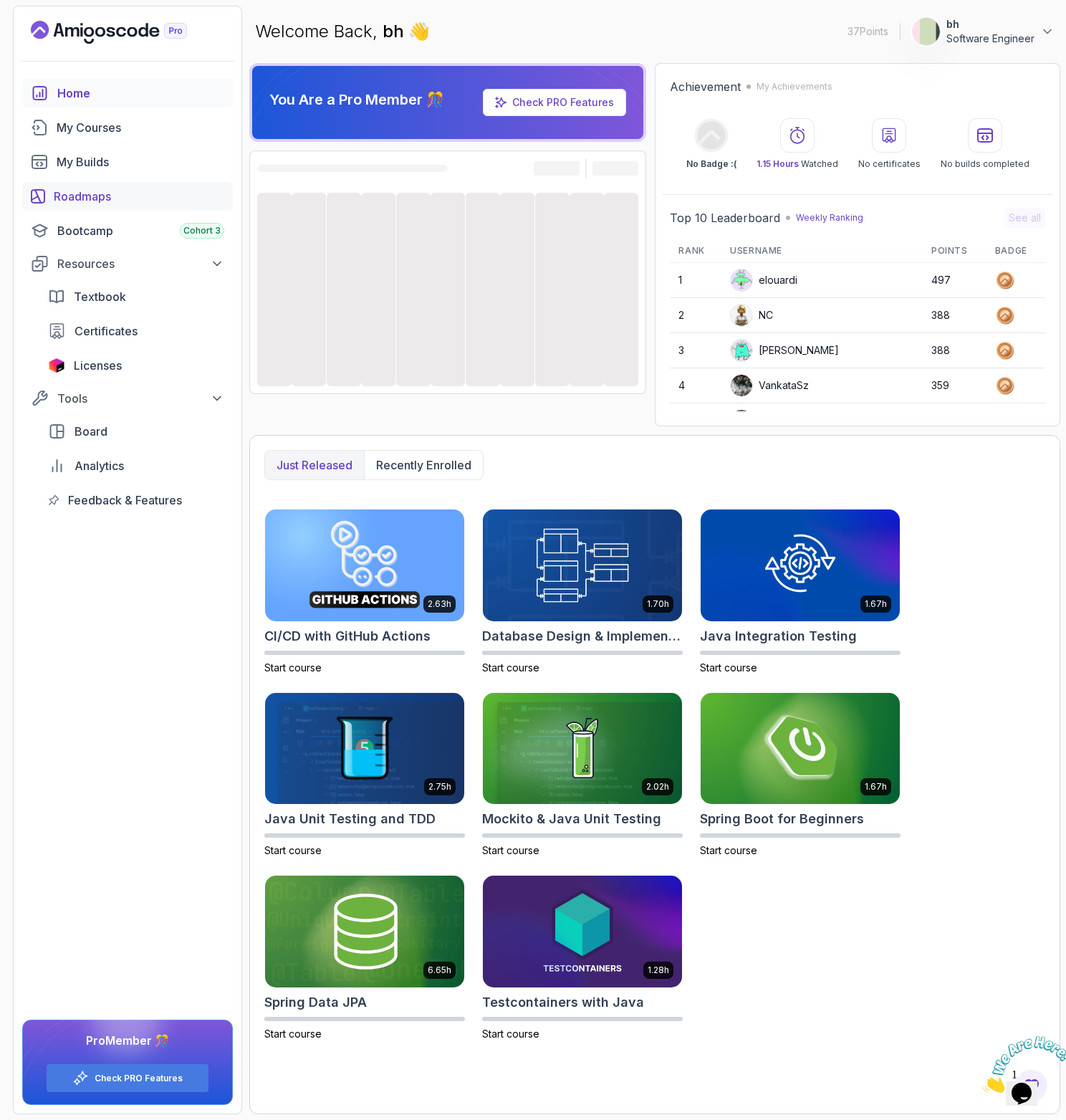
click at [106, 200] on div "Roadmaps" at bounding box center [139, 196] width 171 height 17
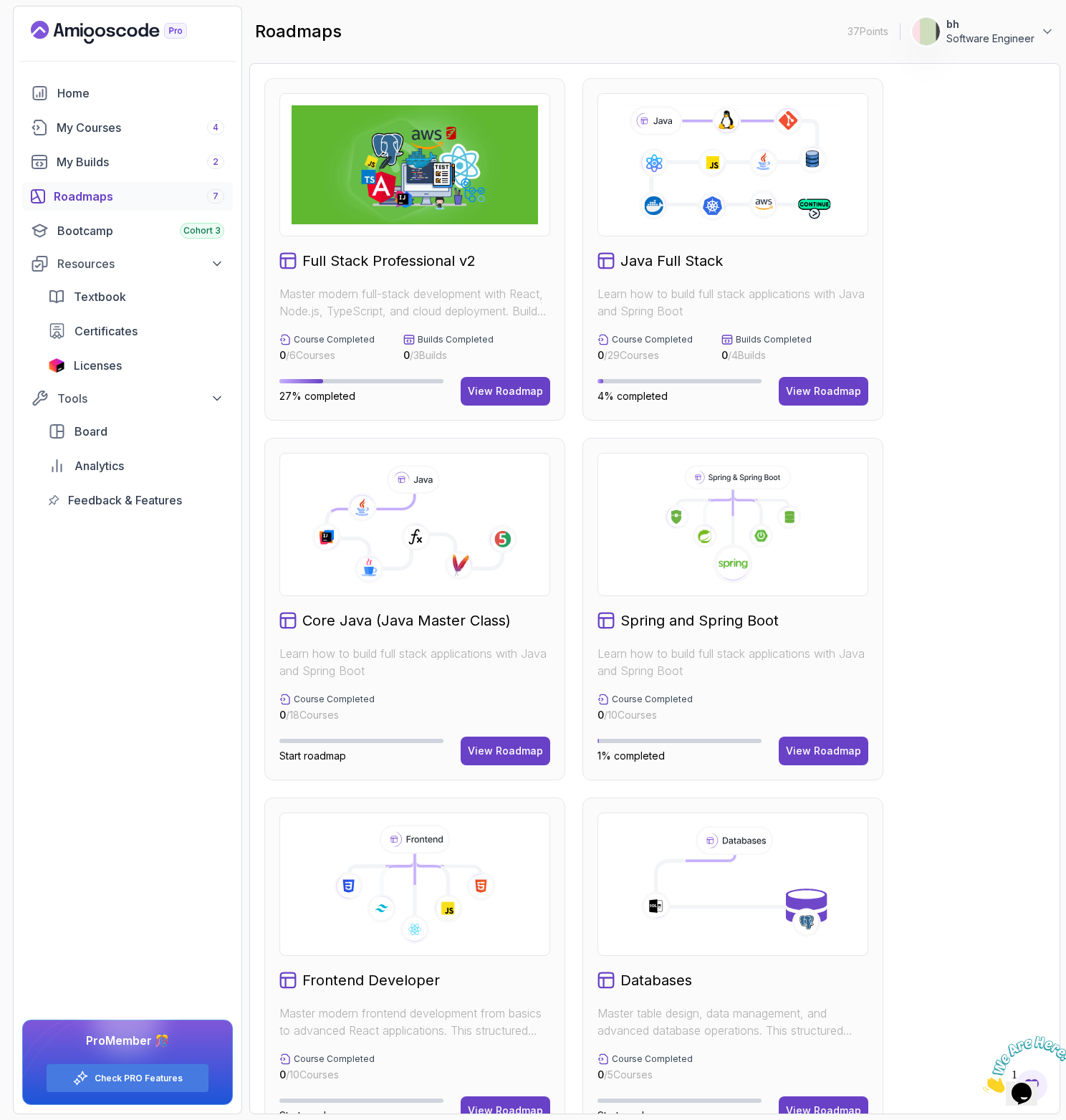
scroll to position [9, 0]
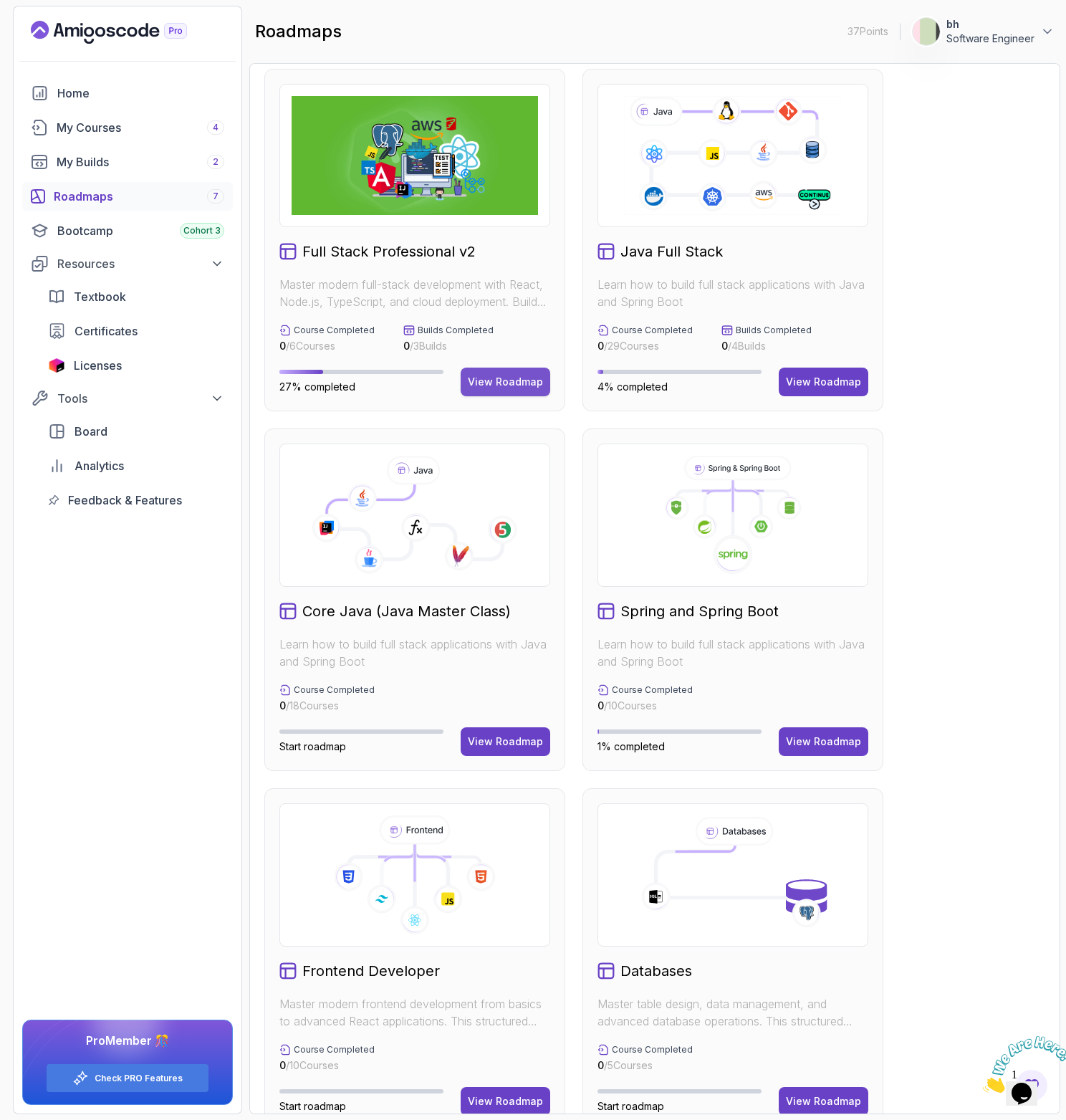
click at [507, 375] on div "View Roadmap" at bounding box center [505, 381] width 75 height 14
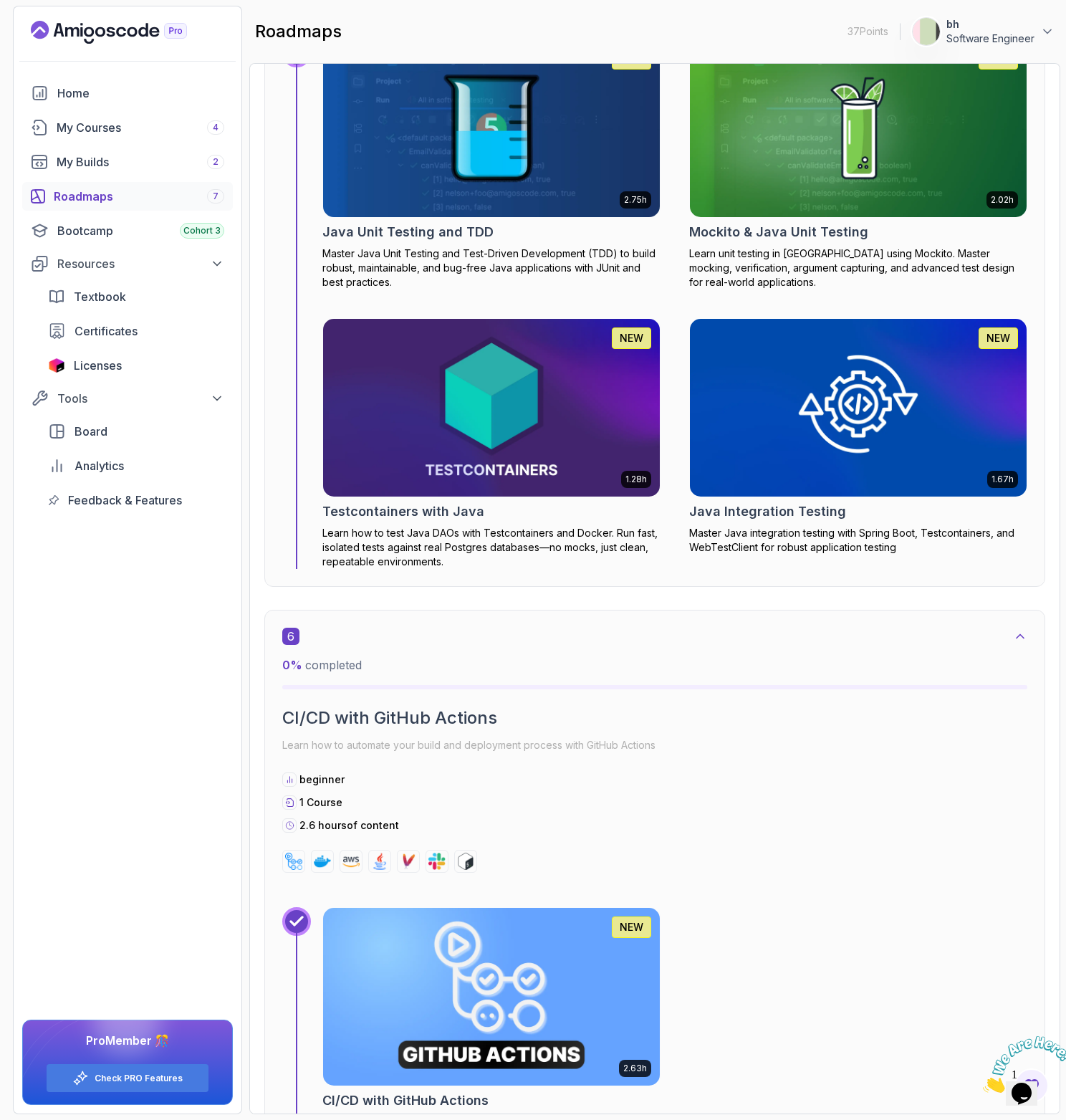
scroll to position [3574, 0]
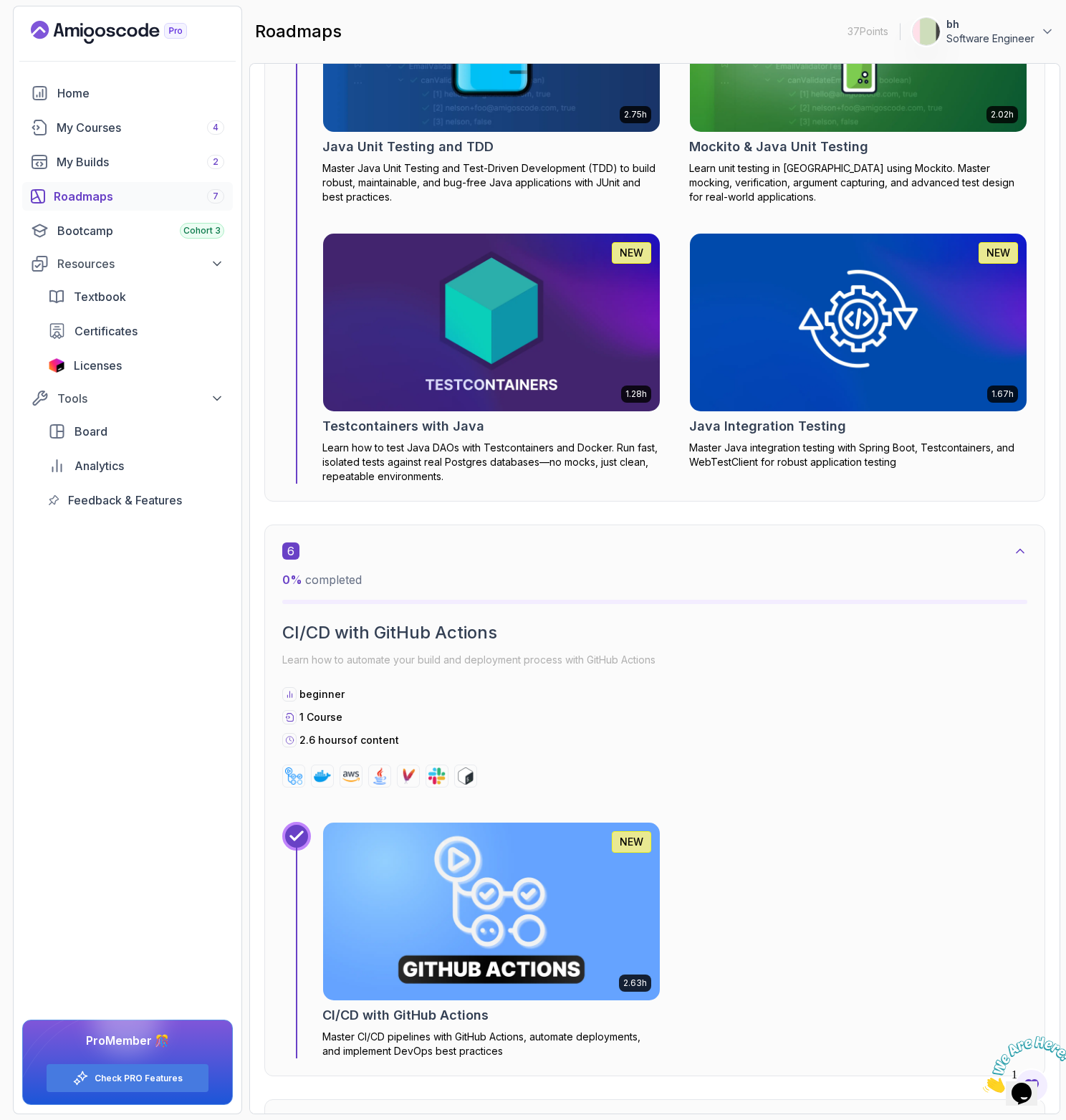
drag, startPoint x: 132, startPoint y: 815, endPoint x: 156, endPoint y: 698, distance: 119.4
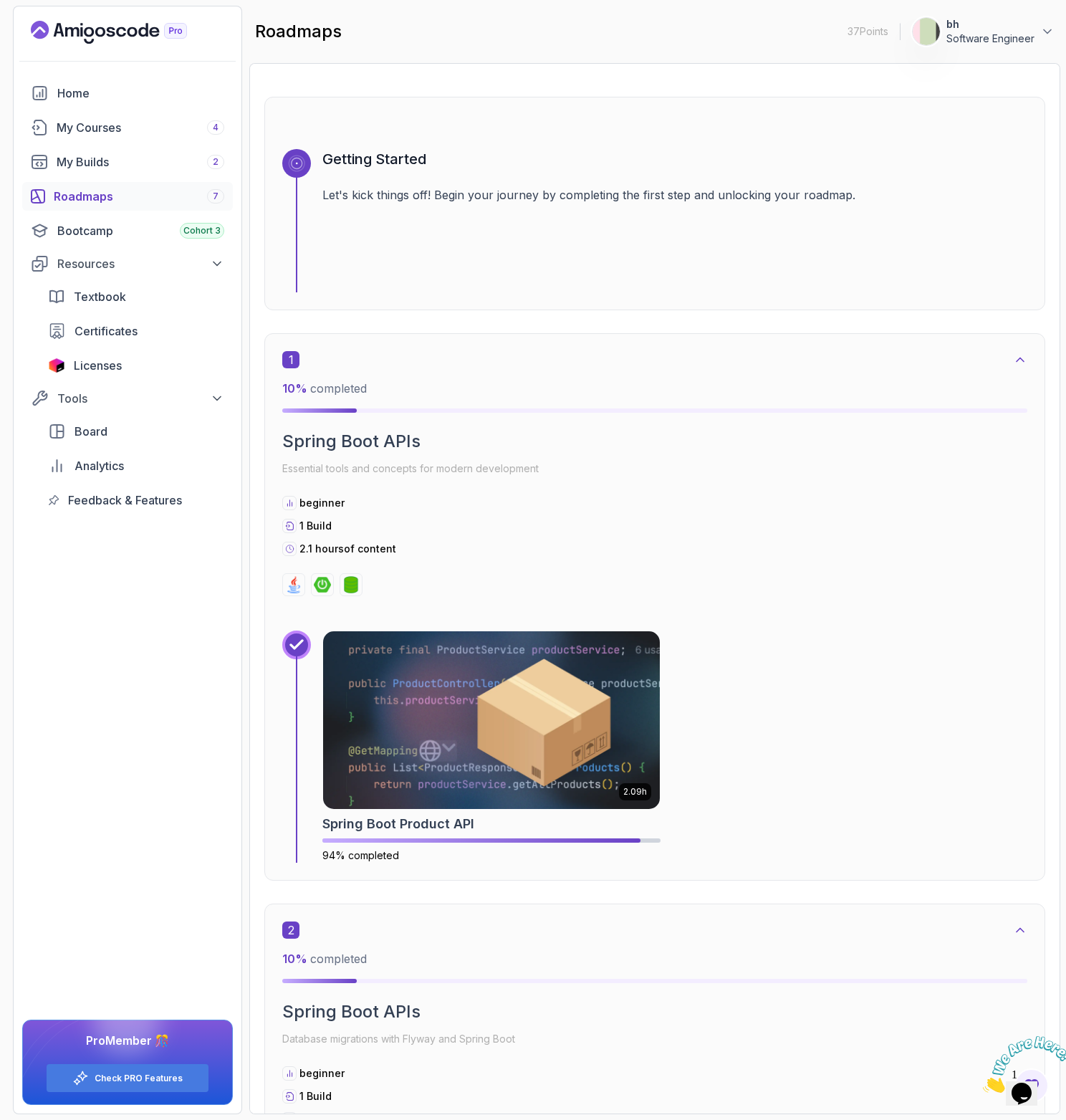
scroll to position [0, 0]
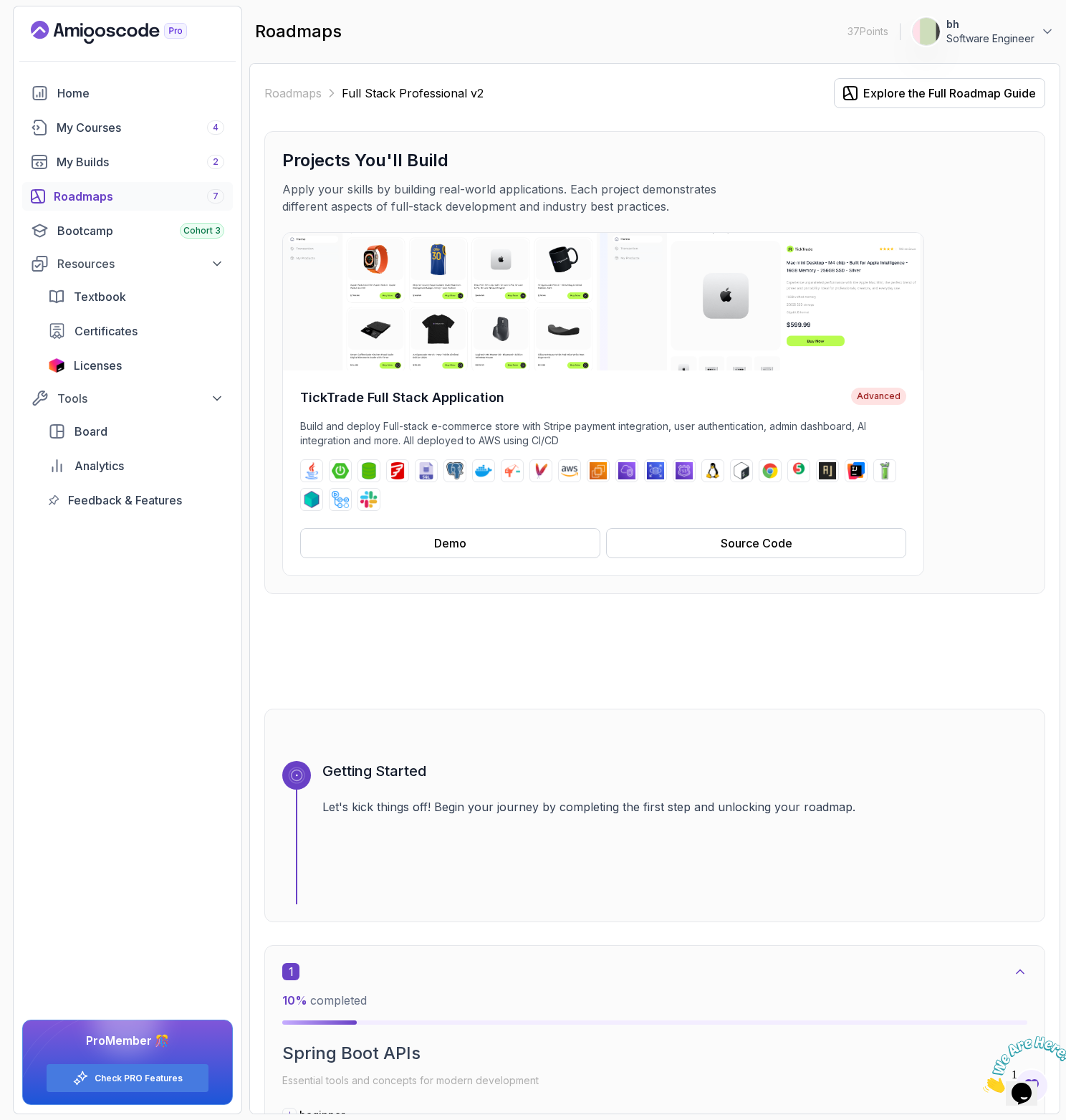
click at [1015, 24] on p "bh" at bounding box center [990, 24] width 88 height 14
click at [156, 126] on div "My Courses 4" at bounding box center [140, 127] width 167 height 17
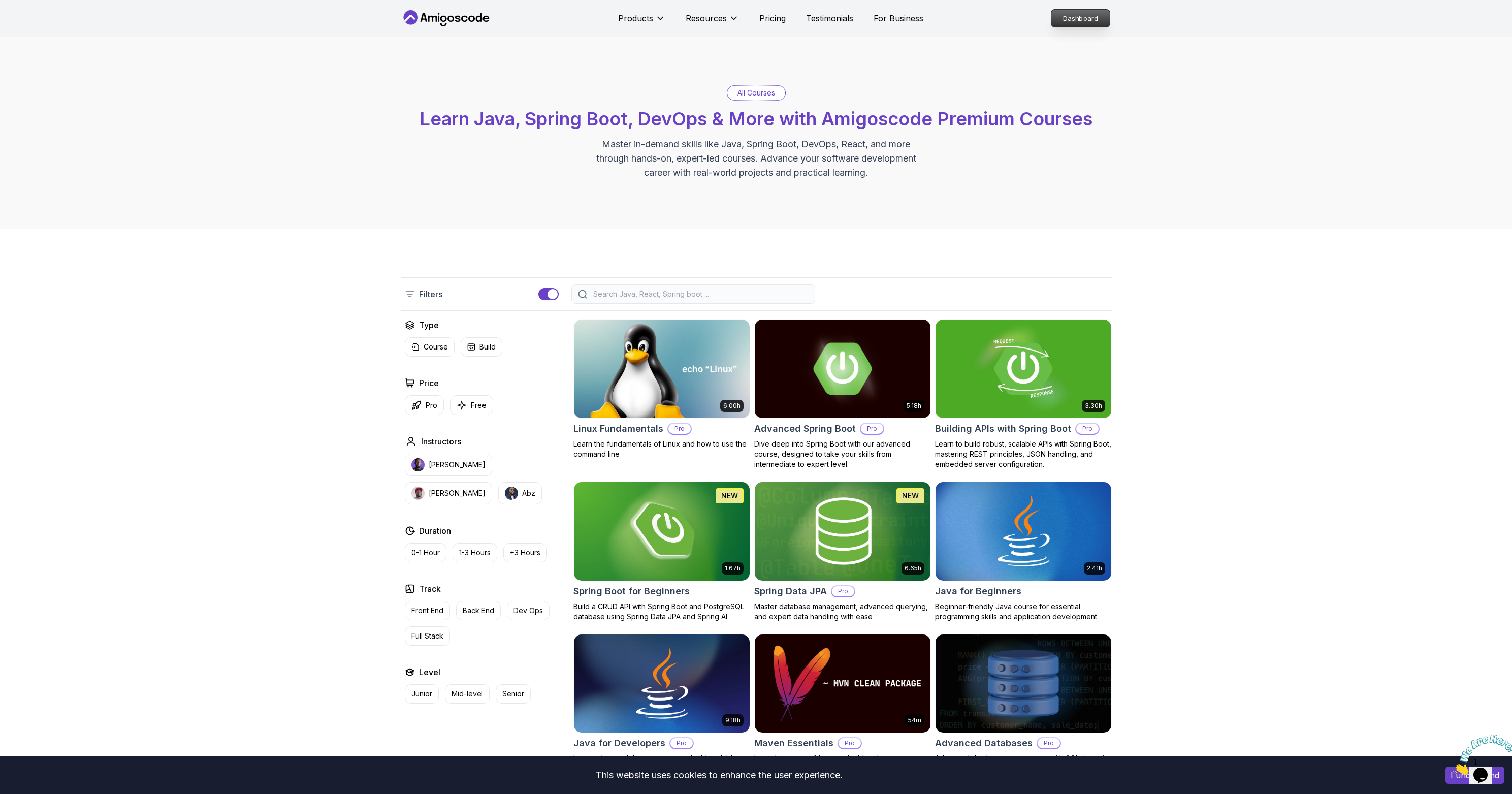
click at [1084, 17] on p "Dashboard" at bounding box center [1080, 18] width 58 height 17
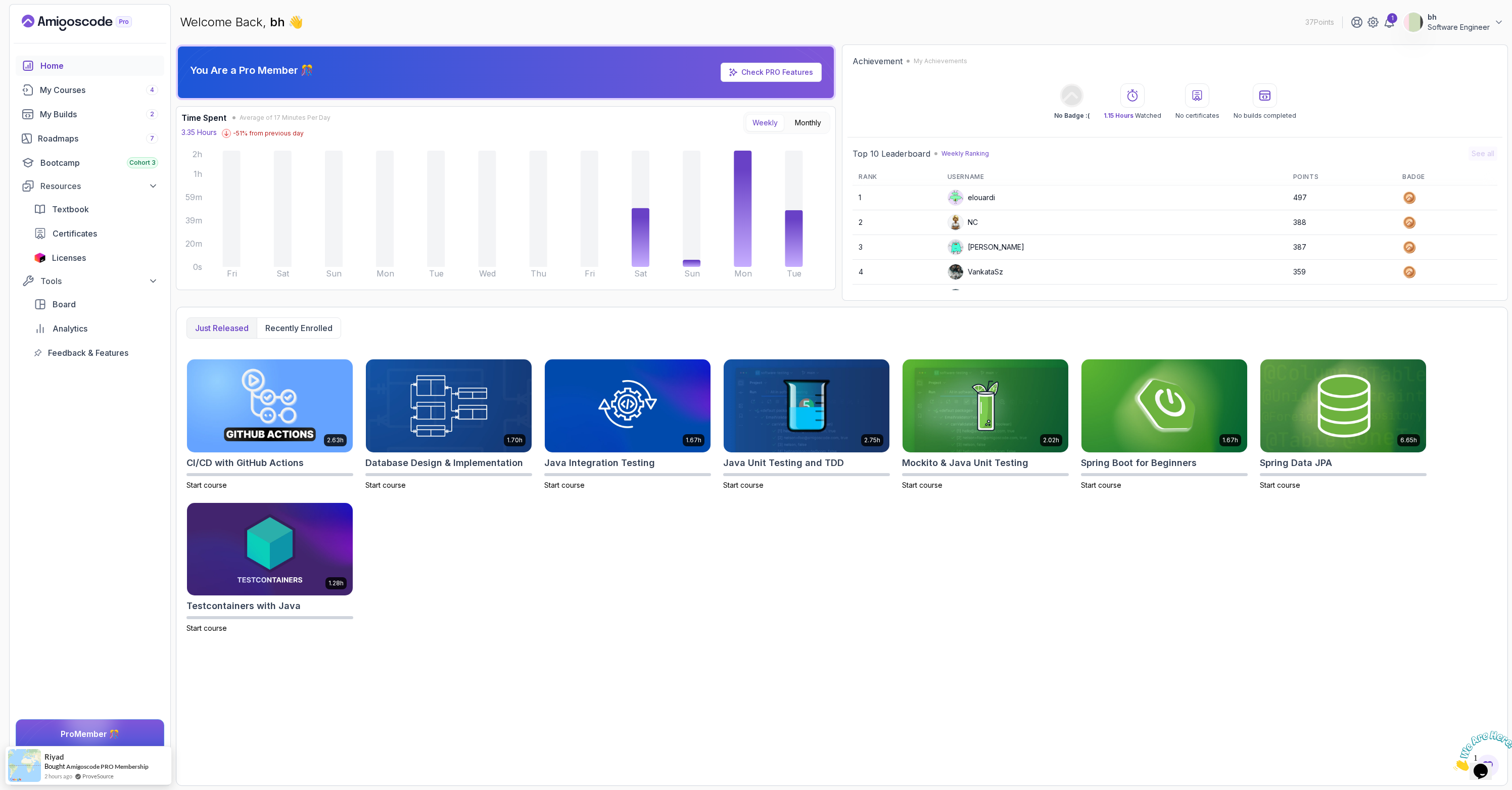
click at [1471, 23] on p "Software Engineer" at bounding box center [1459, 27] width 62 height 10
click at [1446, 105] on link "Billing" at bounding box center [1443, 97] width 120 height 24
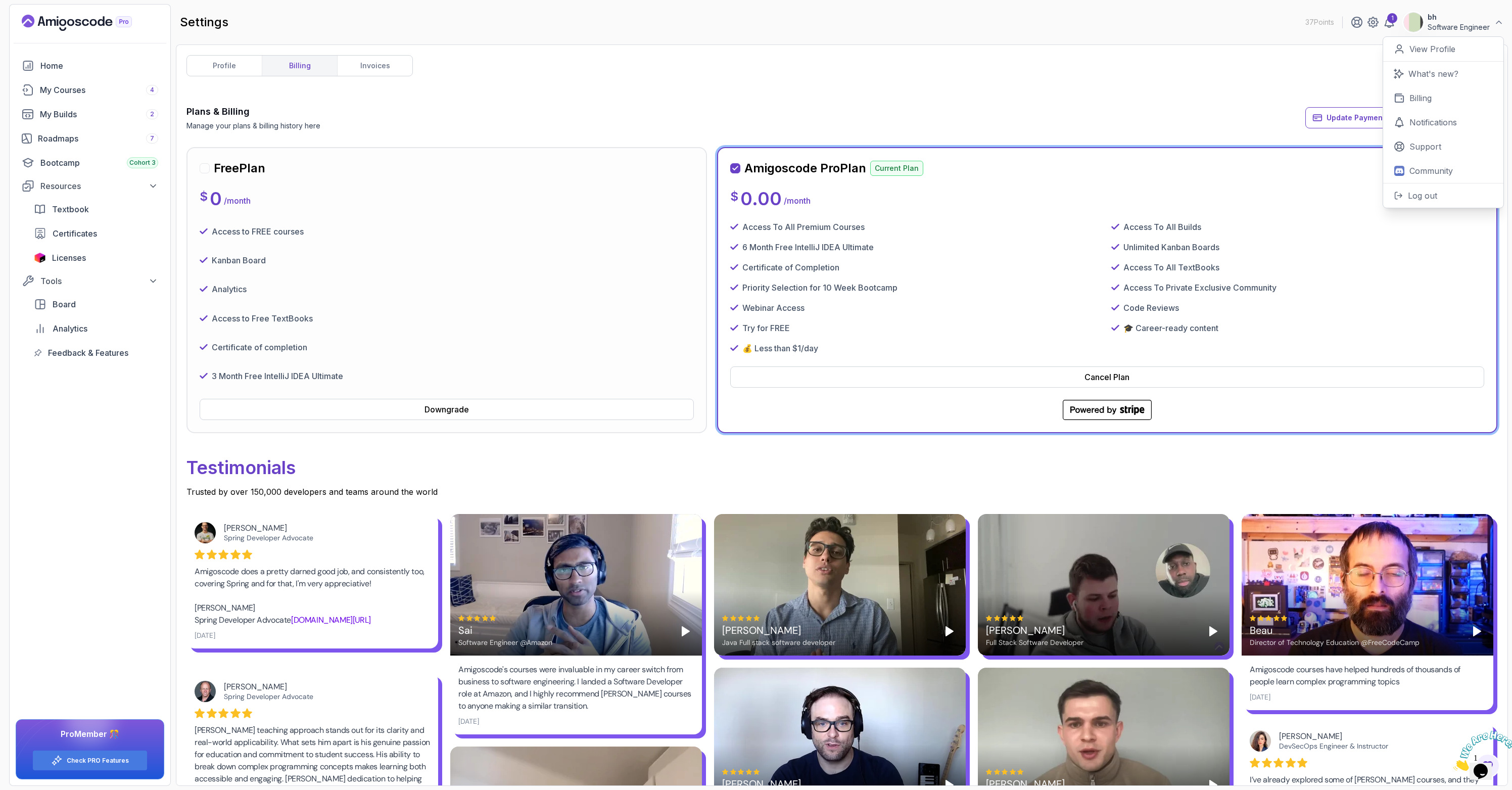
click at [758, 111] on div "Plans & Billing Manage your plans & billing history here Update Payment Details…" at bounding box center [842, 117] width 1311 height 26
click at [377, 70] on link "invoices" at bounding box center [374, 66] width 75 height 20
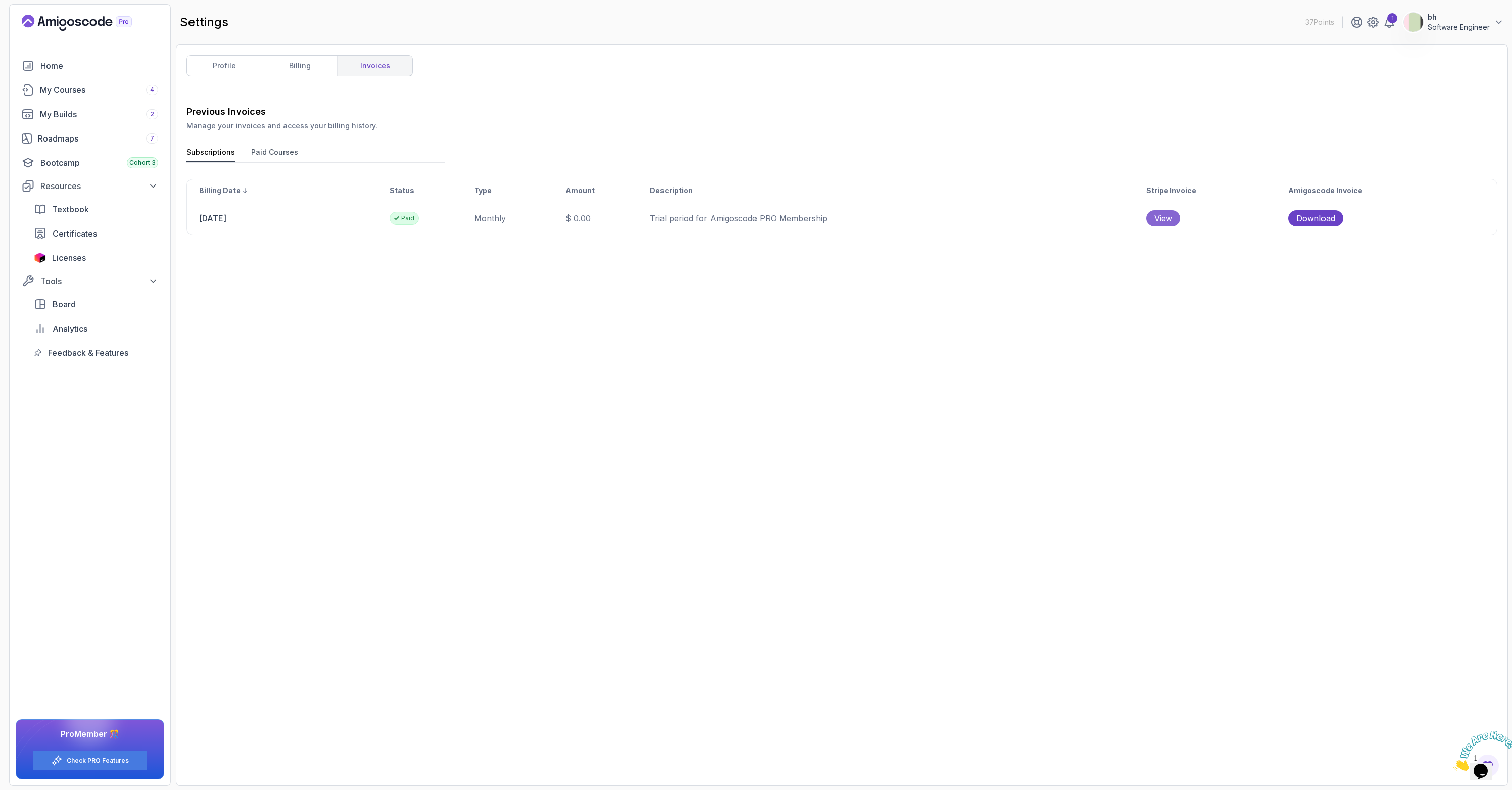
click at [1172, 217] on span "View" at bounding box center [1163, 218] width 18 height 12
click at [68, 65] on div "Home" at bounding box center [99, 66] width 118 height 12
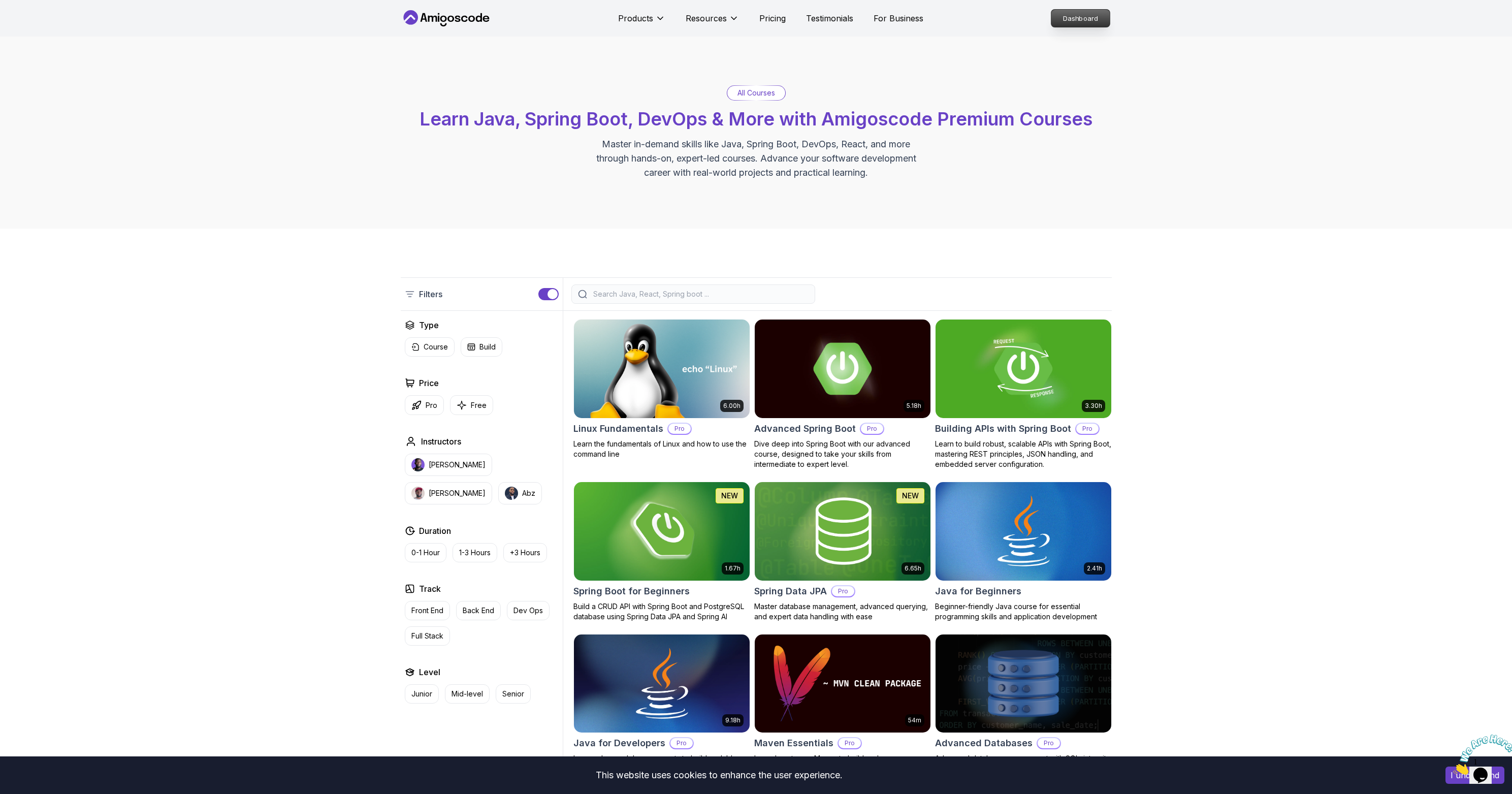
click at [1080, 21] on p "Dashboard" at bounding box center [1080, 18] width 58 height 17
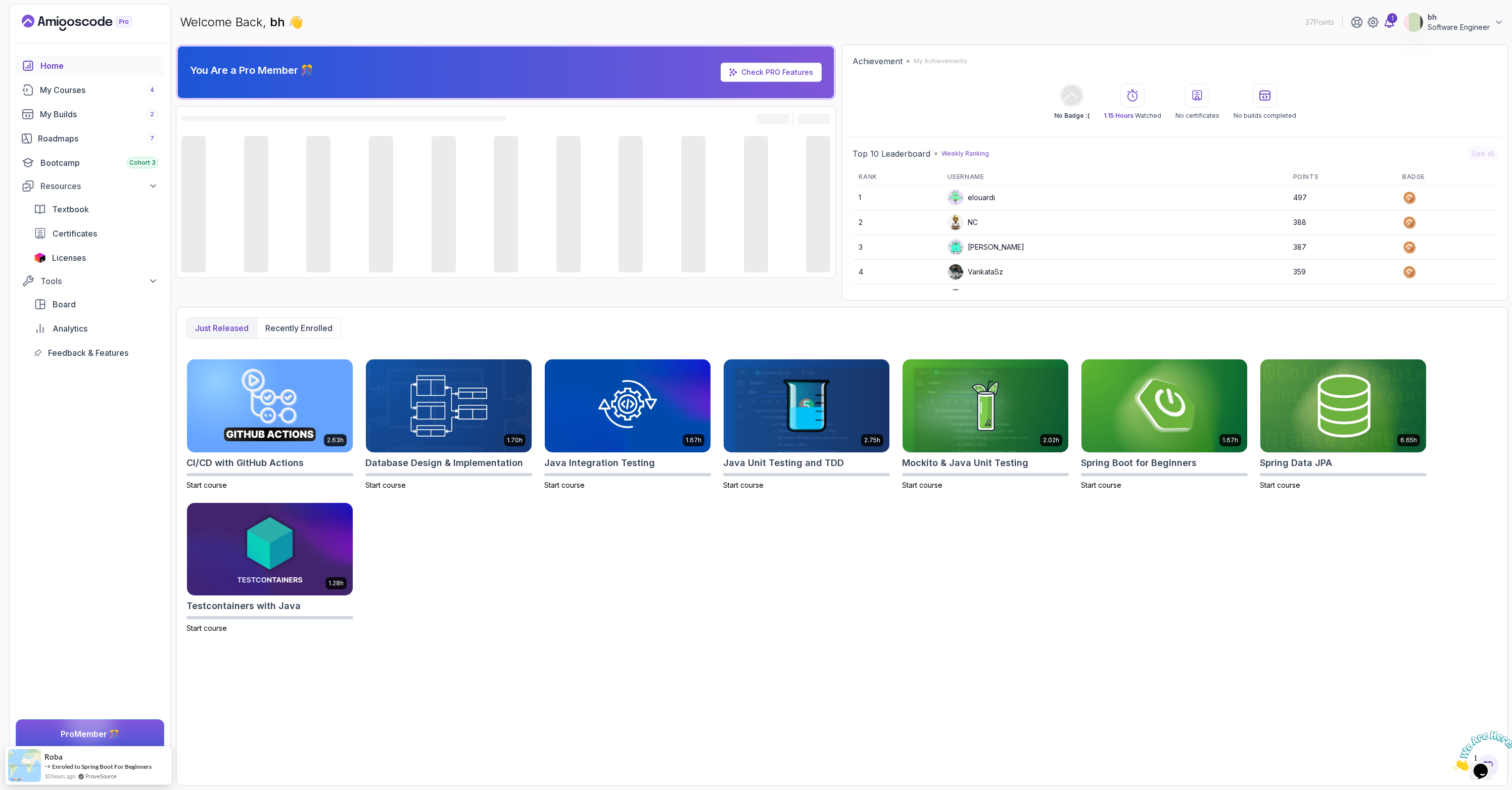
click at [1395, 21] on div "1" at bounding box center [1392, 18] width 10 height 10
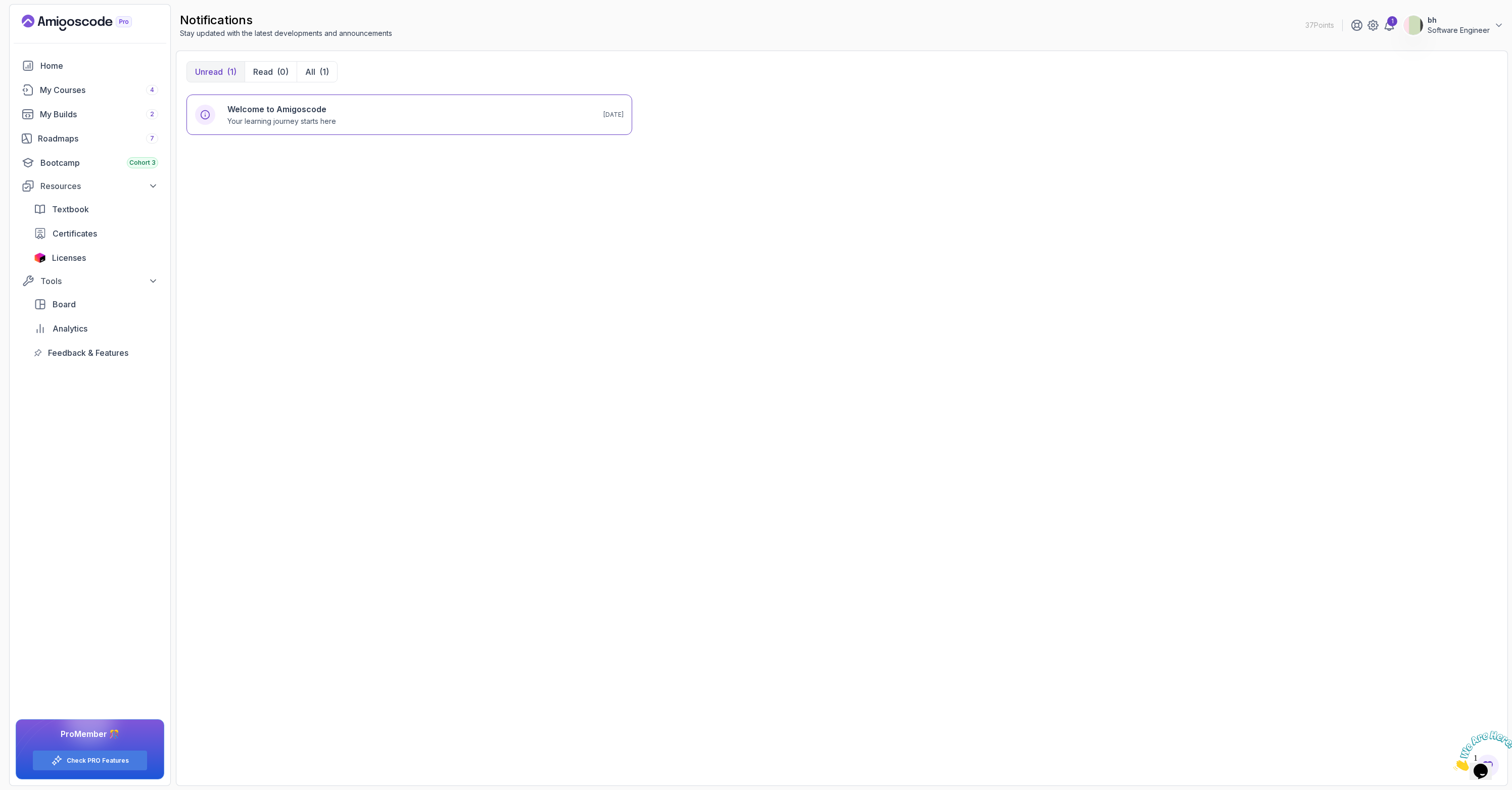
click at [1477, 32] on p "Software Engineer" at bounding box center [1459, 30] width 62 height 10
click at [1446, 94] on link "Billing" at bounding box center [1443, 101] width 120 height 24
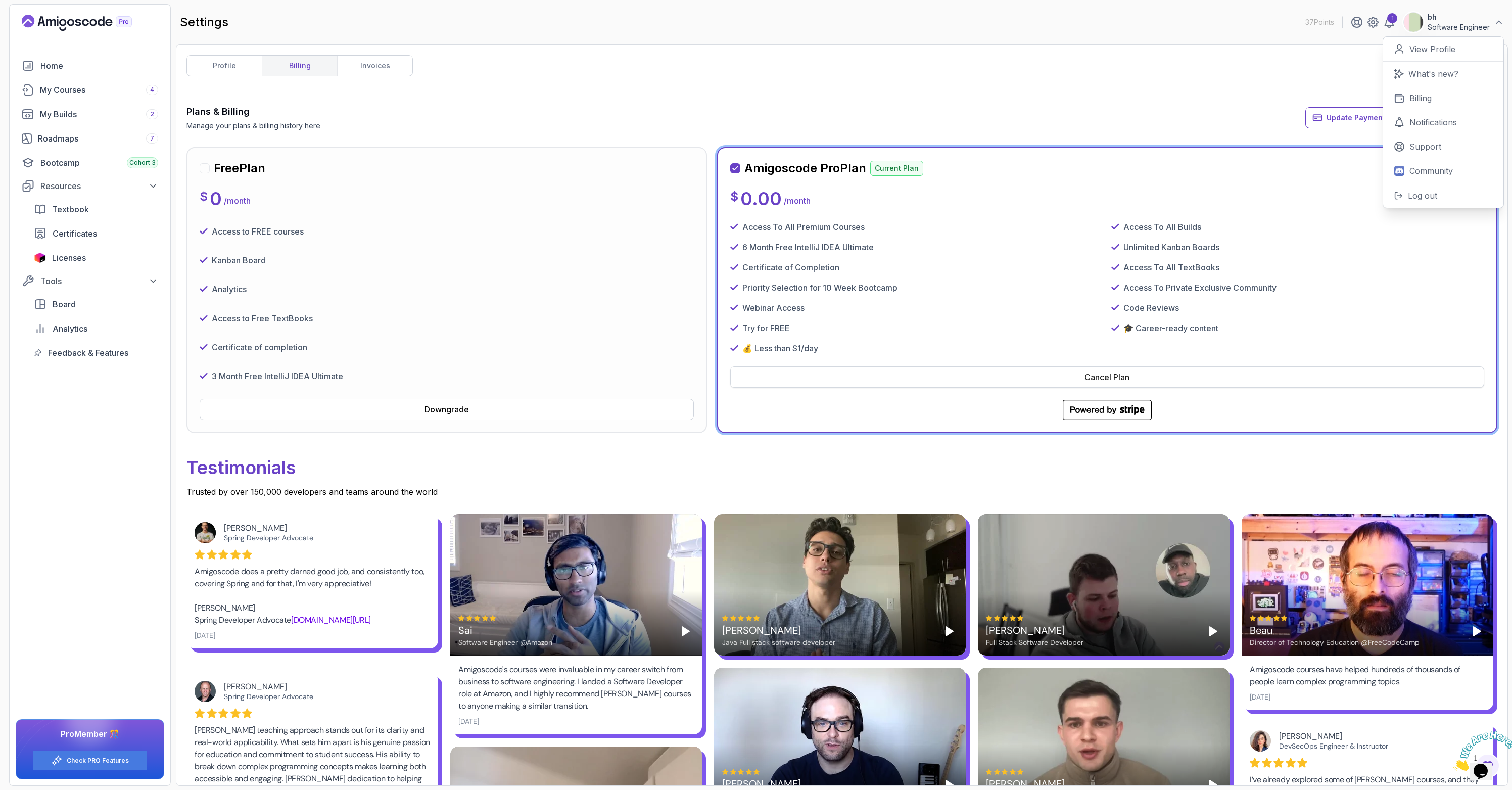
click at [1076, 376] on button "Cancel Plan" at bounding box center [1107, 377] width 754 height 21
click at [1098, 380] on div "Cancel Plan" at bounding box center [1107, 377] width 45 height 12
click at [1049, 387] on button "Cancel Plan" at bounding box center [1107, 377] width 754 height 21
